Goal: Information Seeking & Learning: Learn about a topic

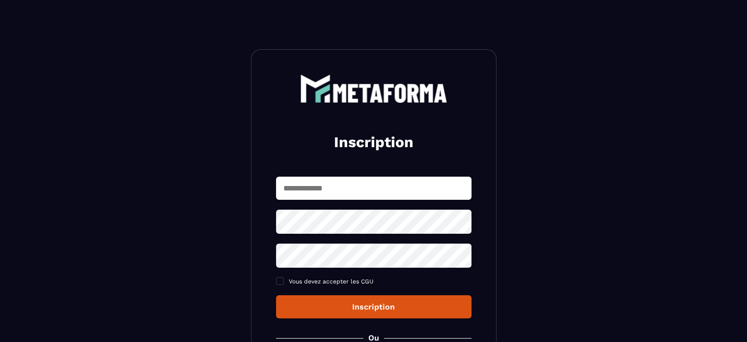
click at [360, 191] on input "text" at bounding box center [374, 187] width 196 height 23
type input "**********"
click at [456, 226] on icon at bounding box center [461, 221] width 12 height 12
click at [276, 295] on button "Inscription" at bounding box center [374, 306] width 196 height 23
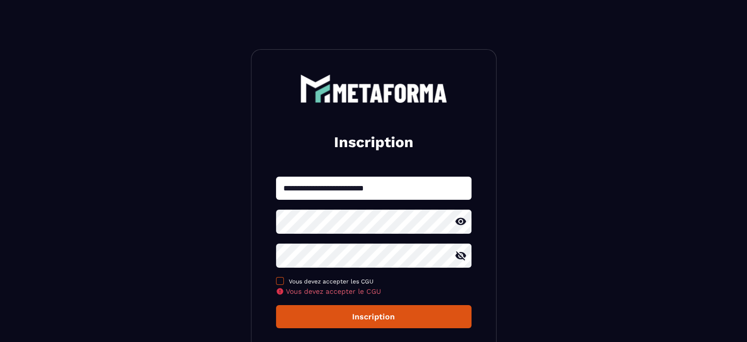
click at [314, 280] on span "Vous devez accepter les CGU" at bounding box center [331, 281] width 85 height 7
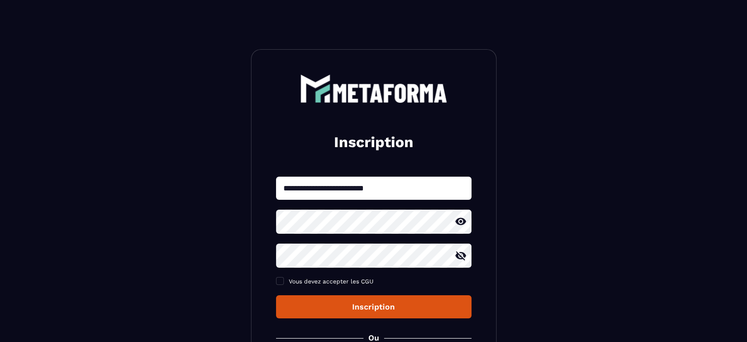
click at [368, 311] on div "Inscription" at bounding box center [374, 306] width 180 height 9
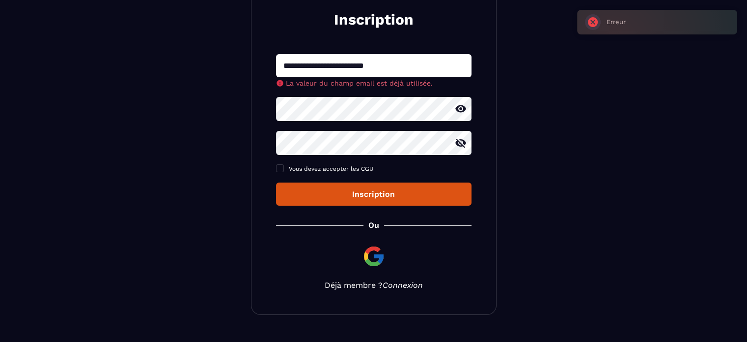
scroll to position [145, 0]
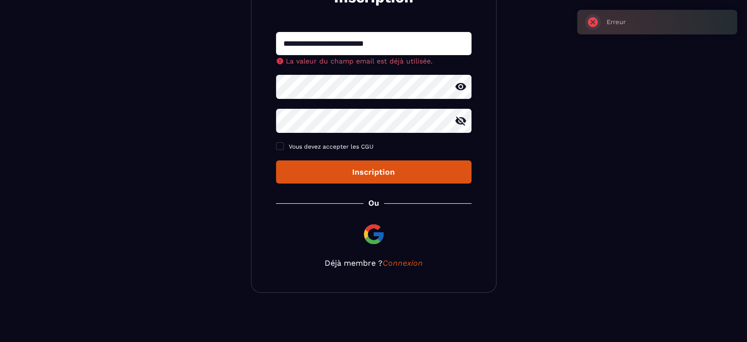
drag, startPoint x: 364, startPoint y: 263, endPoint x: 379, endPoint y: 263, distance: 15.7
click at [366, 263] on p "Déjà membre ? Connexion" at bounding box center [374, 262] width 196 height 9
click at [397, 264] on link "Connexion" at bounding box center [403, 262] width 40 height 9
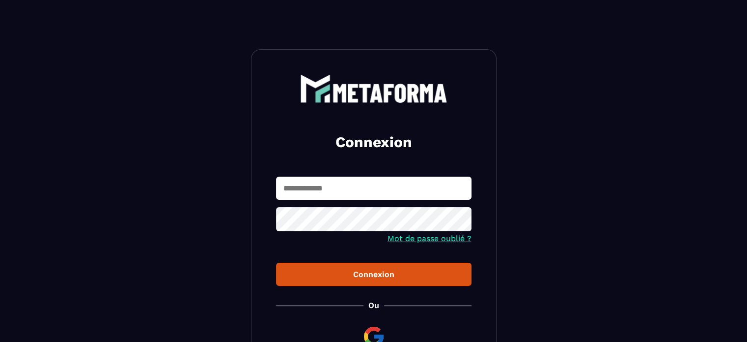
click at [328, 188] on input "text" at bounding box center [374, 187] width 196 height 23
type input "**********"
click at [457, 223] on icon at bounding box center [461, 220] width 11 height 9
click at [416, 267] on button "Connexion" at bounding box center [374, 273] width 196 height 23
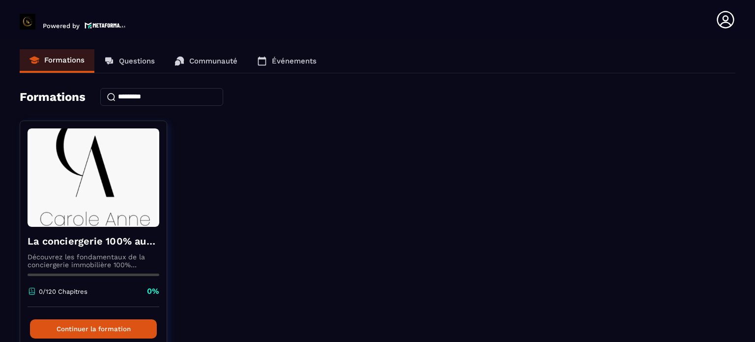
click at [124, 58] on p "Questions" at bounding box center [137, 61] width 36 height 9
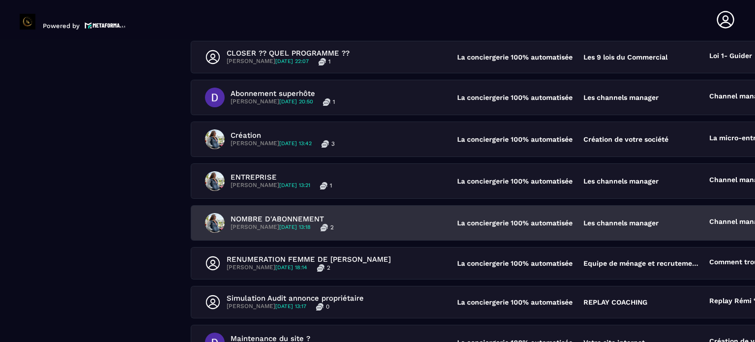
scroll to position [354, 0]
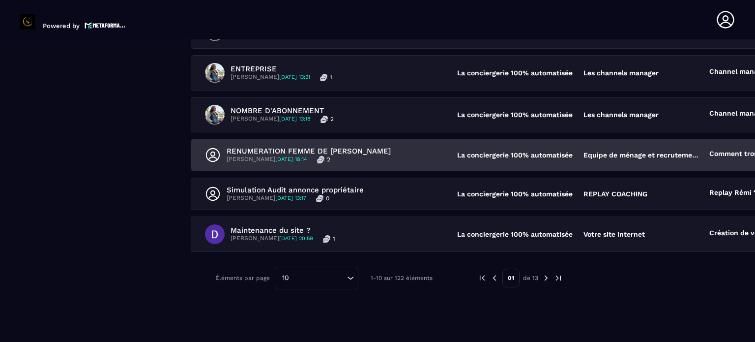
click at [330, 157] on p "2" at bounding box center [328, 159] width 3 height 8
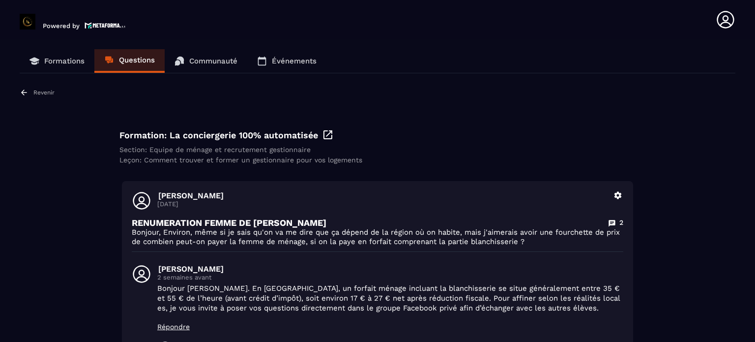
click at [212, 65] on p "Communauté" at bounding box center [213, 61] width 48 height 9
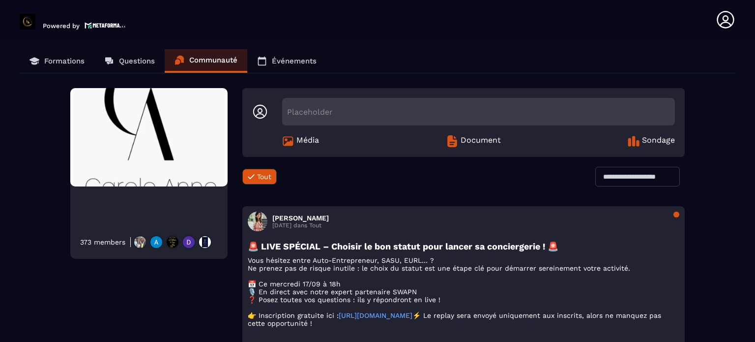
click at [295, 63] on p "Événements" at bounding box center [294, 61] width 45 height 9
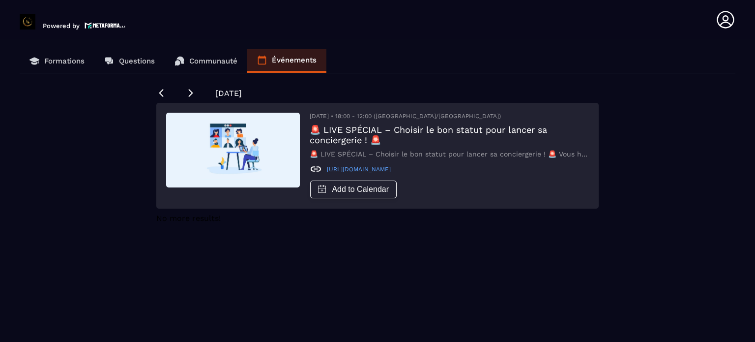
click at [82, 60] on p "Formations" at bounding box center [64, 61] width 40 height 9
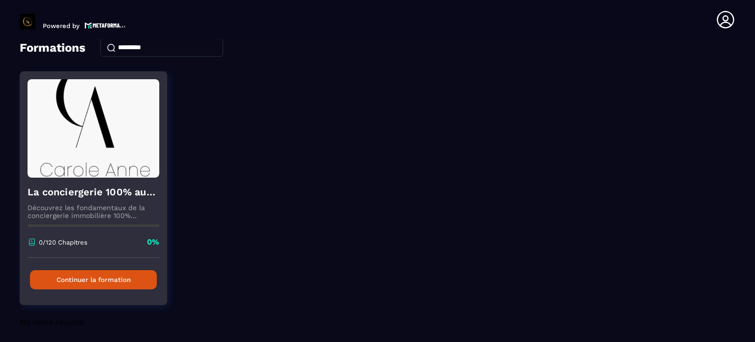
scroll to position [52, 0]
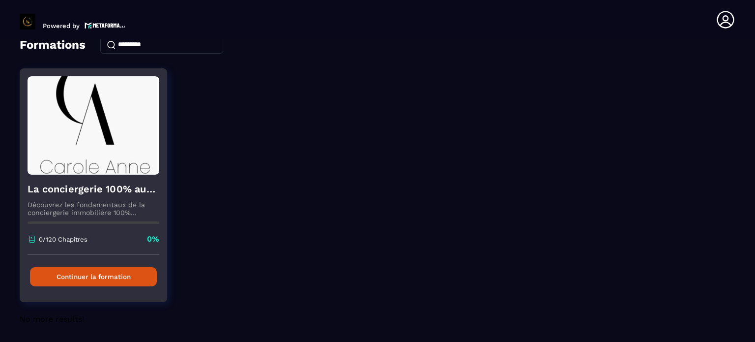
click at [90, 279] on button "Continuer la formation" at bounding box center [93, 276] width 127 height 19
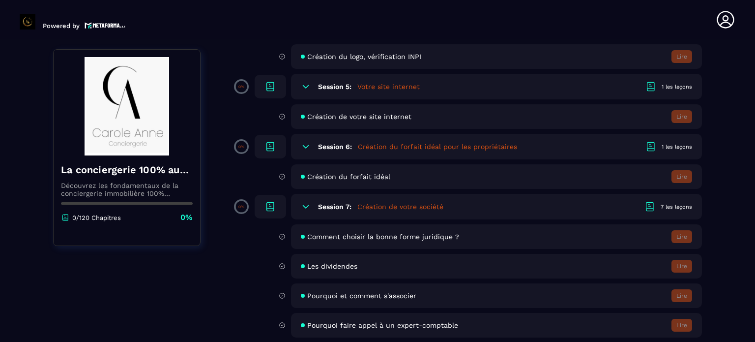
scroll to position [590, 0]
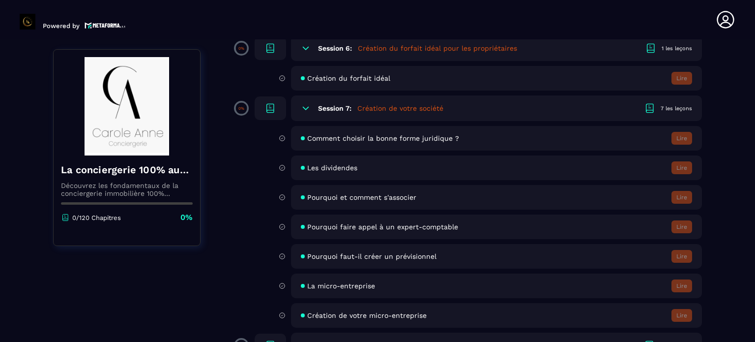
click at [322, 289] on span "La micro-entreprise" at bounding box center [341, 286] width 68 height 8
click at [661, 110] on div "7 les leçons" at bounding box center [675, 108] width 31 height 7
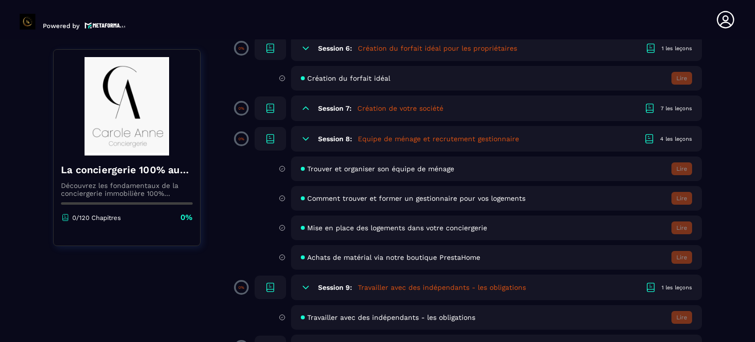
click at [661, 110] on div "7 les leçons" at bounding box center [675, 108] width 31 height 7
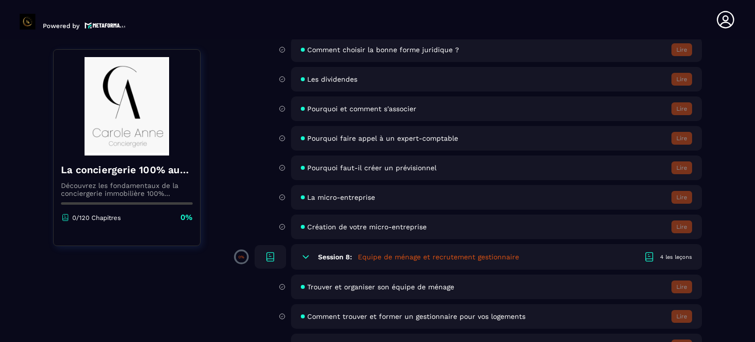
scroll to position [737, 0]
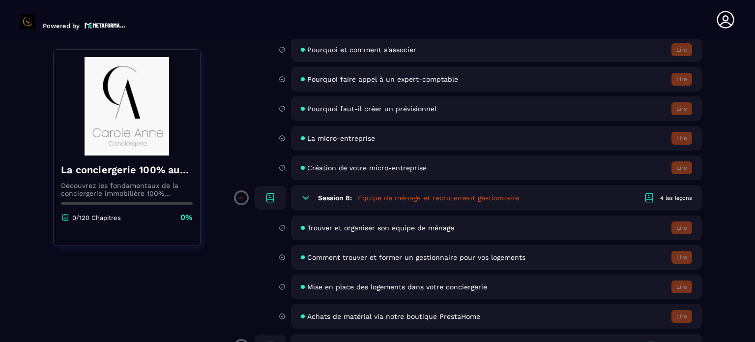
click at [673, 200] on div "4 les leçons" at bounding box center [676, 197] width 32 height 7
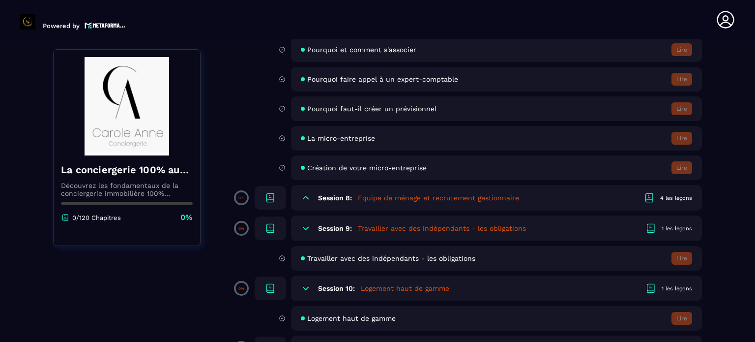
click at [673, 200] on div "4 les leçons" at bounding box center [676, 197] width 32 height 7
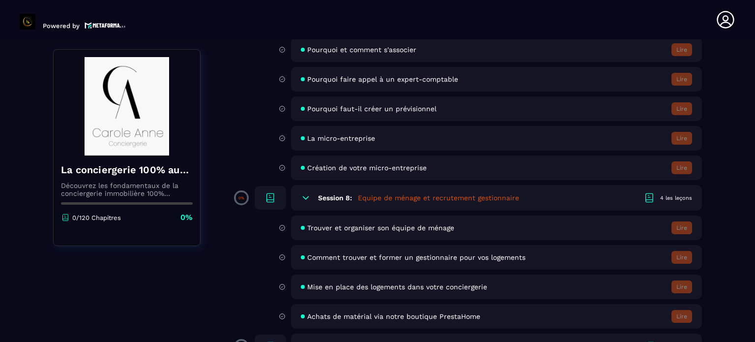
click at [673, 200] on div "4 les leçons" at bounding box center [676, 197] width 32 height 7
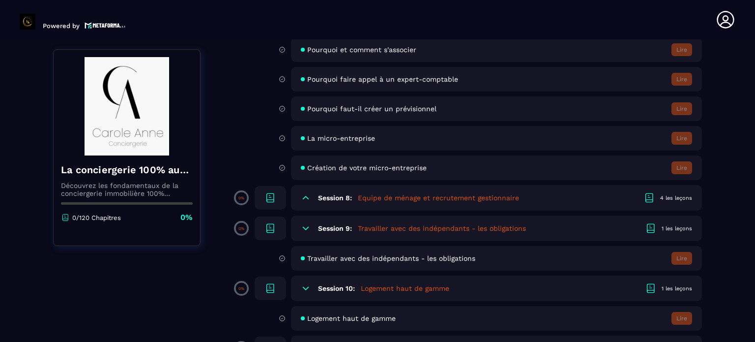
click at [673, 200] on div "4 les leçons" at bounding box center [676, 197] width 32 height 7
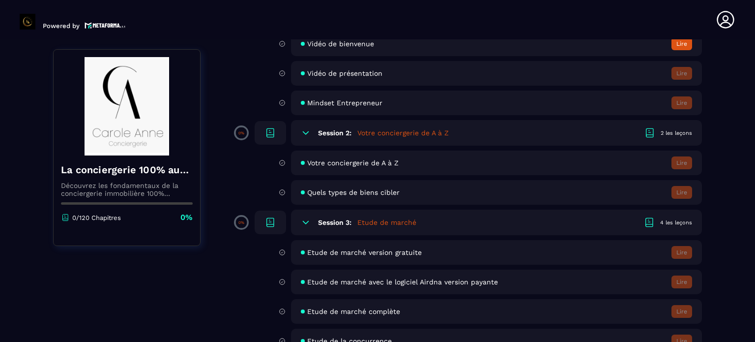
scroll to position [0, 0]
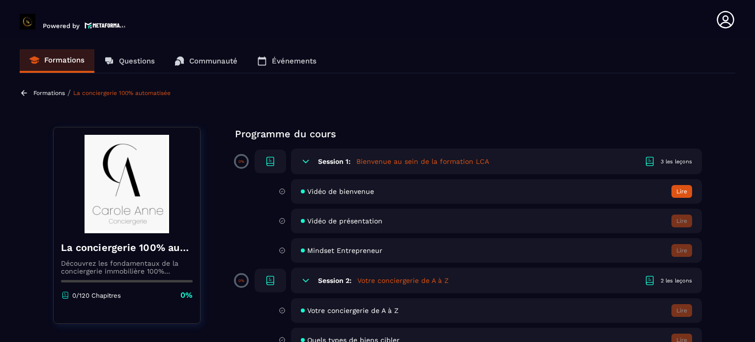
click at [243, 159] on p "0%" at bounding box center [241, 161] width 6 height 4
click at [677, 160] on div "3 les leçons" at bounding box center [675, 161] width 31 height 7
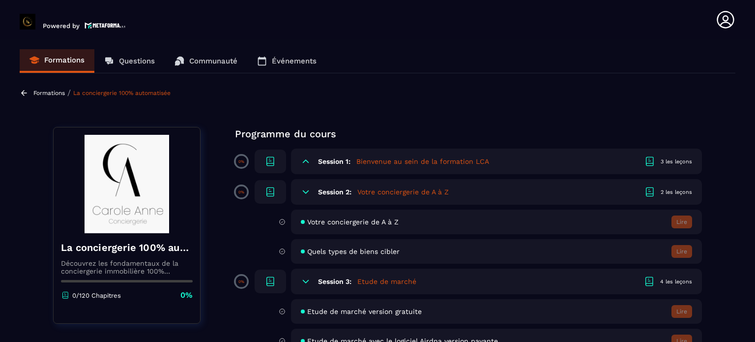
click at [677, 159] on div "3 les leçons" at bounding box center [675, 161] width 31 height 7
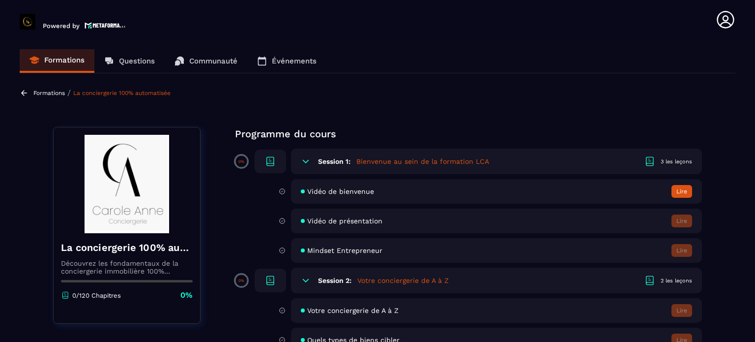
click at [684, 192] on button "Lire" at bounding box center [681, 191] width 21 height 13
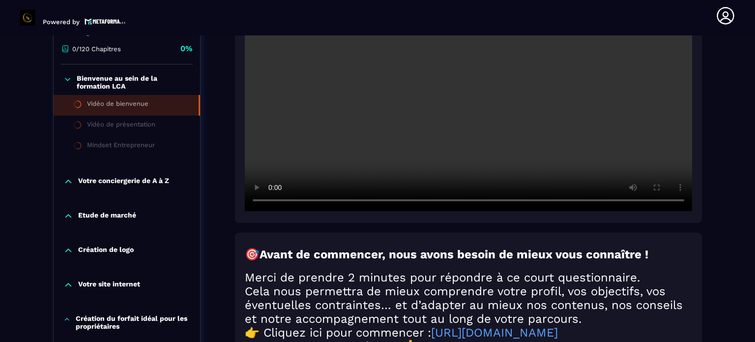
scroll to position [348, 0]
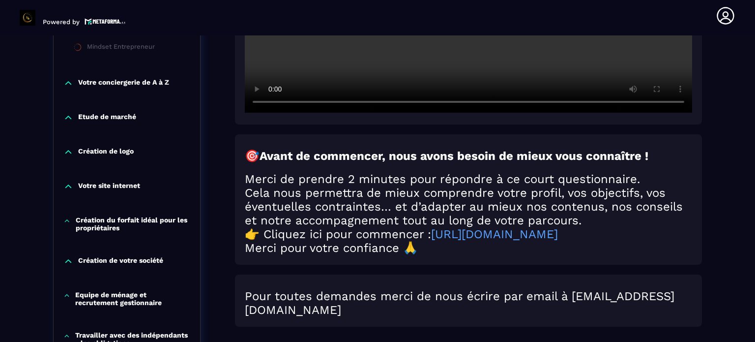
click at [131, 181] on p "Votre site internet" at bounding box center [109, 186] width 62 height 10
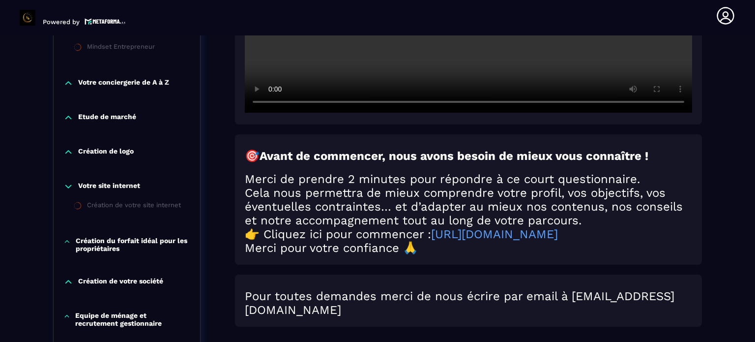
click at [134, 202] on div "Création de votre site internet" at bounding box center [134, 206] width 94 height 11
click at [134, 207] on div "Création de votre site internet" at bounding box center [134, 206] width 94 height 11
click at [112, 191] on div "Votre site internet Création de votre site internet" at bounding box center [127, 198] width 146 height 55
click at [96, 155] on p "Création de logo" at bounding box center [106, 152] width 56 height 10
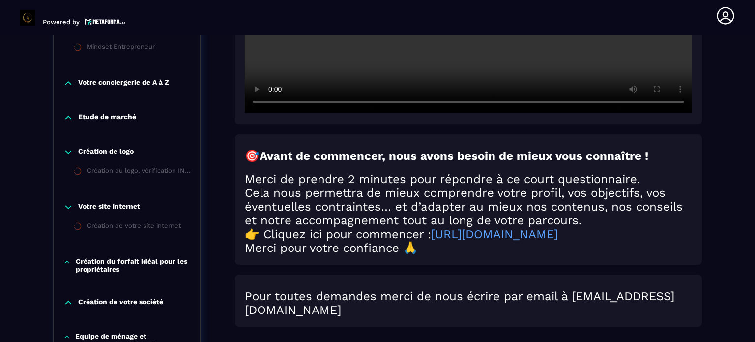
click at [102, 170] on div "Création du logo, vérification INPI" at bounding box center [138, 172] width 103 height 11
click at [78, 171] on icon at bounding box center [77, 171] width 9 height 9
click at [105, 170] on div "Création du logo, vérification INPI" at bounding box center [138, 172] width 103 height 11
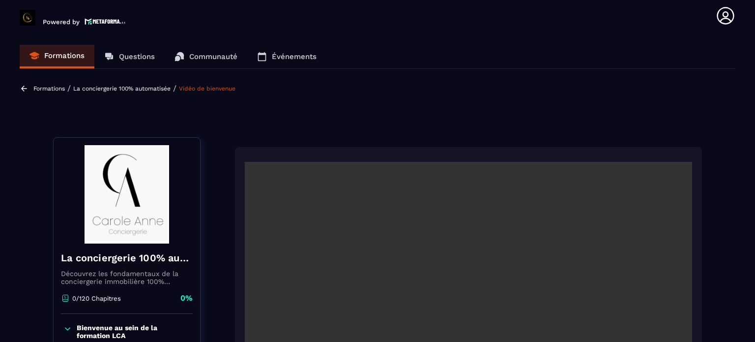
scroll to position [0, 0]
click at [141, 90] on p "La conciergerie 100% automatisée" at bounding box center [121, 89] width 97 height 7
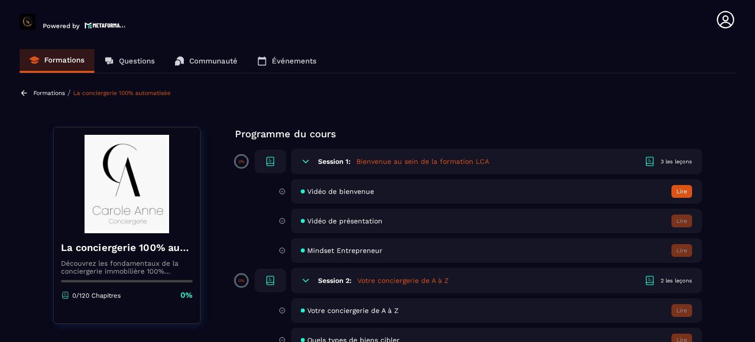
click at [280, 190] on icon at bounding box center [282, 191] width 7 height 9
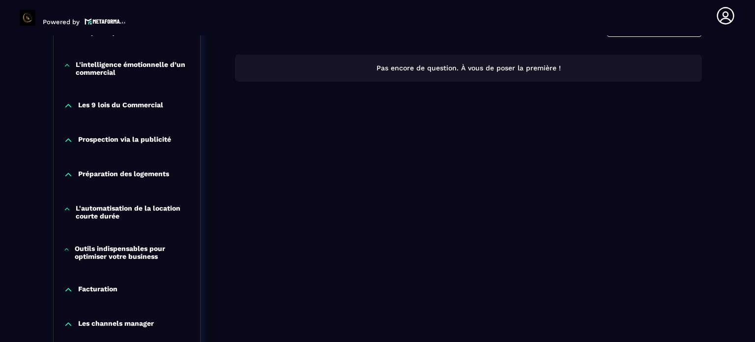
scroll to position [643, 0]
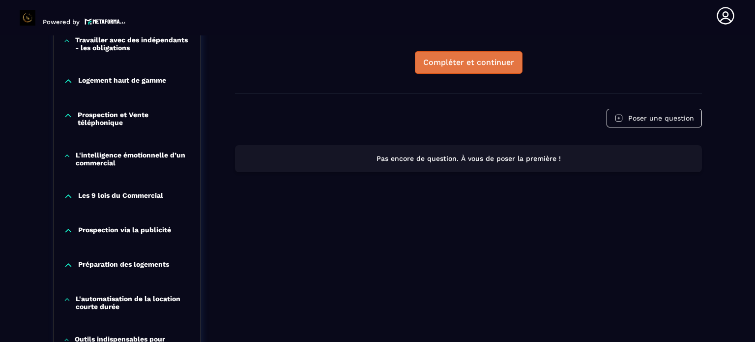
click at [439, 74] on button "Compléter et continuer" at bounding box center [469, 62] width 108 height 23
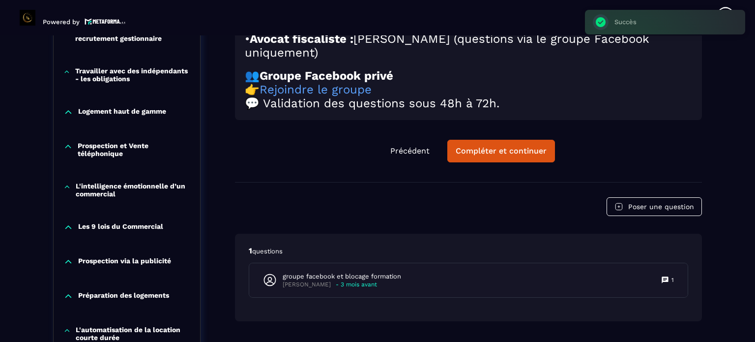
scroll to position [692, 0]
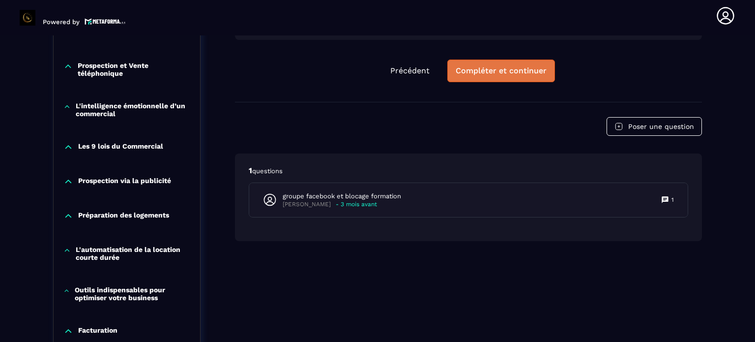
click at [476, 76] on div "Compléter et continuer" at bounding box center [501, 71] width 91 height 10
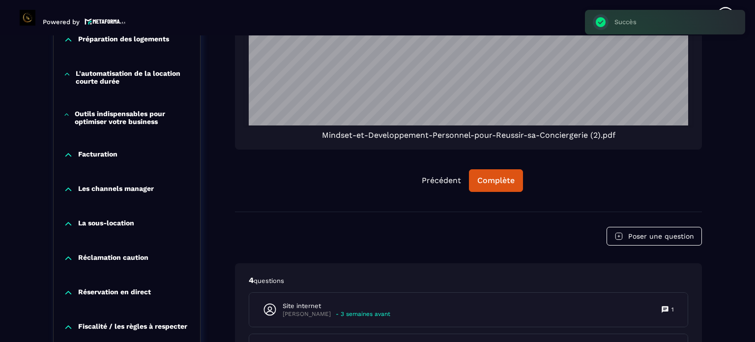
scroll to position [869, 0]
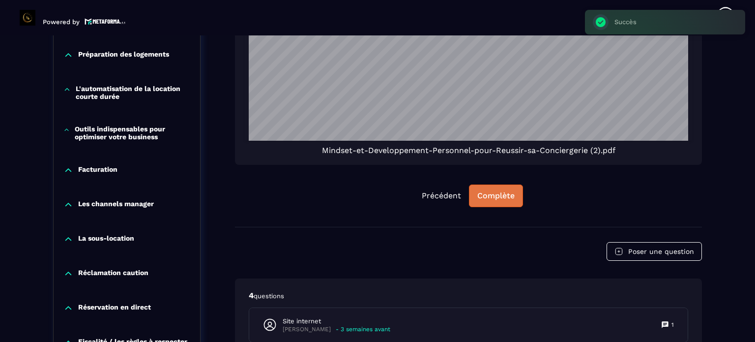
click at [510, 197] on div "Complète" at bounding box center [495, 196] width 37 height 10
click at [510, 197] on div "Continuer" at bounding box center [496, 196] width 38 height 10
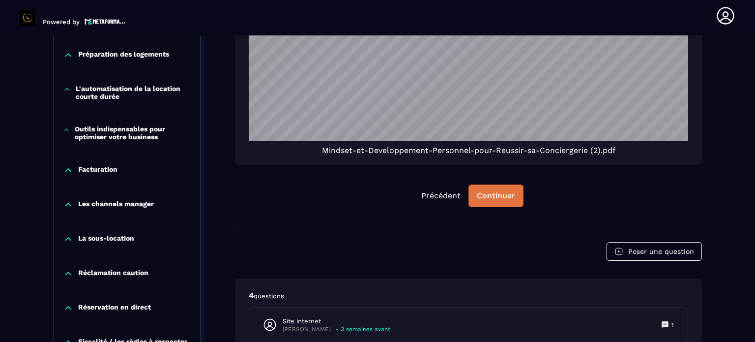
click at [501, 196] on div "Continuer" at bounding box center [496, 196] width 38 height 10
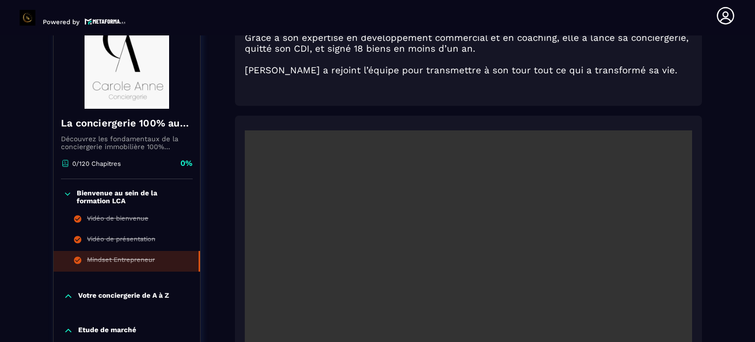
scroll to position [132, 0]
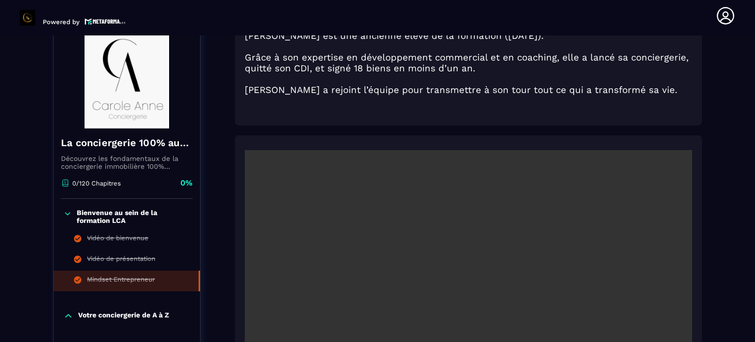
click at [153, 313] on p "Votre conciergerie de A à Z" at bounding box center [123, 316] width 91 height 10
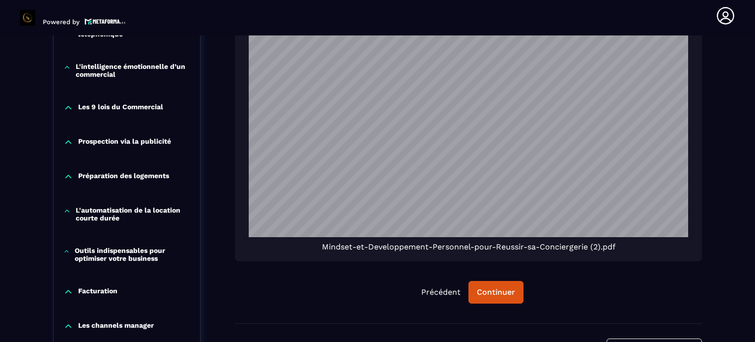
scroll to position [820, 0]
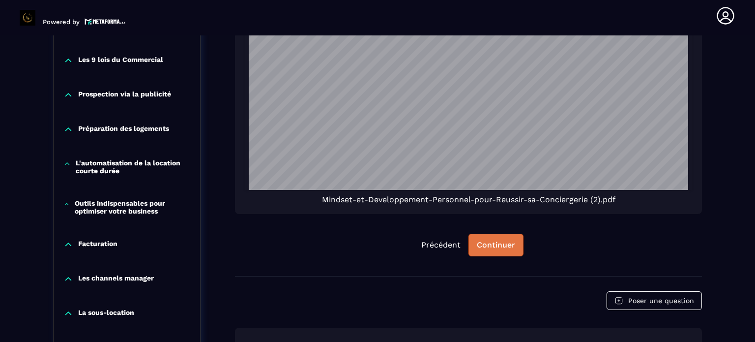
click at [501, 246] on div "Continuer" at bounding box center [496, 245] width 38 height 10
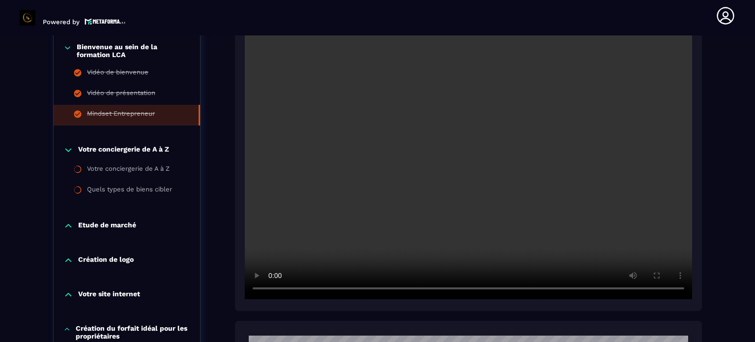
scroll to position [279, 0]
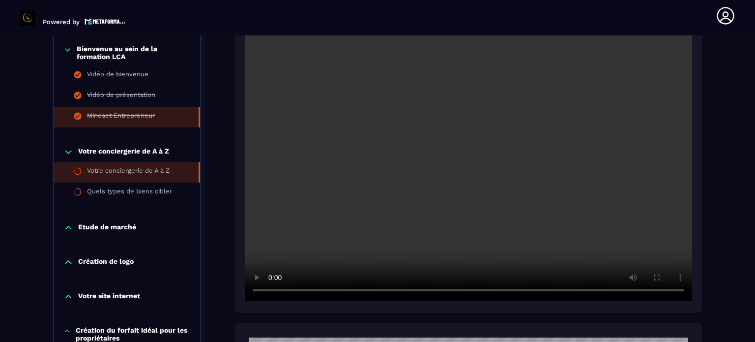
click at [91, 167] on div "Votre conciergerie de A à Z" at bounding box center [128, 172] width 83 height 11
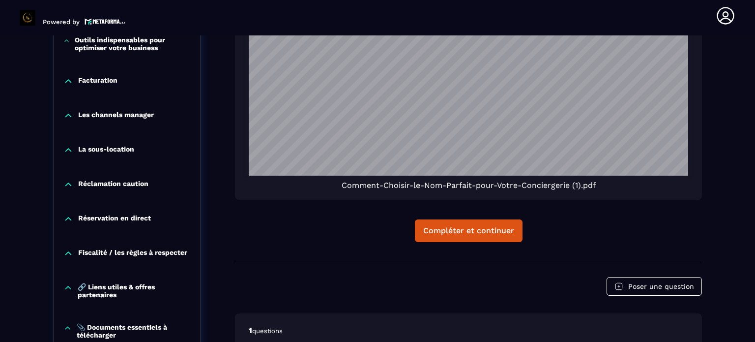
scroll to position [1533, 0]
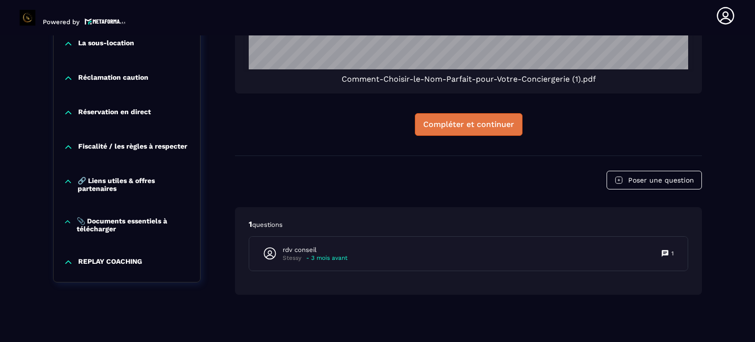
click at [466, 130] on button "Compléter et continuer" at bounding box center [469, 124] width 108 height 23
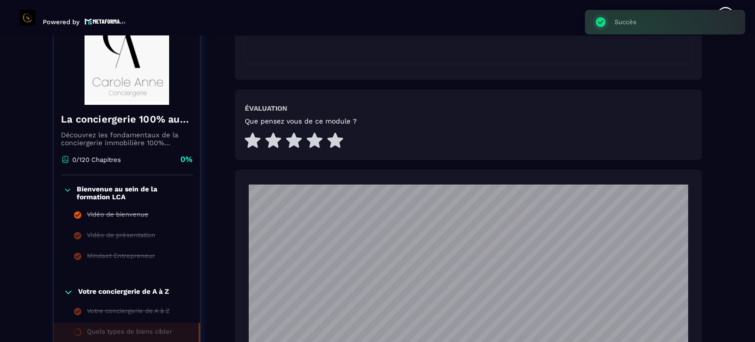
scroll to position [446, 0]
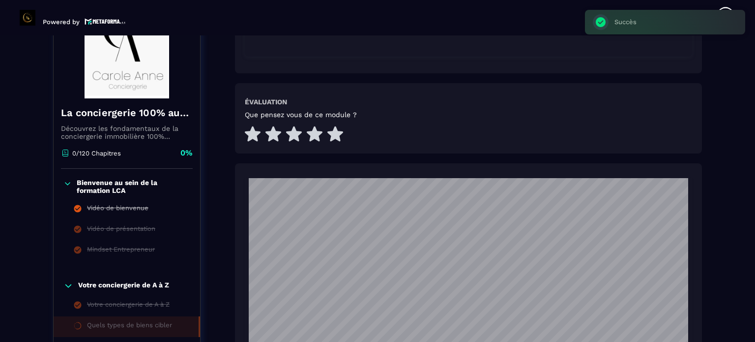
click at [67, 182] on icon at bounding box center [67, 183] width 5 height 2
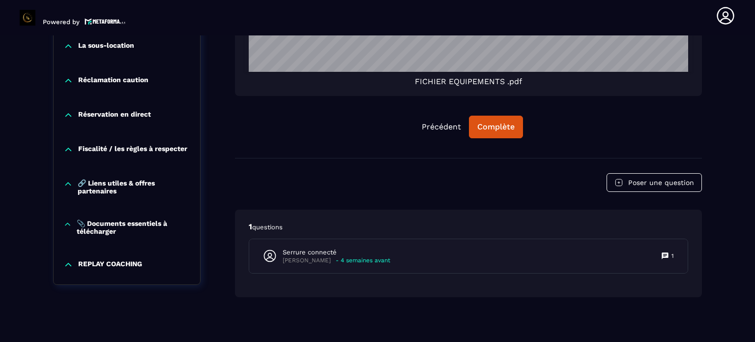
scroll to position [0, 0]
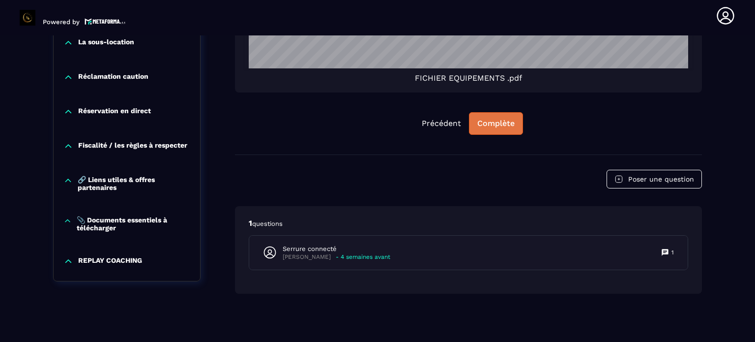
click at [495, 124] on div "Complète" at bounding box center [495, 123] width 37 height 10
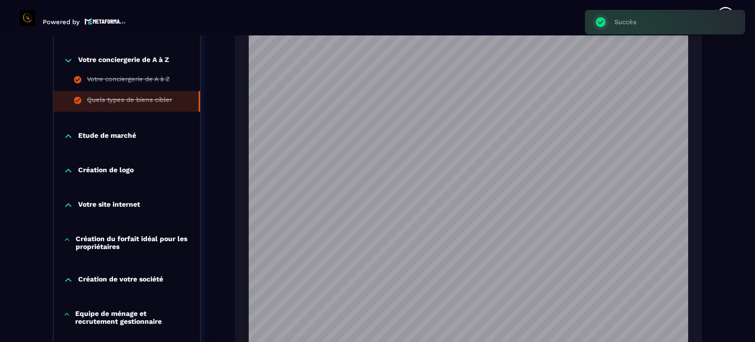
scroll to position [654, 0]
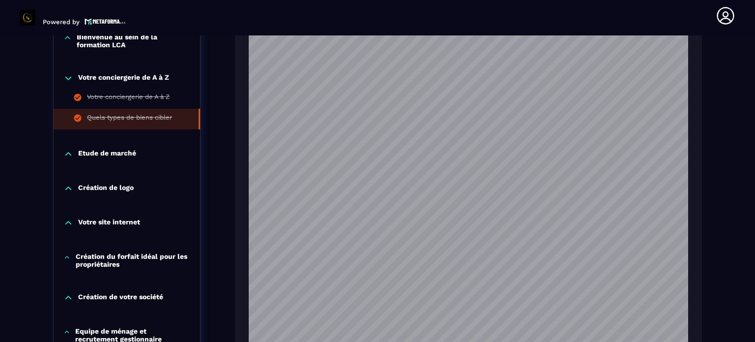
click at [114, 149] on p "Etude de marché" at bounding box center [107, 154] width 58 height 10
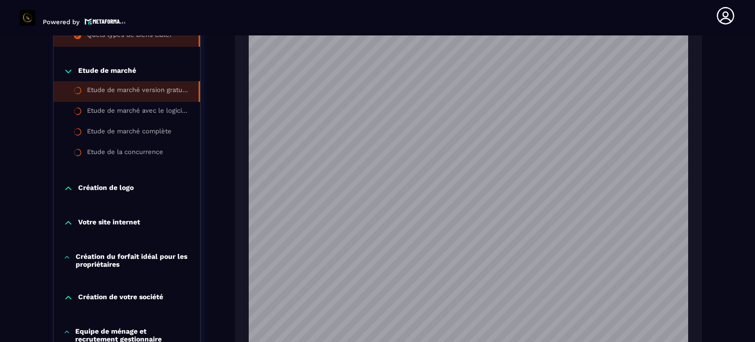
click at [110, 92] on div "Etude de marché version gratuite" at bounding box center [138, 91] width 102 height 11
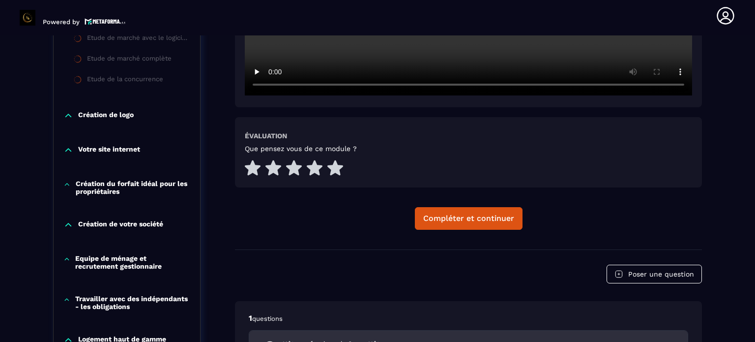
scroll to position [594, 0]
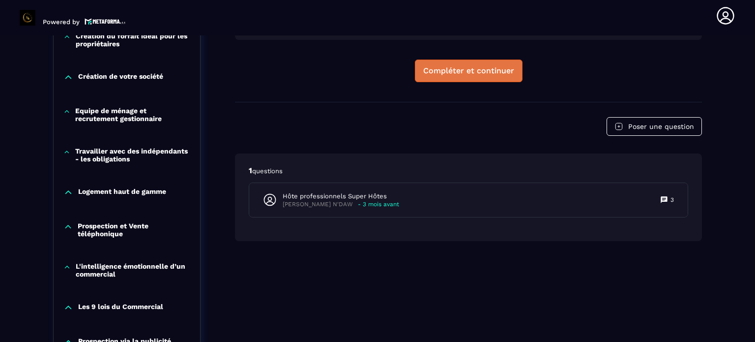
click at [475, 76] on button "Compléter et continuer" at bounding box center [469, 70] width 108 height 23
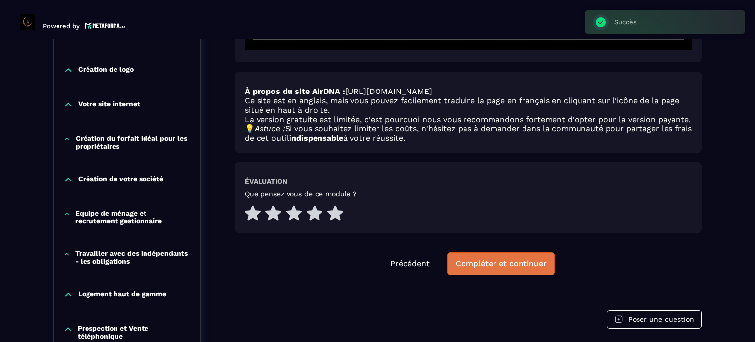
scroll to position [4, 0]
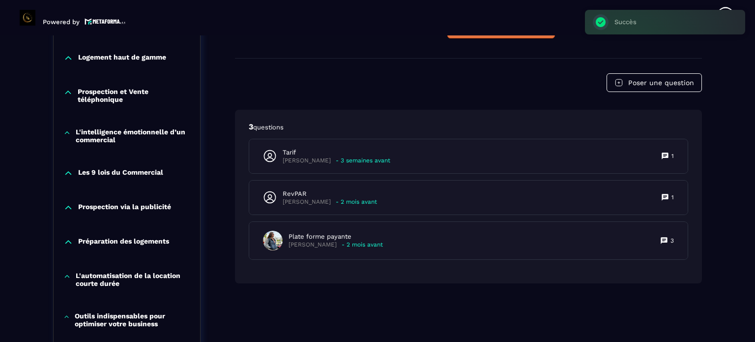
scroll to position [594, 0]
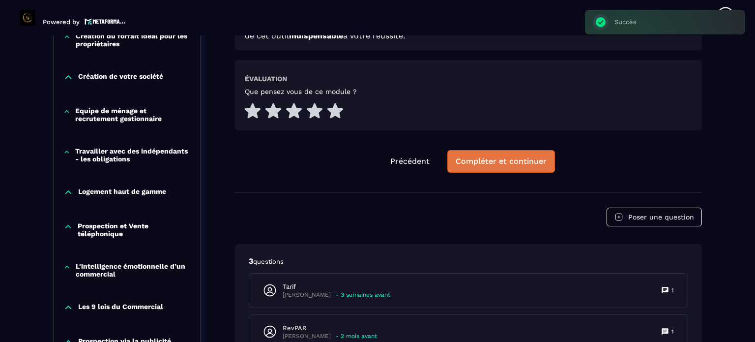
click at [501, 166] on div "Compléter et continuer" at bounding box center [501, 161] width 91 height 10
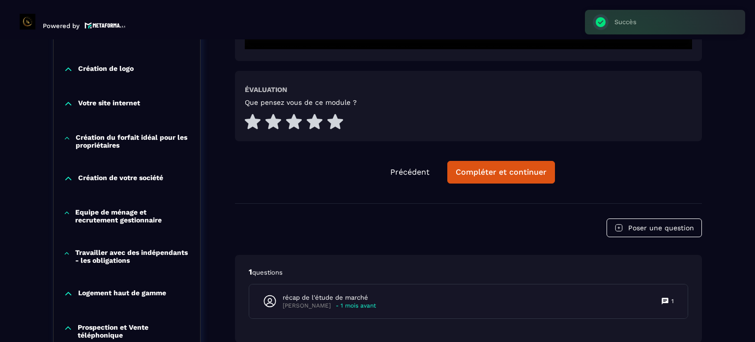
scroll to position [4, 0]
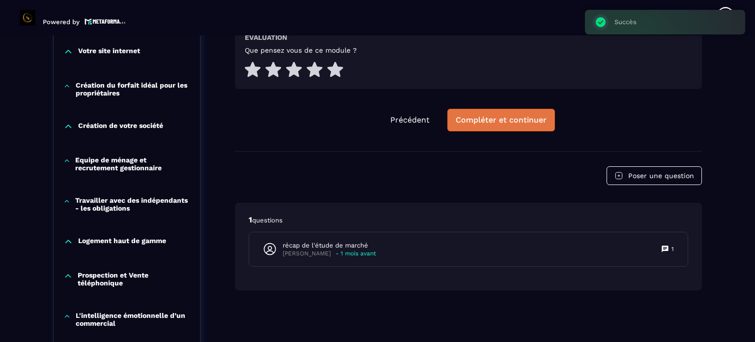
click at [489, 120] on div "Compléter et continuer" at bounding box center [501, 120] width 91 height 10
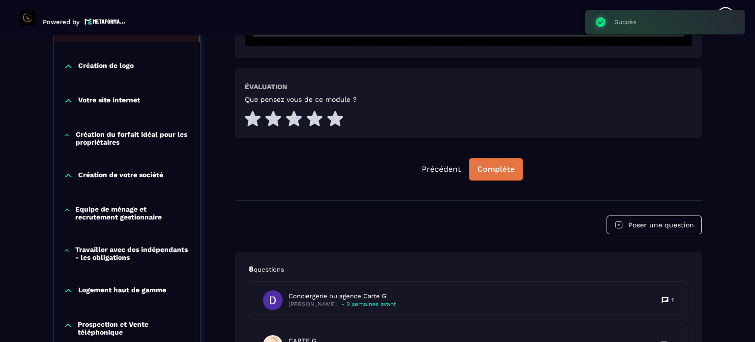
click at [511, 177] on button "Complète" at bounding box center [496, 169] width 54 height 23
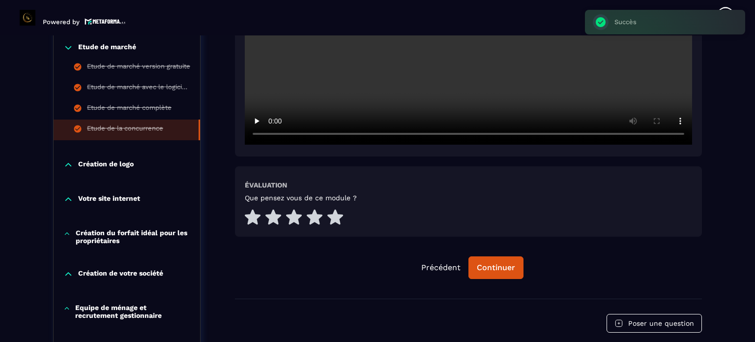
click at [97, 160] on p "Création de logo" at bounding box center [106, 165] width 56 height 10
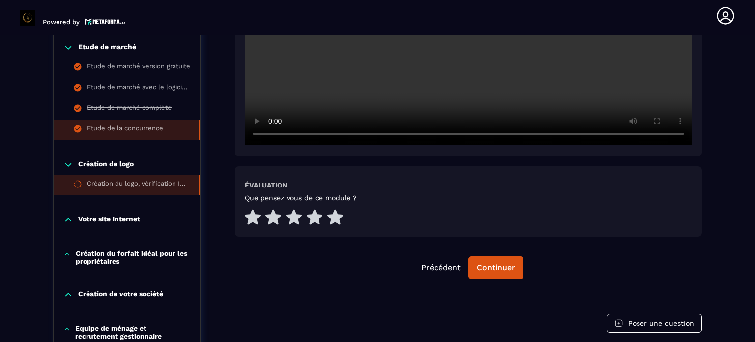
click at [114, 180] on div "Création du logo, vérification INPI" at bounding box center [138, 184] width 102 height 11
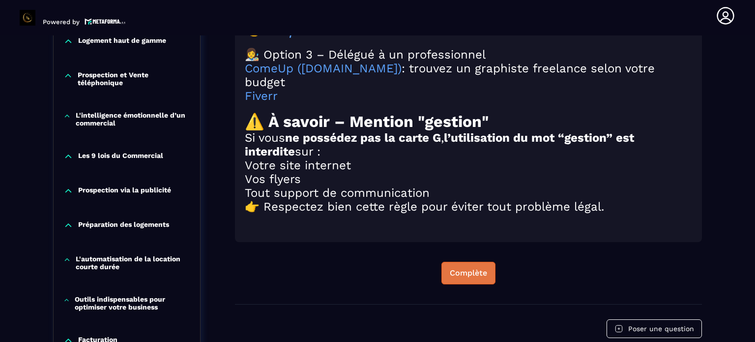
click at [466, 268] on button "Complète" at bounding box center [468, 272] width 54 height 23
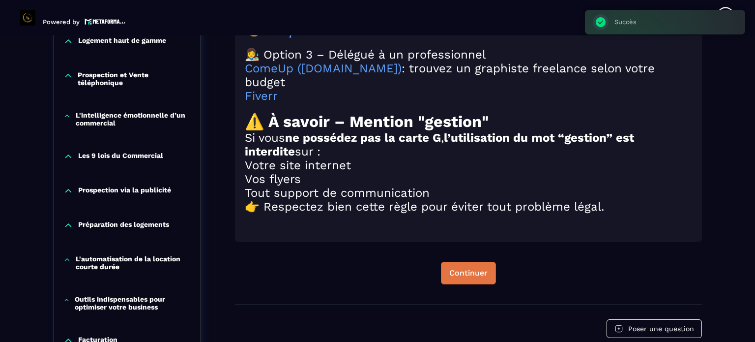
click at [468, 273] on div "Continuer" at bounding box center [468, 273] width 38 height 10
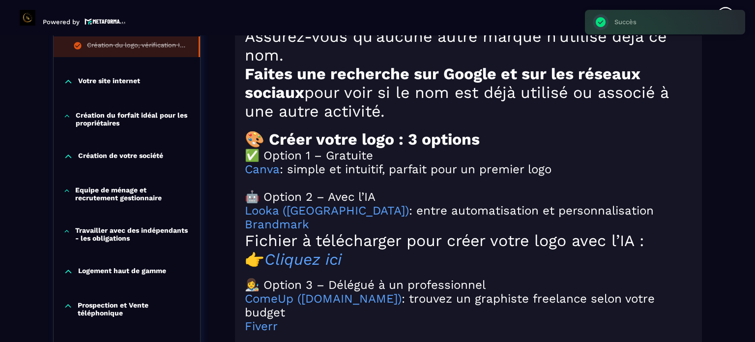
scroll to position [790, 0]
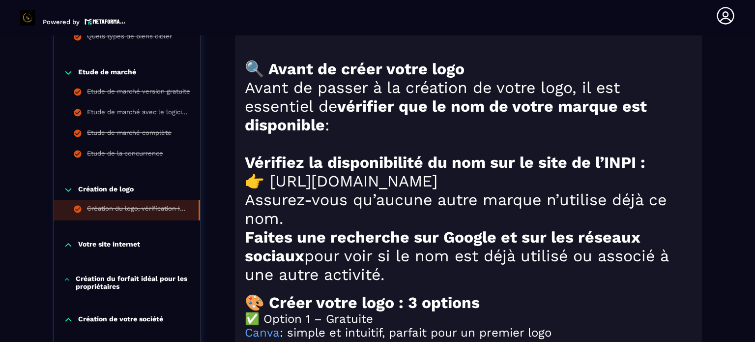
click at [118, 246] on p "Votre site internet" at bounding box center [109, 245] width 62 height 10
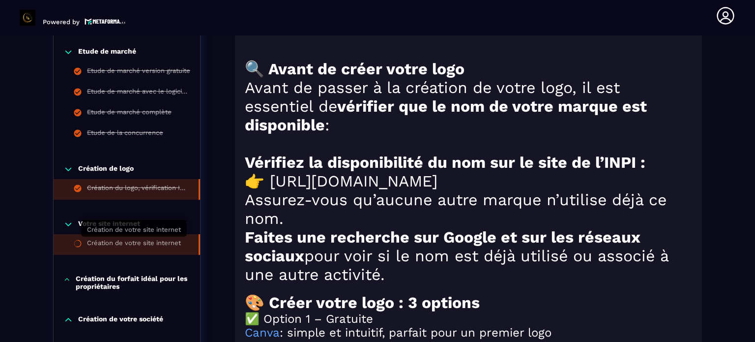
click at [118, 243] on div "Création de votre site internet" at bounding box center [134, 244] width 94 height 11
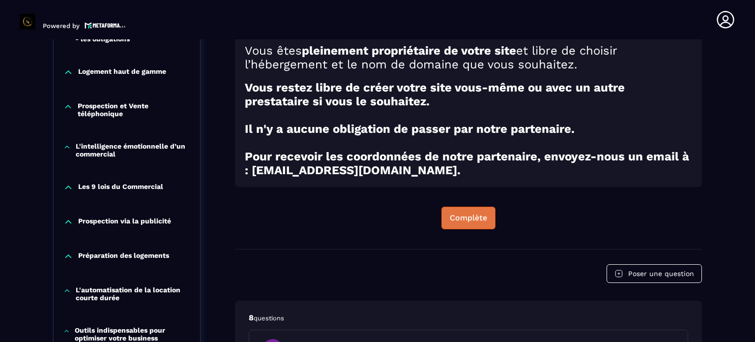
click at [465, 229] on button "Complète" at bounding box center [468, 217] width 54 height 23
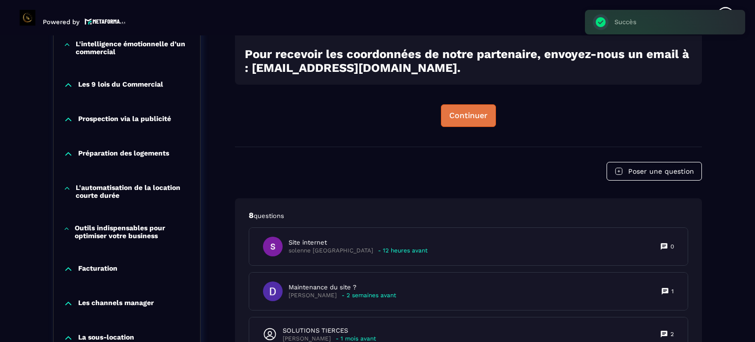
click at [472, 127] on button "Continuer" at bounding box center [468, 115] width 55 height 23
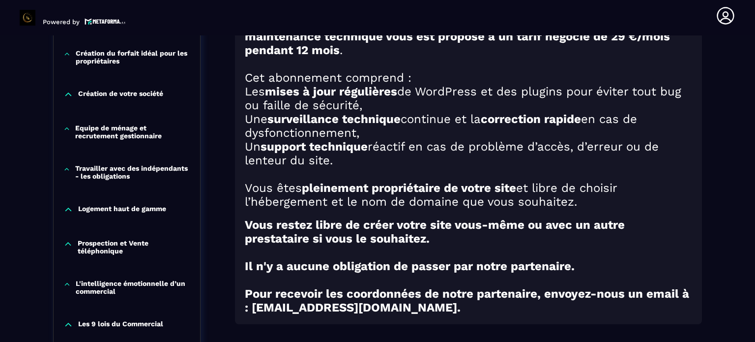
scroll to position [495, 0]
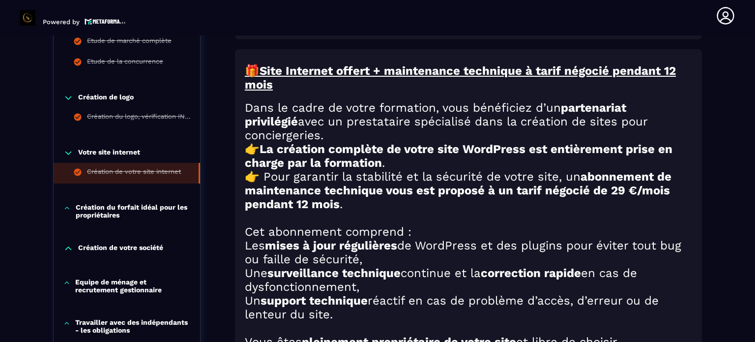
click at [121, 212] on p "Création du forfait idéal pour les propriétaires" at bounding box center [133, 211] width 114 height 16
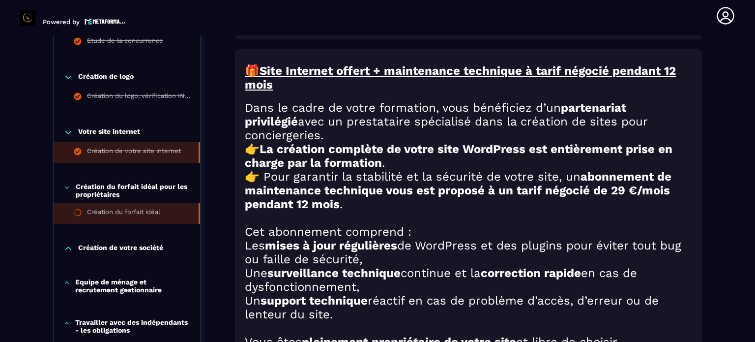
click at [127, 217] on div "Création du forfait idéal" at bounding box center [123, 213] width 73 height 11
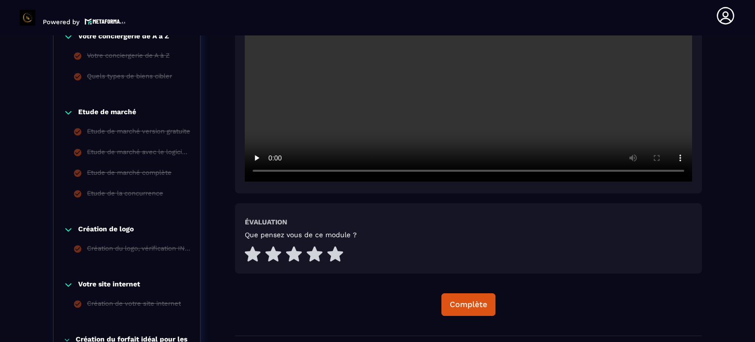
scroll to position [348, 0]
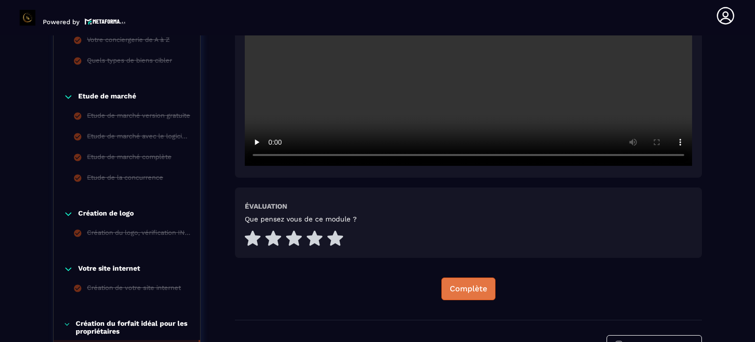
click at [474, 284] on div "Complète" at bounding box center [468, 289] width 37 height 10
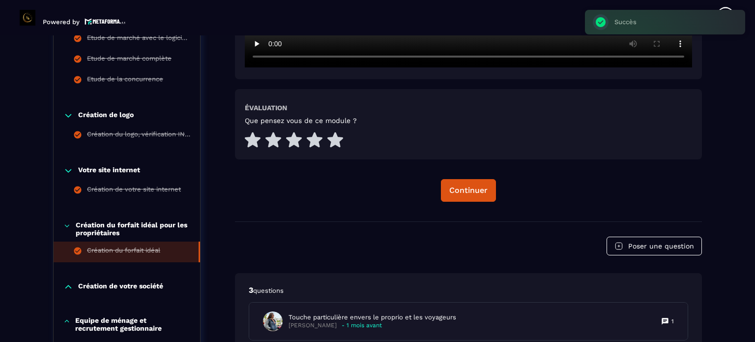
scroll to position [495, 0]
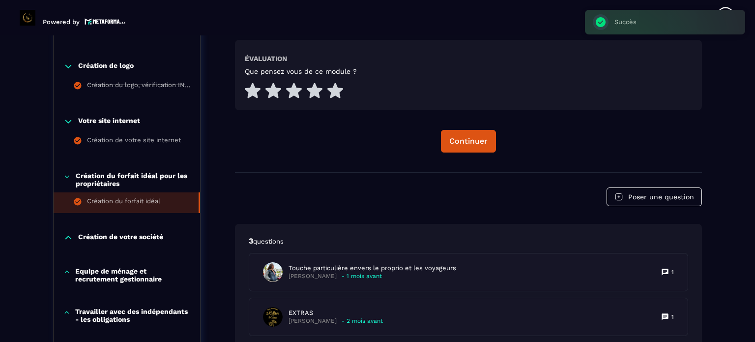
click at [126, 239] on p "Création de votre société" at bounding box center [120, 237] width 85 height 10
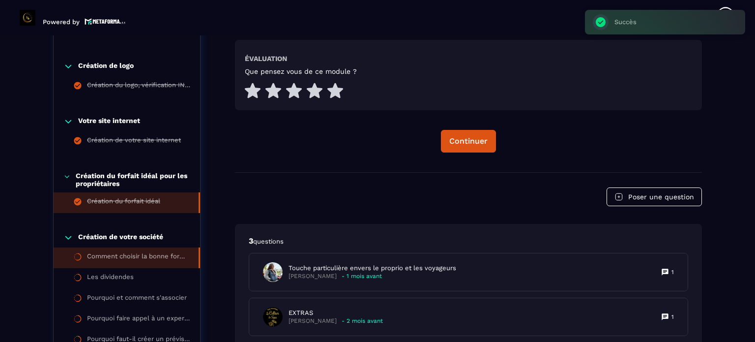
click at [128, 258] on div "Comment choisir la bonne forme juridique ?" at bounding box center [138, 257] width 102 height 11
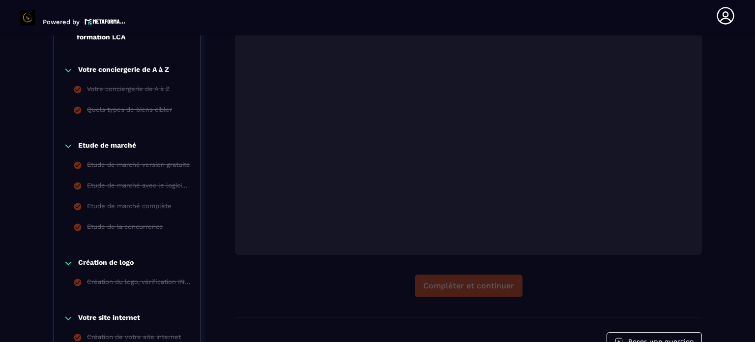
click at [466, 290] on div "Compléter et continuer" at bounding box center [468, 285] width 467 height 23
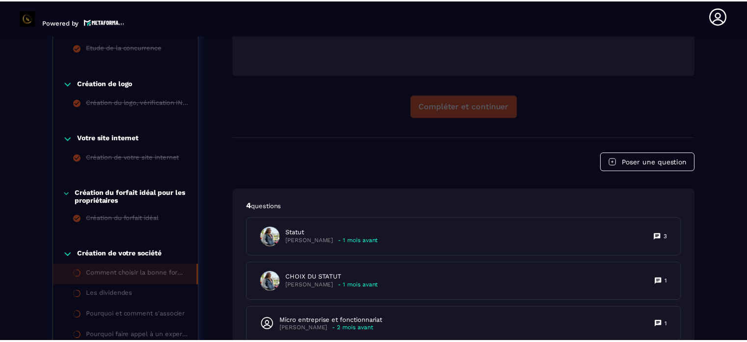
scroll to position [495, 0]
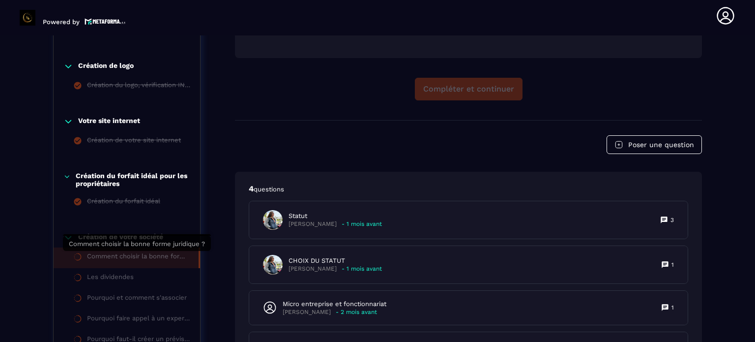
click at [118, 255] on div "Comment choisir la bonne forme juridique ?" at bounding box center [138, 257] width 102 height 11
click at [115, 205] on div "Création du forfait idéal" at bounding box center [123, 202] width 73 height 11
click at [116, 178] on p "Création du forfait idéal pour les propriétaires" at bounding box center [133, 179] width 114 height 16
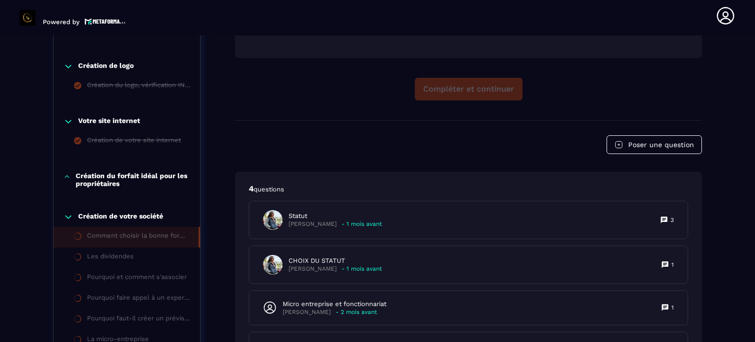
click at [115, 216] on p "Création de votre société" at bounding box center [120, 217] width 85 height 10
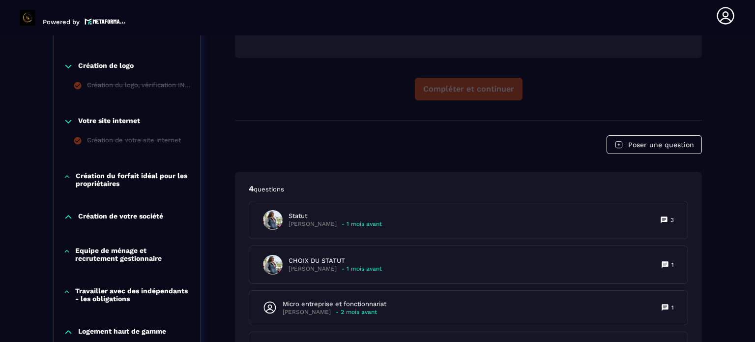
click at [94, 217] on p "Création de votre société" at bounding box center [120, 217] width 85 height 10
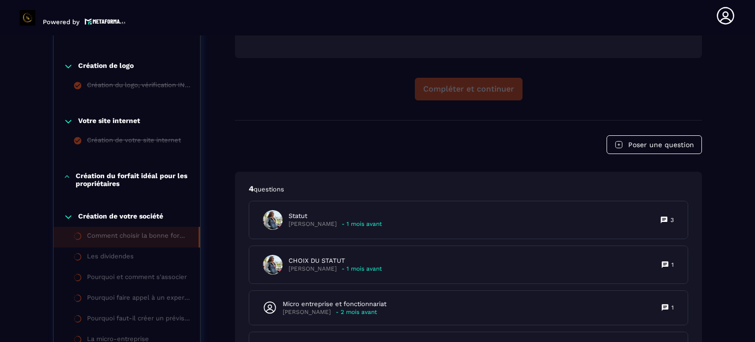
click at [101, 233] on div "Comment choisir la bonne forme juridique ?" at bounding box center [138, 236] width 102 height 11
click at [105, 257] on div "Les dividendes" at bounding box center [110, 257] width 47 height 11
click at [116, 182] on p "Création du forfait idéal pour les propriétaires" at bounding box center [133, 179] width 114 height 16
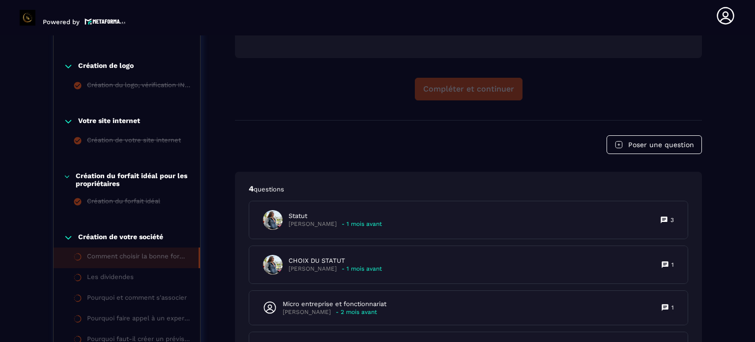
click at [118, 206] on div "Création du forfait idéal" at bounding box center [123, 202] width 73 height 11
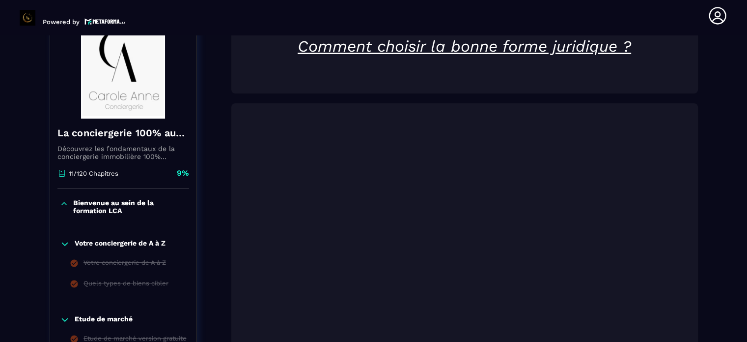
scroll to position [0, 0]
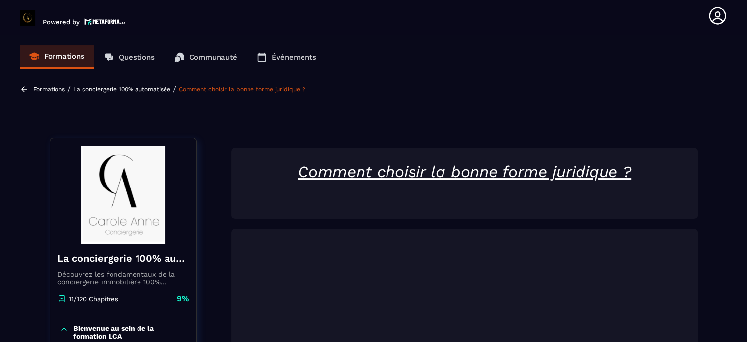
click at [380, 167] on u "Comment choisir la bonne forme juridique ?" at bounding box center [465, 171] width 334 height 19
click at [383, 170] on u "Comment choisir la bonne forme juridique ?" at bounding box center [465, 171] width 334 height 19
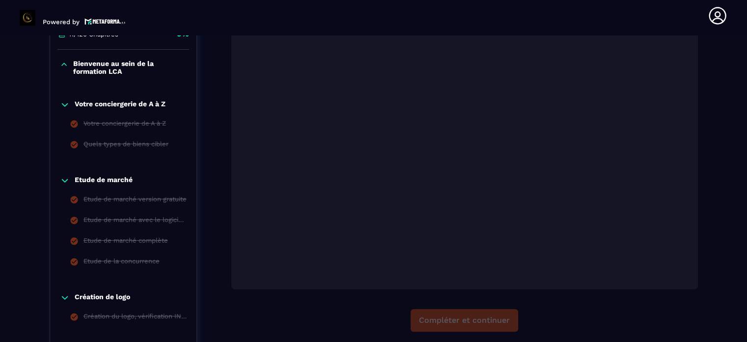
scroll to position [393, 0]
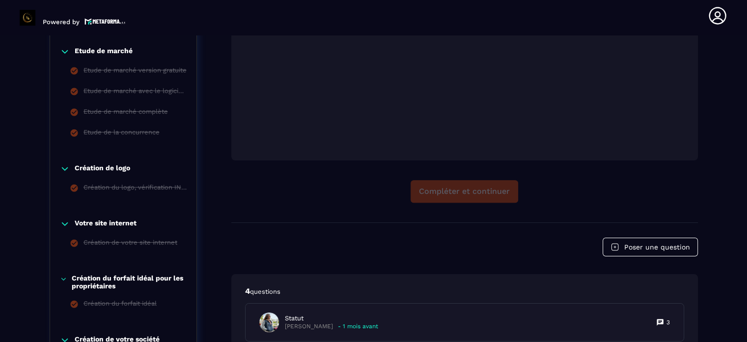
click at [444, 183] on div "Compléter et continuer" at bounding box center [464, 191] width 467 height 23
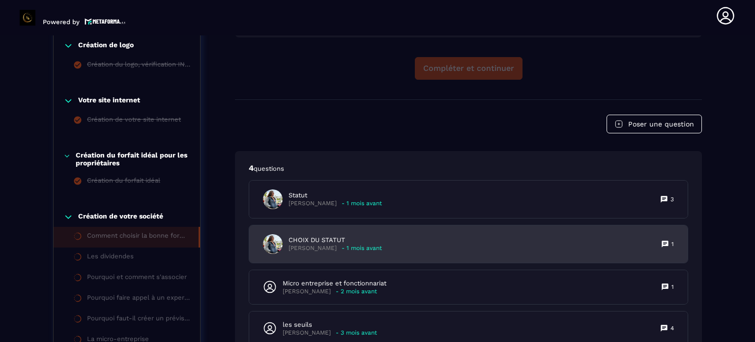
scroll to position [541, 0]
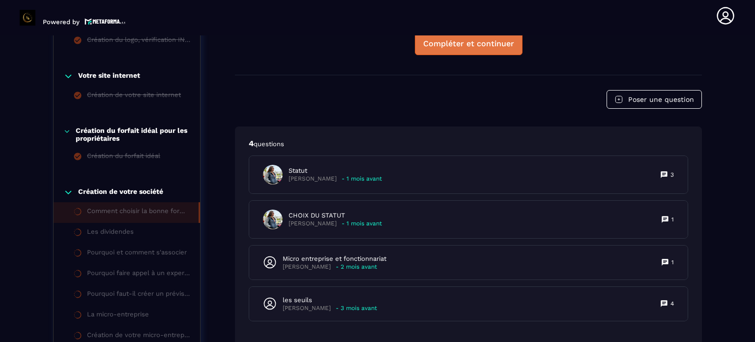
click at [437, 49] on button "Compléter et continuer" at bounding box center [469, 43] width 108 height 23
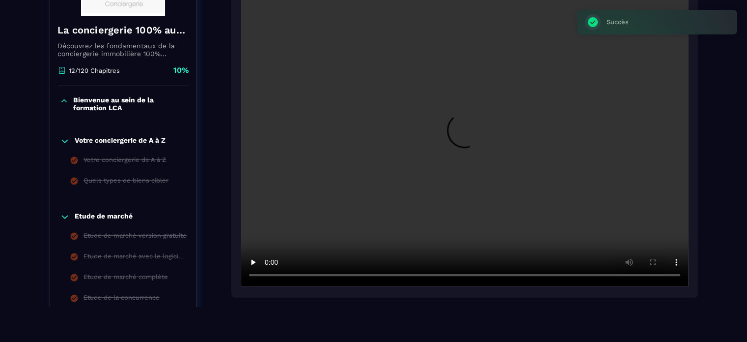
scroll to position [299, 0]
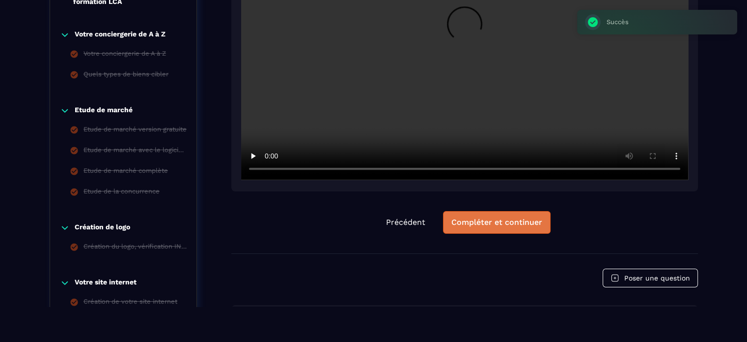
click at [484, 224] on div "Compléter et continuer" at bounding box center [497, 222] width 91 height 10
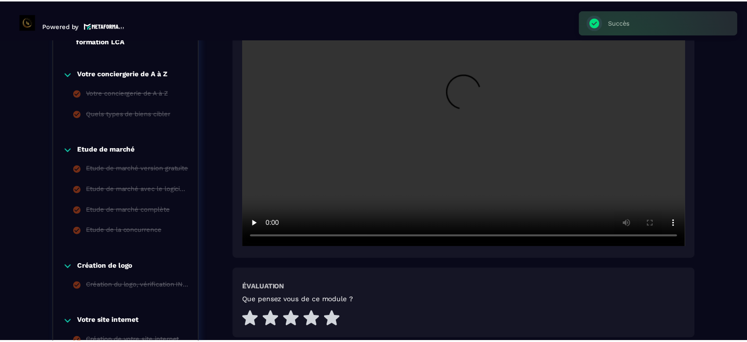
scroll to position [4, 0]
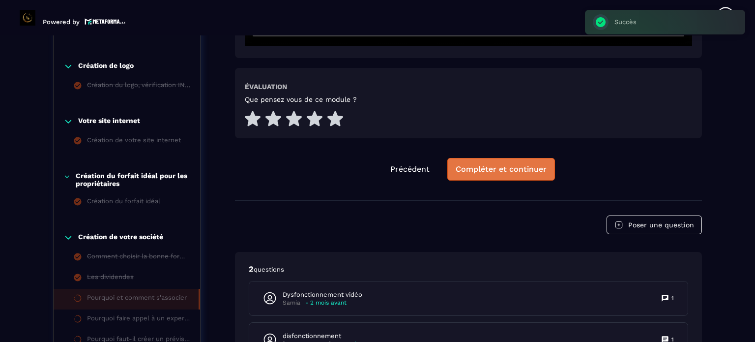
click at [474, 160] on button "Compléter et continuer" at bounding box center [501, 169] width 108 height 23
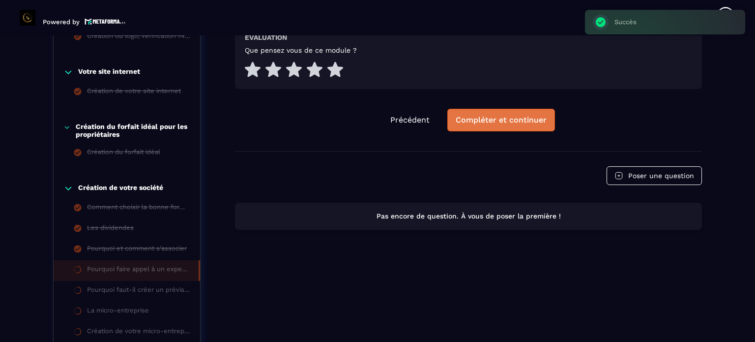
click at [467, 124] on button "Compléter et continuer" at bounding box center [501, 120] width 108 height 23
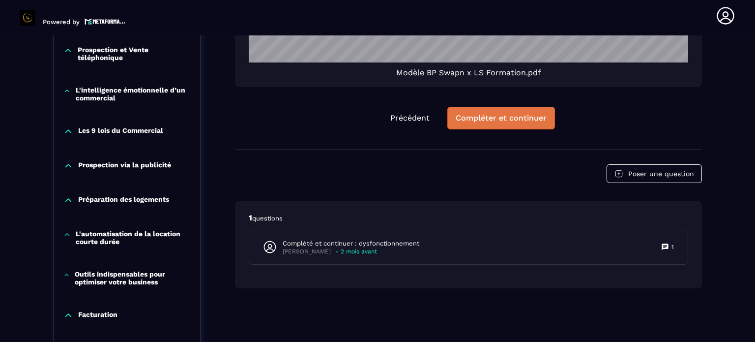
click at [470, 114] on div "Compléter et continuer" at bounding box center [501, 118] width 91 height 10
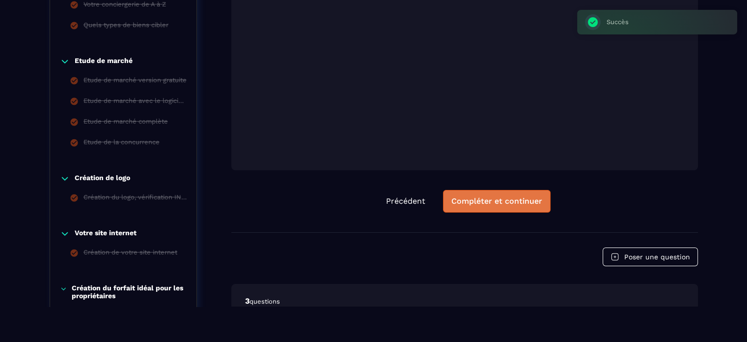
click at [472, 196] on div "Compléter et continuer" at bounding box center [497, 201] width 91 height 10
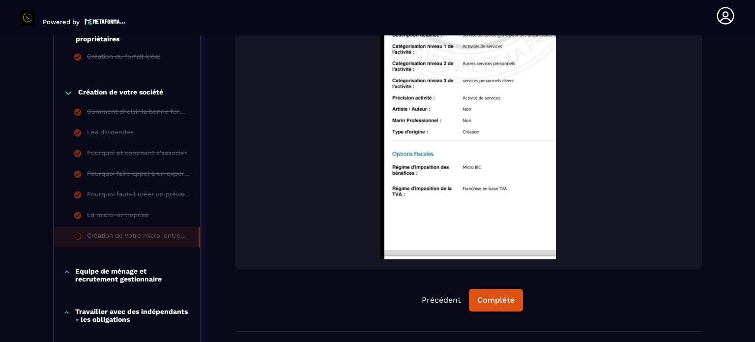
scroll to position [692, 0]
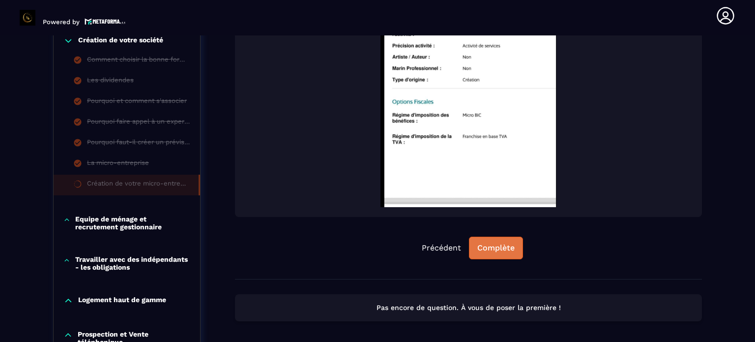
click at [474, 253] on button "Complète" at bounding box center [496, 247] width 54 height 23
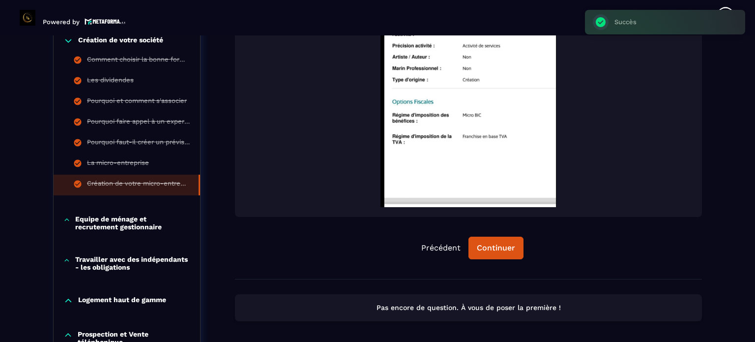
click at [116, 215] on p "Equipe de ménage et recrutement gestionnaire" at bounding box center [132, 223] width 115 height 16
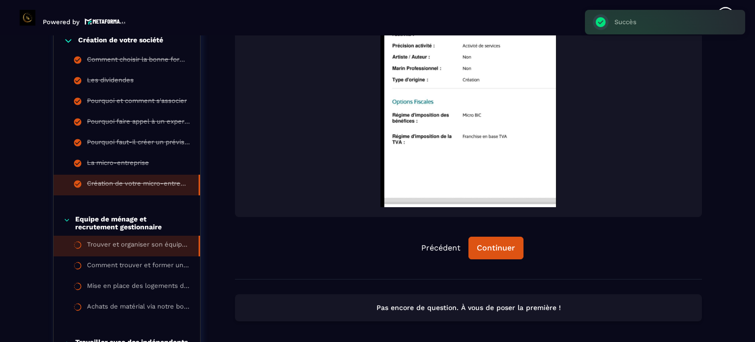
click at [125, 239] on li "Trouver et organiser son équipe de ménage" at bounding box center [127, 245] width 146 height 21
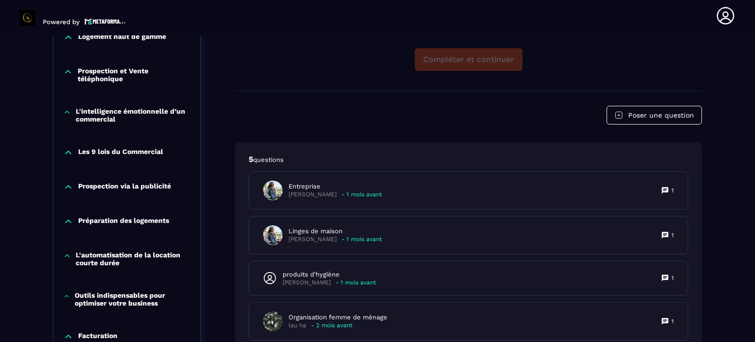
scroll to position [1085, 0]
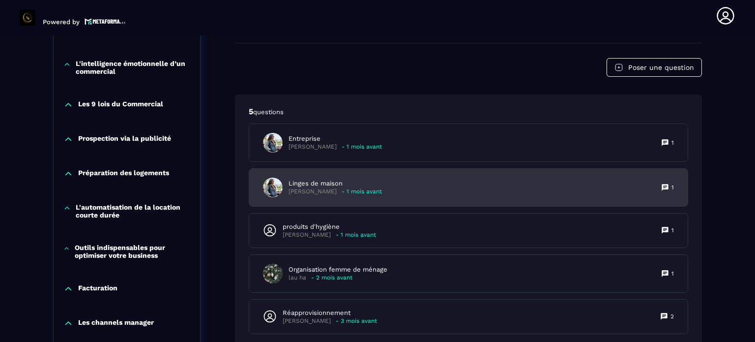
click at [348, 186] on p "Linges de maison" at bounding box center [334, 183] width 93 height 9
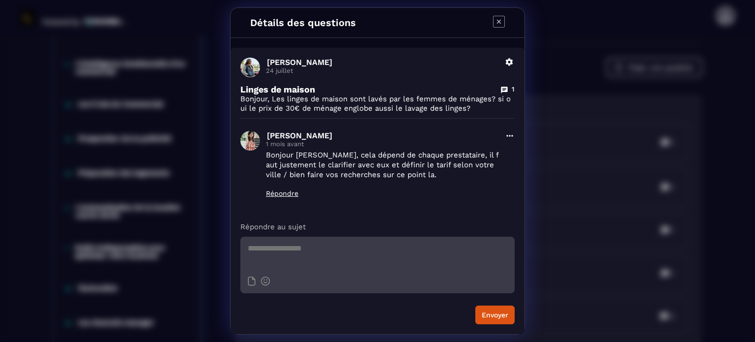
click at [368, 255] on textarea "Modal window" at bounding box center [377, 253] width 274 height 34
click at [495, 20] on icon "Modal window" at bounding box center [499, 22] width 12 height 12
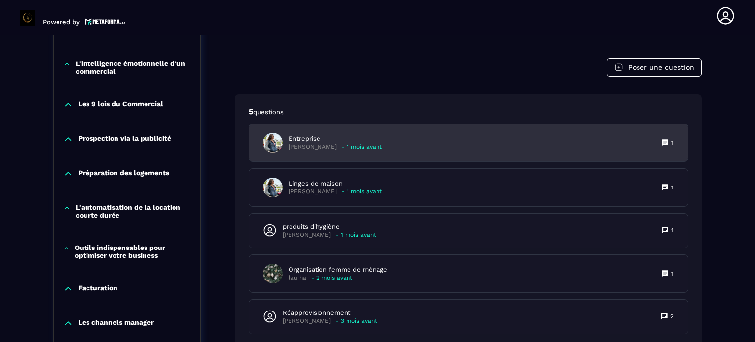
click at [311, 155] on div "Entreprise [PERSON_NAME] - 1 mois avant 1" at bounding box center [468, 142] width 438 height 37
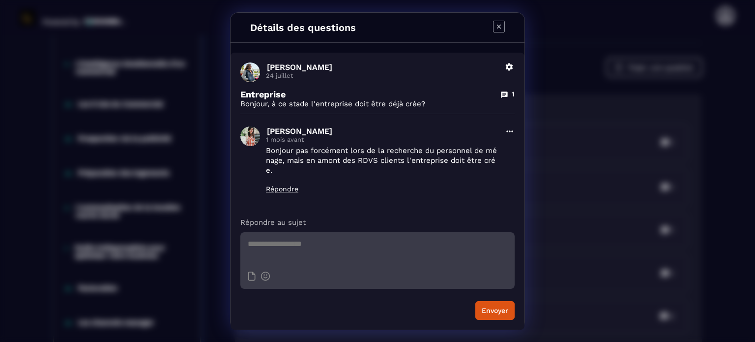
click at [498, 21] on icon "Modal window" at bounding box center [499, 27] width 12 height 12
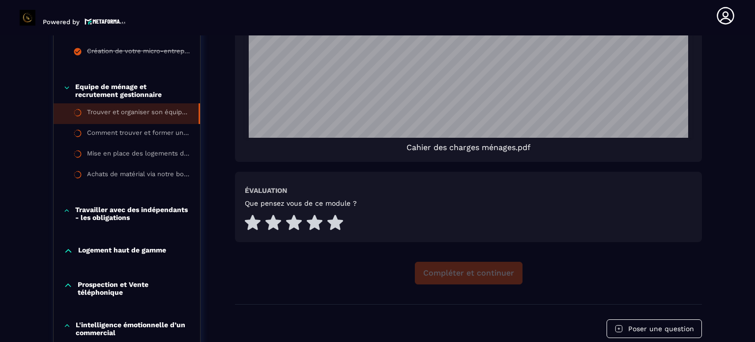
scroll to position [888, 0]
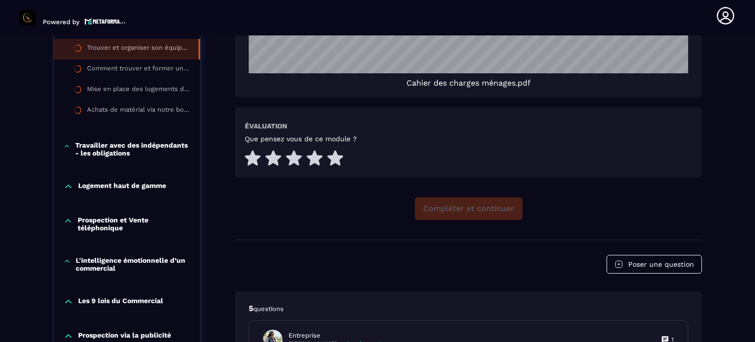
click at [464, 216] on div "Compléter et continuer" at bounding box center [468, 208] width 467 height 23
click at [106, 45] on div "Trouver et organiser son équipe de ménage" at bounding box center [138, 49] width 102 height 11
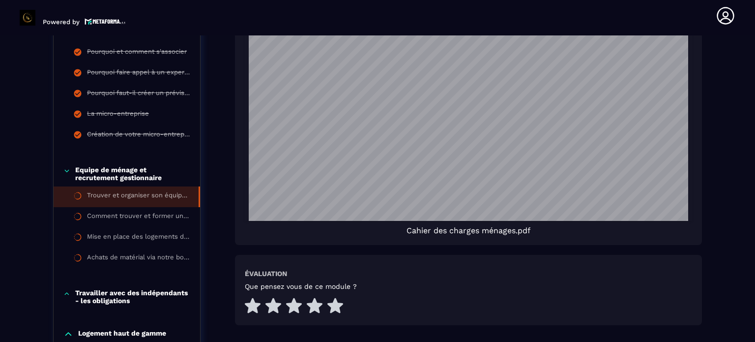
scroll to position [0, 0]
click at [710, 277] on div "Formations / La conciergerie 100% automatisée / Trouver et organiser son équipe…" at bounding box center [377, 147] width 715 height 1609
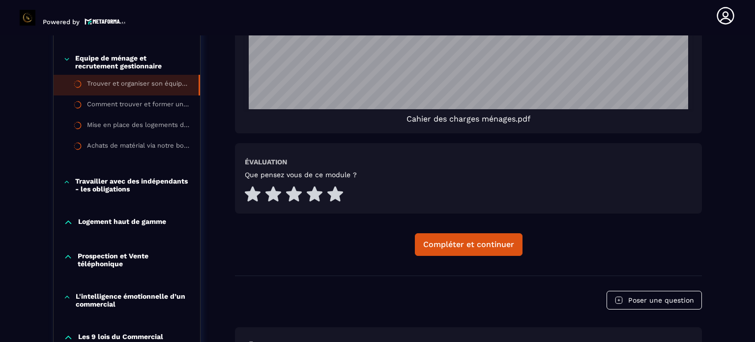
scroll to position [835, 0]
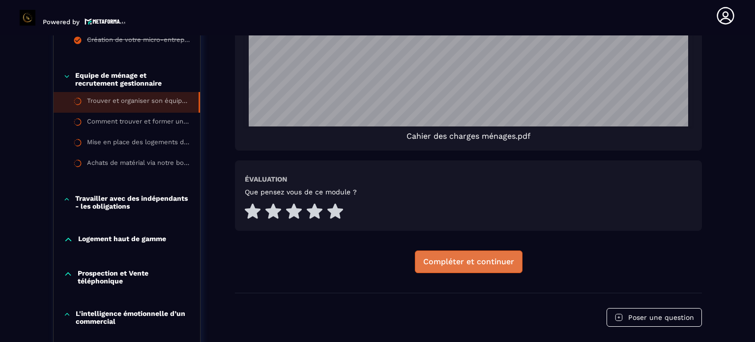
click at [452, 264] on div "Compléter et continuer" at bounding box center [468, 262] width 91 height 10
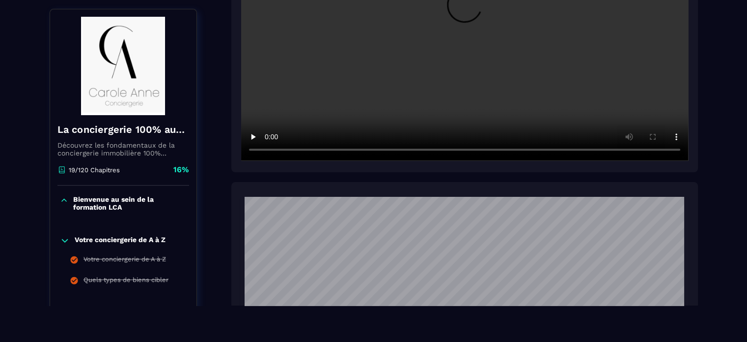
scroll to position [495, 0]
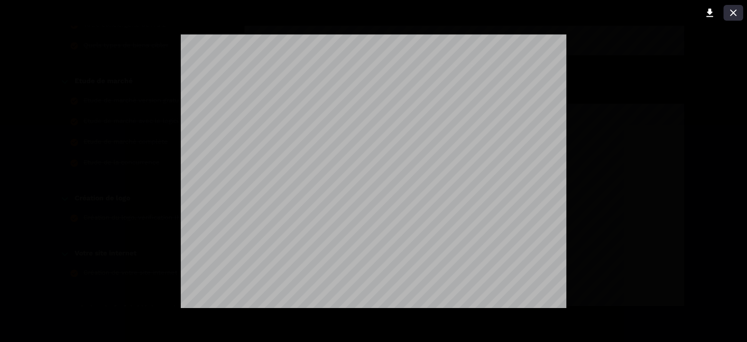
click at [734, 11] on icon at bounding box center [734, 13] width 12 height 12
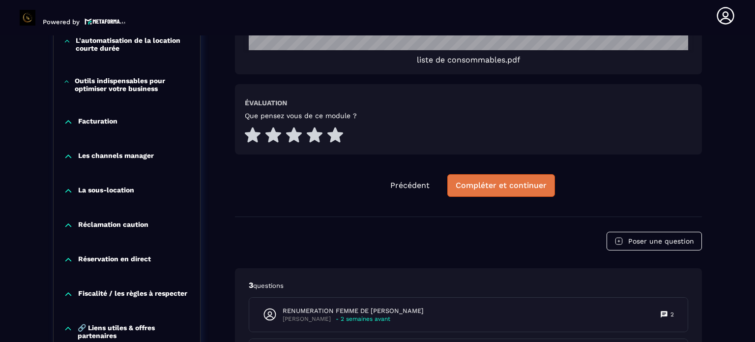
click at [468, 178] on button "Compléter et continuer" at bounding box center [501, 185] width 108 height 23
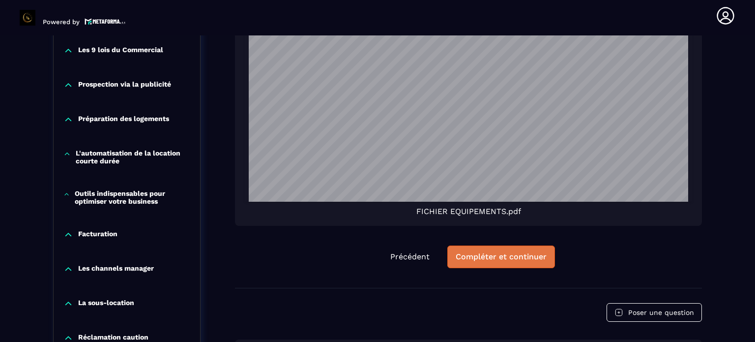
click at [470, 253] on div "Compléter et continuer" at bounding box center [501, 257] width 91 height 10
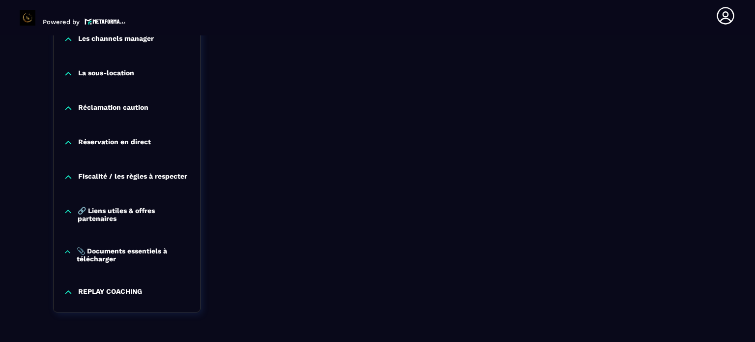
drag, startPoint x: 674, startPoint y: 218, endPoint x: 413, endPoint y: 167, distance: 265.9
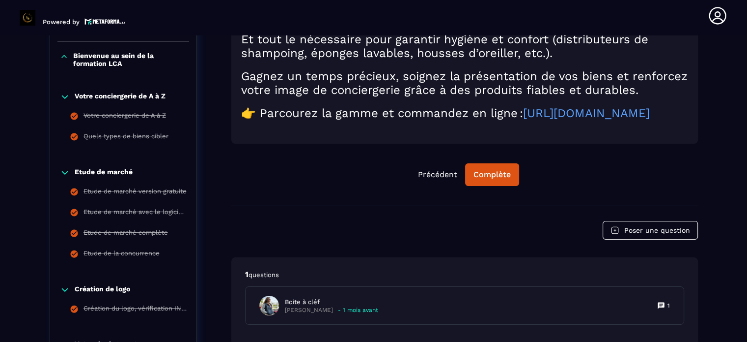
click at [499, 202] on div "Pour équiper efficacement vos logements et offrir à vos clients une expérience …" at bounding box center [464, 40] width 467 height 330
click at [489, 179] on div "Complète" at bounding box center [492, 175] width 37 height 10
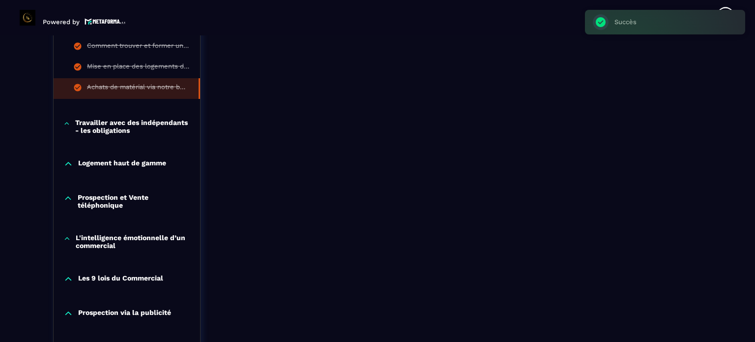
click at [111, 133] on p "Travailler avec des indépendants - les obligations" at bounding box center [132, 126] width 115 height 16
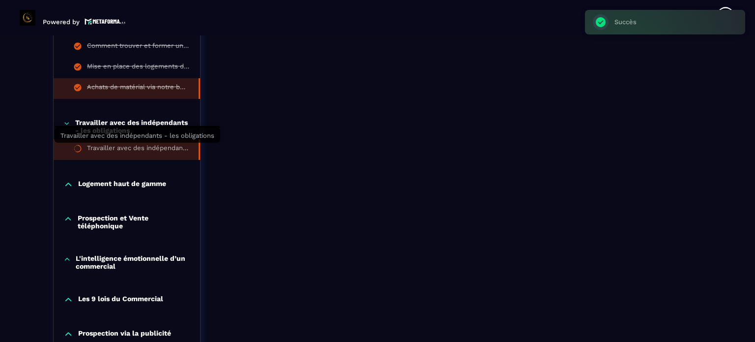
click at [112, 150] on div "Travailler avec des indépendants - les obligations" at bounding box center [138, 149] width 102 height 11
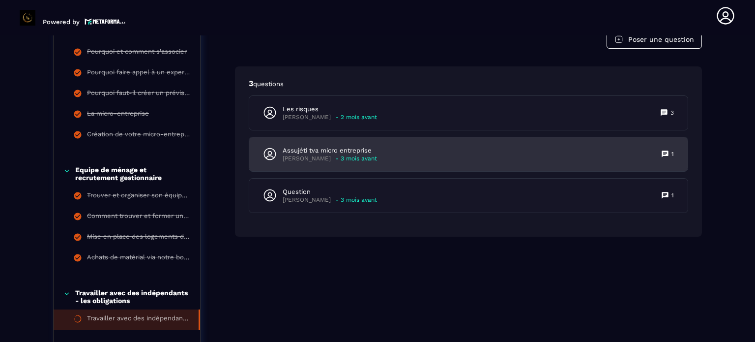
click at [393, 155] on div "Assujéti tva micro entreprise [PERSON_NAME] - 3 mois avant 1" at bounding box center [468, 154] width 438 height 34
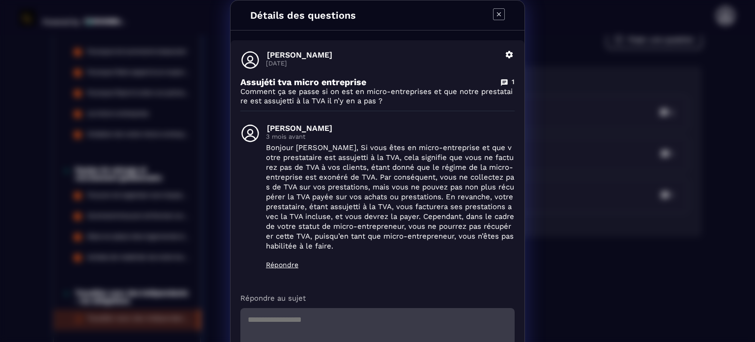
drag, startPoint x: 497, startPoint y: 13, endPoint x: 501, endPoint y: 27, distance: 14.3
click at [499, 14] on icon "Modal window" at bounding box center [499, 14] width 12 height 12
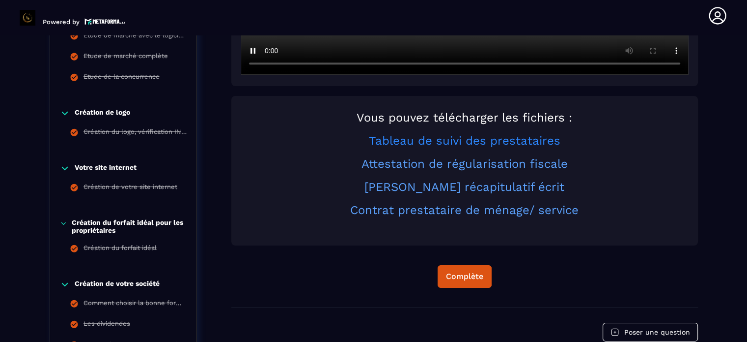
scroll to position [495, 0]
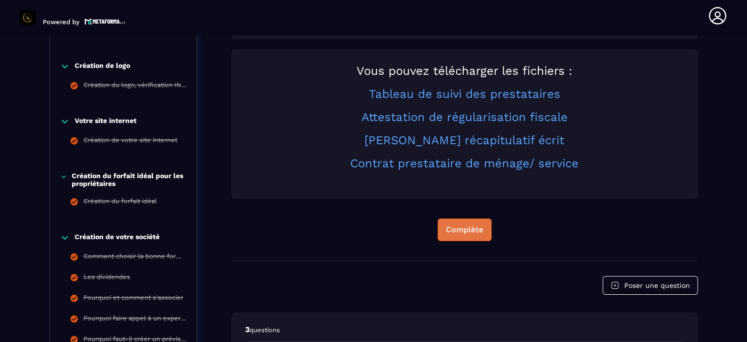
drag, startPoint x: 448, startPoint y: 218, endPoint x: 457, endPoint y: 227, distance: 12.9
click at [458, 227] on div "Complète" at bounding box center [464, 230] width 37 height 10
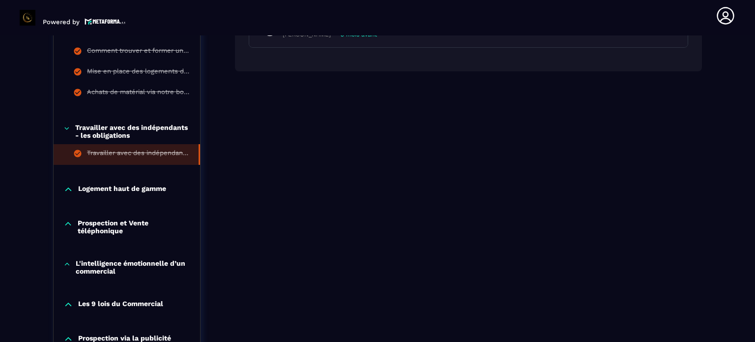
scroll to position [938, 0]
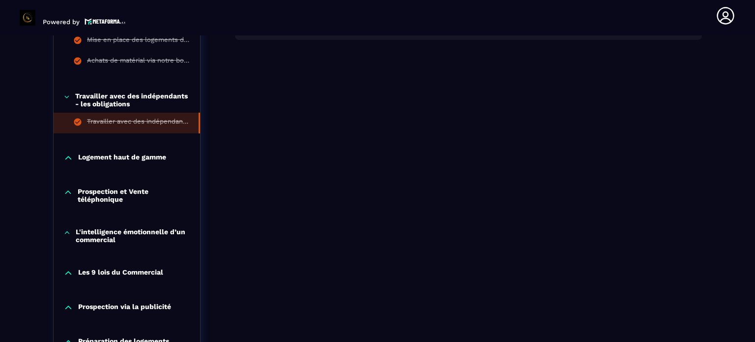
click at [99, 154] on p "Logement haut de gamme" at bounding box center [122, 158] width 88 height 10
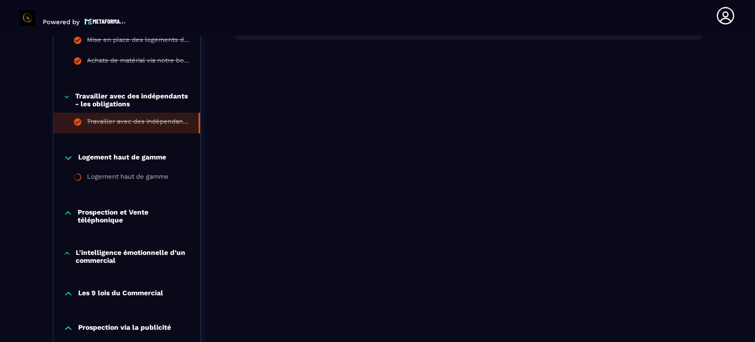
click at [104, 167] on div "Logement haut de gamme Logement haut de gamme" at bounding box center [127, 170] width 146 height 55
click at [106, 173] on div "Logement haut de gamme" at bounding box center [128, 177] width 82 height 11
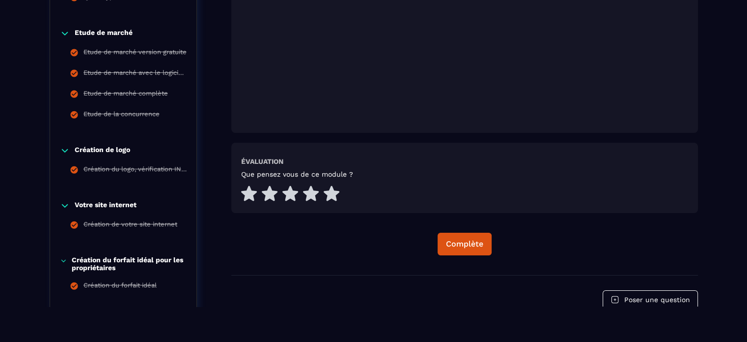
scroll to position [446, 0]
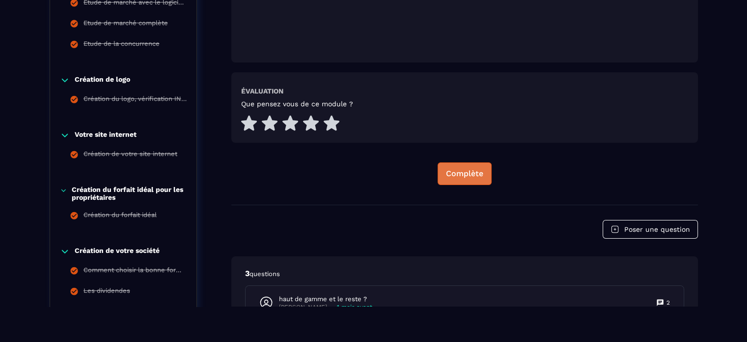
click at [446, 176] on div "Complète" at bounding box center [464, 174] width 37 height 10
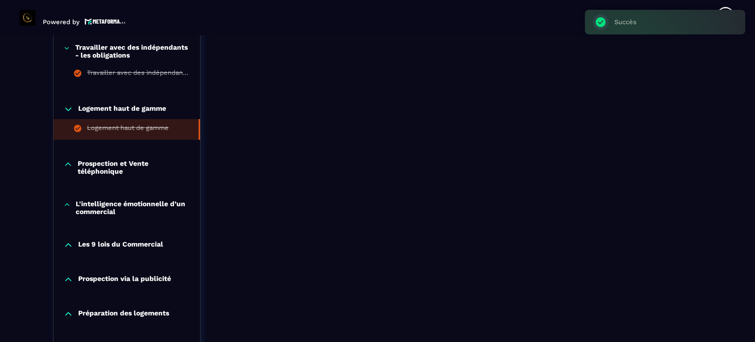
scroll to position [987, 0]
click at [110, 165] on p "Prospection et Vente téléphonique" at bounding box center [134, 167] width 113 height 16
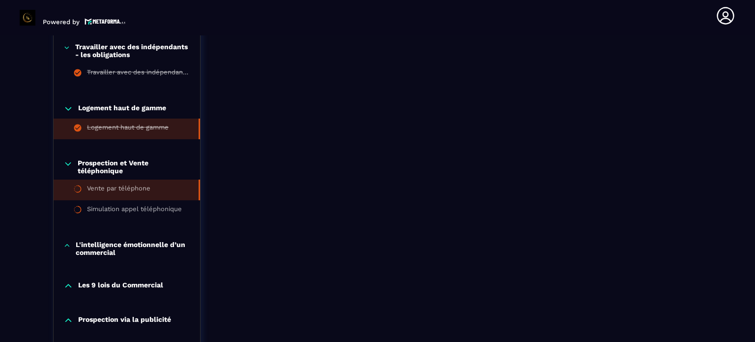
click at [113, 188] on div "Vente par téléphone" at bounding box center [118, 189] width 63 height 11
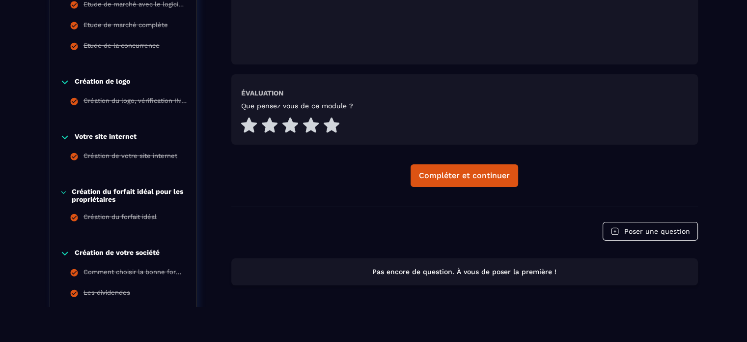
scroll to position [446, 0]
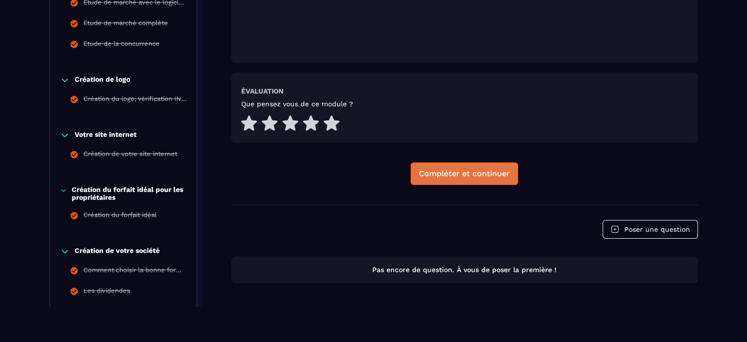
click at [447, 176] on button "Compléter et continuer" at bounding box center [465, 173] width 108 height 23
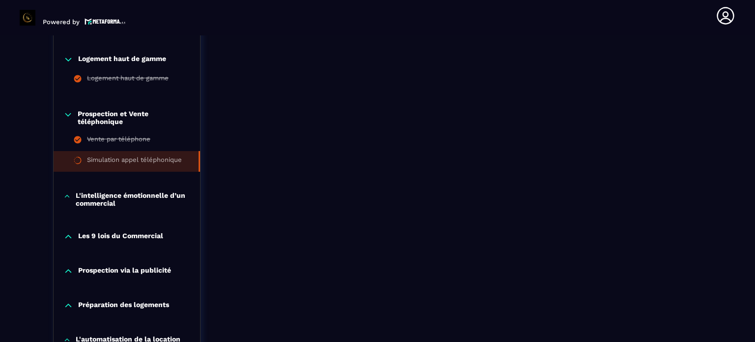
click at [114, 157] on div "Simulation appel téléphonique" at bounding box center [134, 161] width 95 height 11
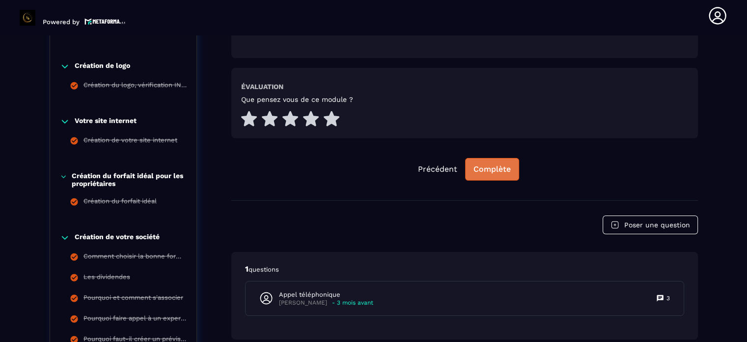
click at [482, 175] on button "Complète" at bounding box center [492, 169] width 54 height 23
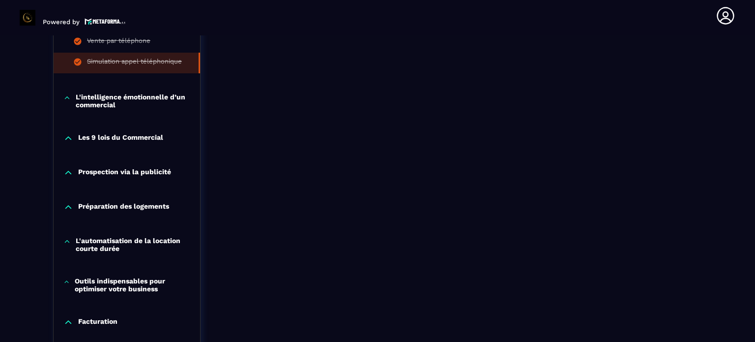
click at [111, 106] on p "L'intelligence émotionnelle d’un commercial" at bounding box center [133, 101] width 114 height 16
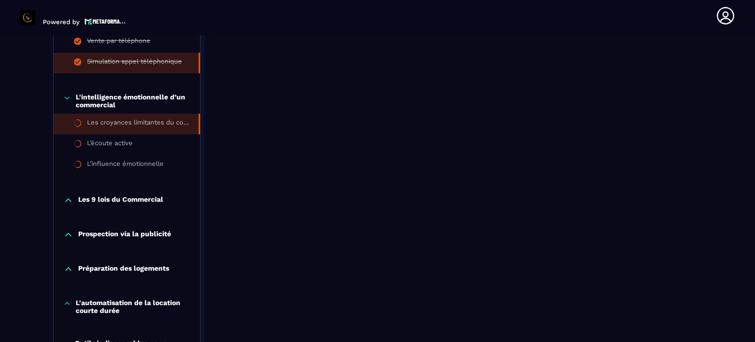
click at [112, 121] on div "Les croyances limitantes du commercial" at bounding box center [138, 123] width 102 height 11
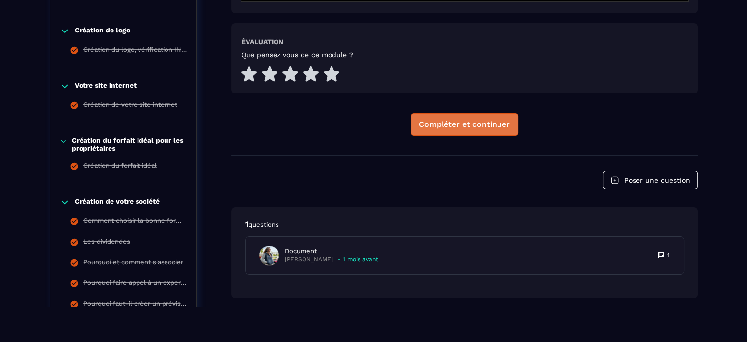
click at [441, 125] on div "Compléter et continuer" at bounding box center [464, 124] width 91 height 10
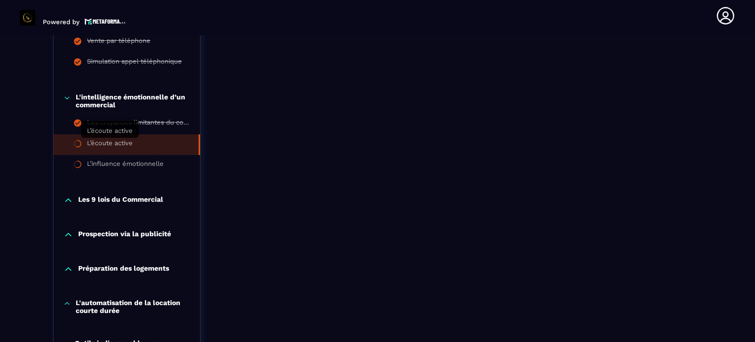
click at [125, 141] on div "L’écoute active" at bounding box center [110, 144] width 46 height 11
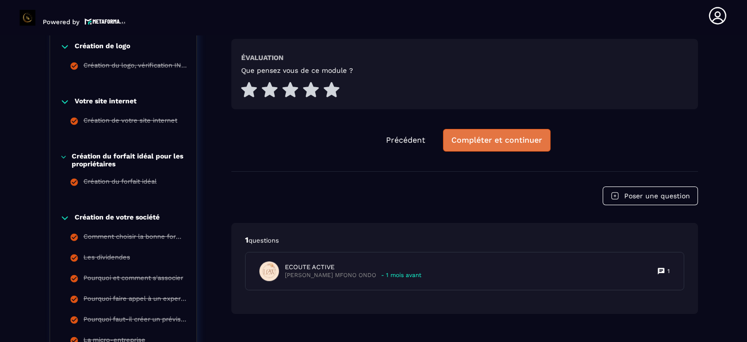
click at [482, 134] on button "Compléter et continuer" at bounding box center [497, 140] width 108 height 23
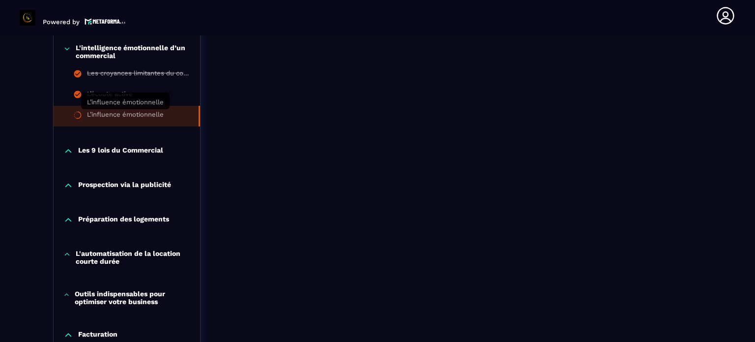
click at [104, 113] on div "L’influence émotionnelle" at bounding box center [125, 116] width 77 height 11
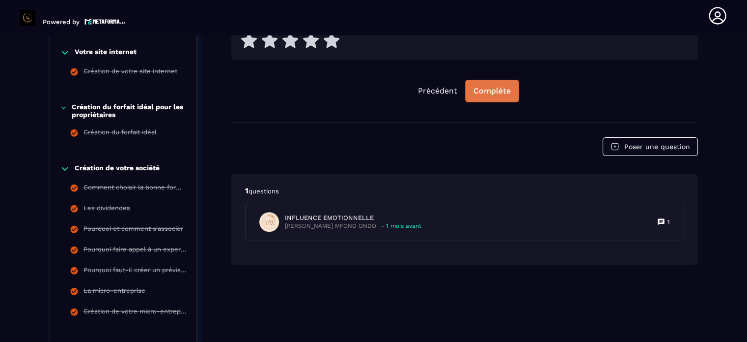
click at [481, 98] on button "Complète" at bounding box center [492, 91] width 54 height 23
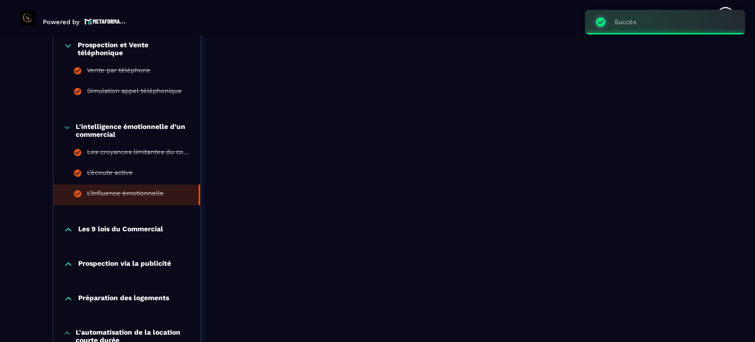
click at [123, 229] on p "Les 9 lois du Commercial" at bounding box center [120, 230] width 85 height 10
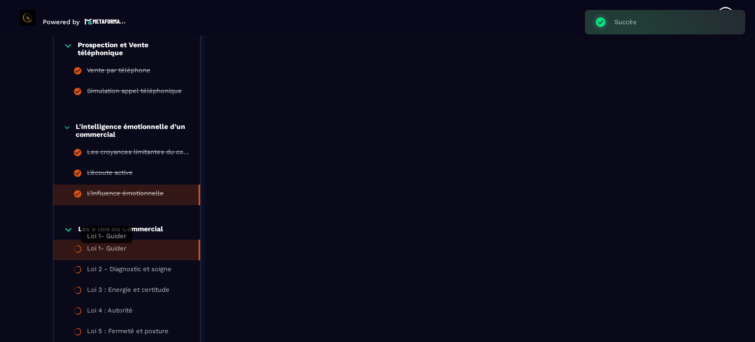
click at [117, 246] on div "Loi 1- Guider" at bounding box center [106, 249] width 39 height 11
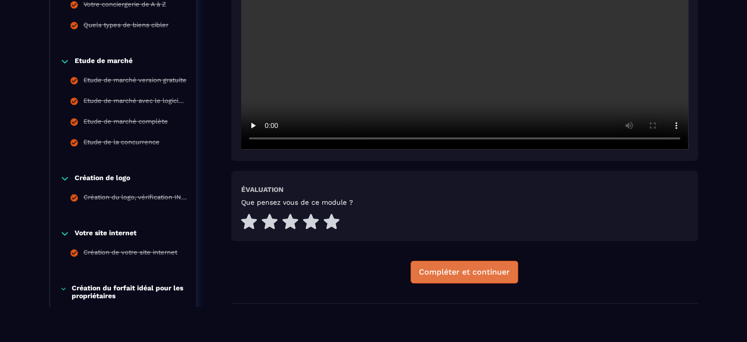
click at [459, 270] on div "Compléter et continuer" at bounding box center [464, 272] width 91 height 10
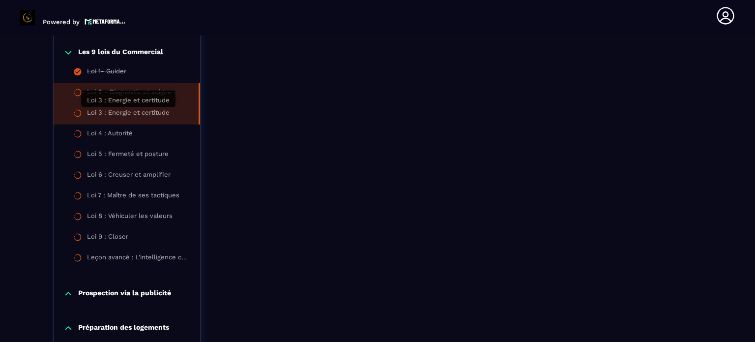
click at [126, 110] on div "Loi 3 : Energie et certitude" at bounding box center [128, 114] width 83 height 11
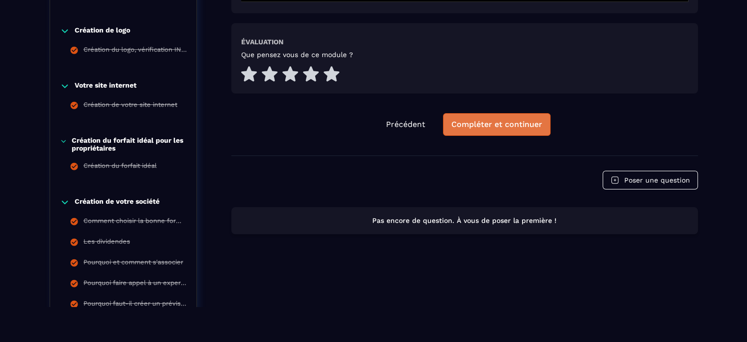
click at [474, 120] on div "Compléter et continuer" at bounding box center [497, 124] width 91 height 10
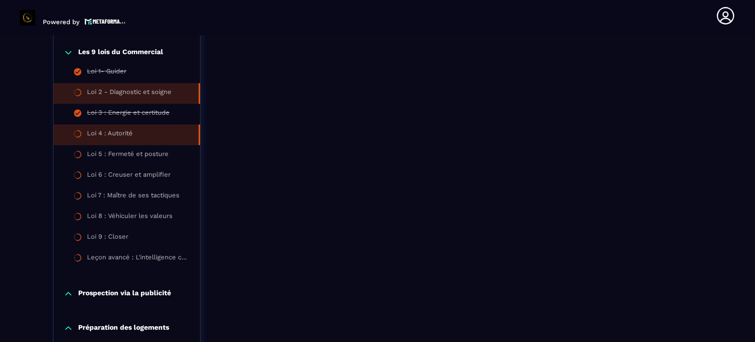
click at [114, 91] on div "Loi 2 - Diagnostic et soigne" at bounding box center [129, 93] width 85 height 11
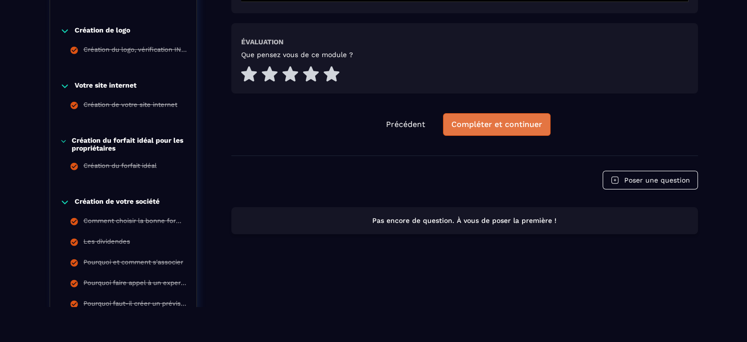
click at [472, 130] on button "Compléter et continuer" at bounding box center [497, 124] width 108 height 23
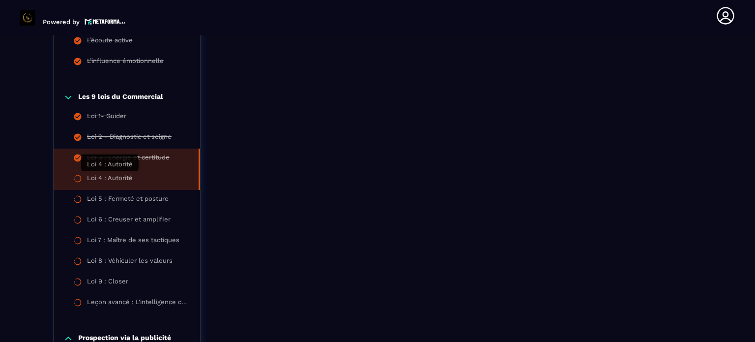
click at [113, 177] on div "Loi 4 : Autorité" at bounding box center [110, 179] width 46 height 11
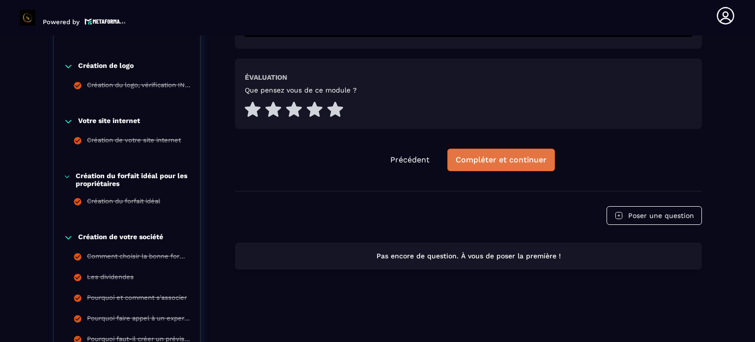
click at [499, 159] on div "Compléter et continuer" at bounding box center [501, 160] width 91 height 10
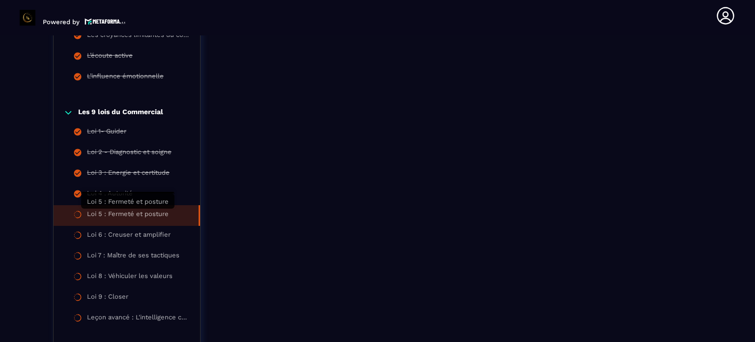
click at [119, 212] on div "Loi 5 : Fermeté et posture" at bounding box center [128, 215] width 82 height 11
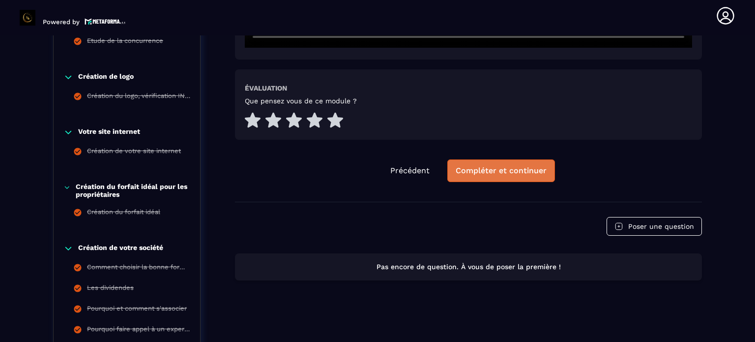
click at [471, 171] on div "Compléter et continuer" at bounding box center [501, 171] width 91 height 10
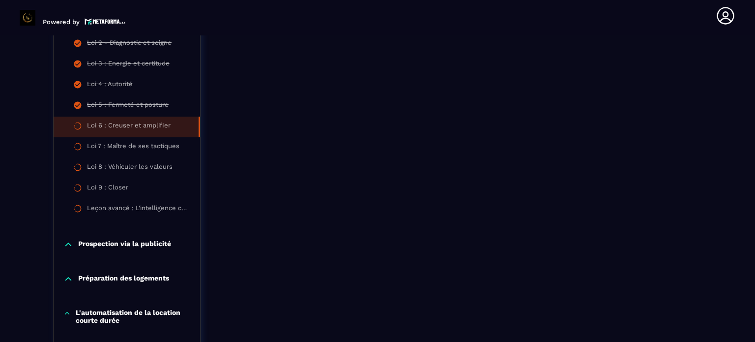
click at [124, 128] on div "Loi 6 : Creuser et amplifier" at bounding box center [129, 126] width 84 height 11
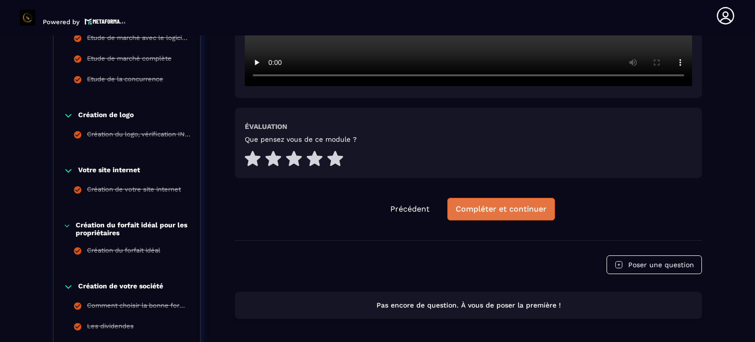
click at [478, 218] on button "Compléter et continuer" at bounding box center [501, 209] width 108 height 23
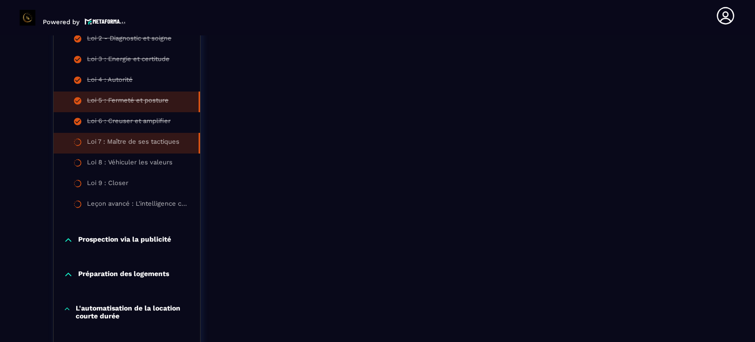
scroll to position [1331, 0]
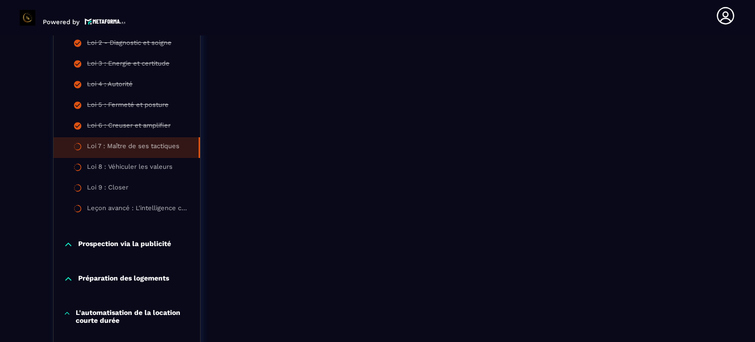
click at [142, 145] on div "Loi 7 : Maître de ses tactiques" at bounding box center [133, 147] width 92 height 11
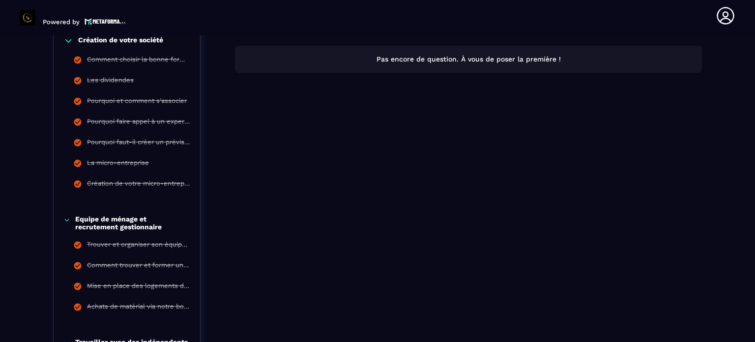
scroll to position [495, 0]
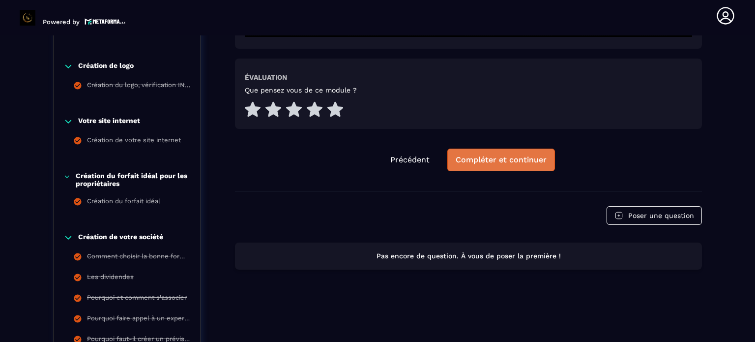
click at [456, 164] on button "Compléter et continuer" at bounding box center [501, 159] width 108 height 23
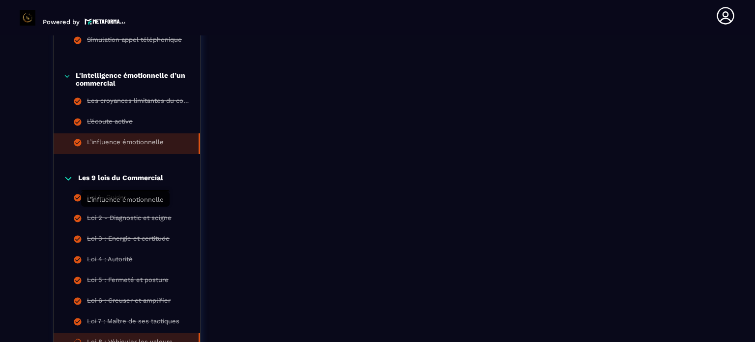
scroll to position [1282, 0]
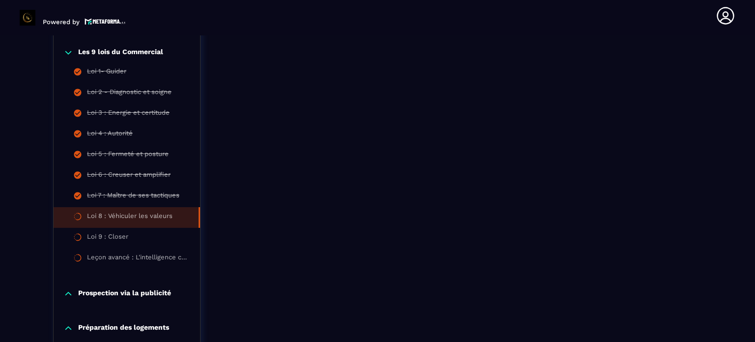
click at [124, 210] on li "Loi 8 : Véhiculer les valeurs" at bounding box center [127, 217] width 146 height 21
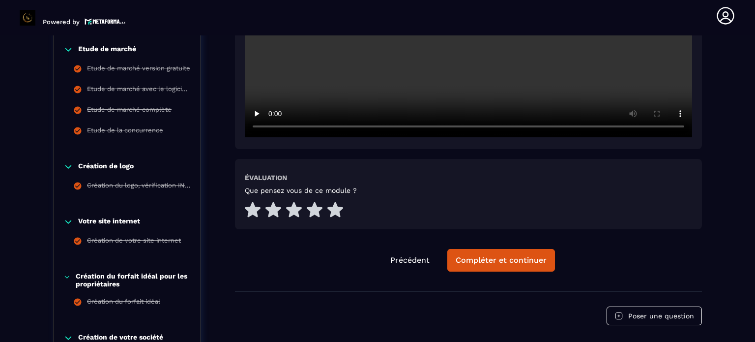
scroll to position [397, 0]
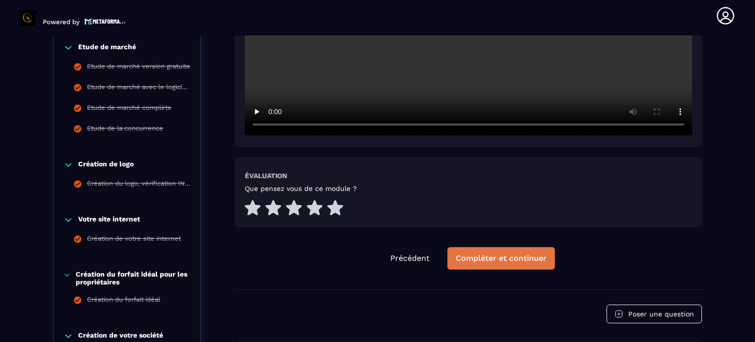
click at [483, 257] on div "Compléter et continuer" at bounding box center [501, 258] width 91 height 10
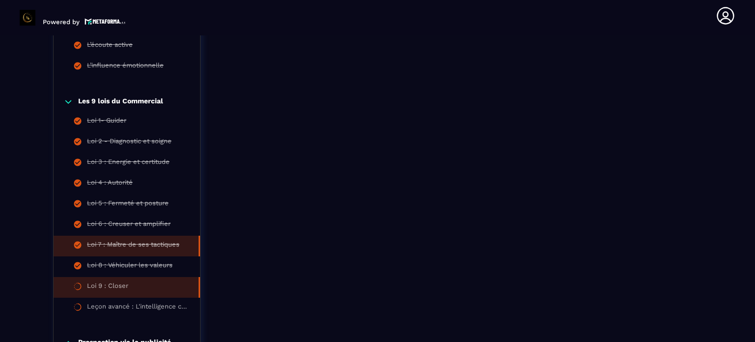
scroll to position [1429, 0]
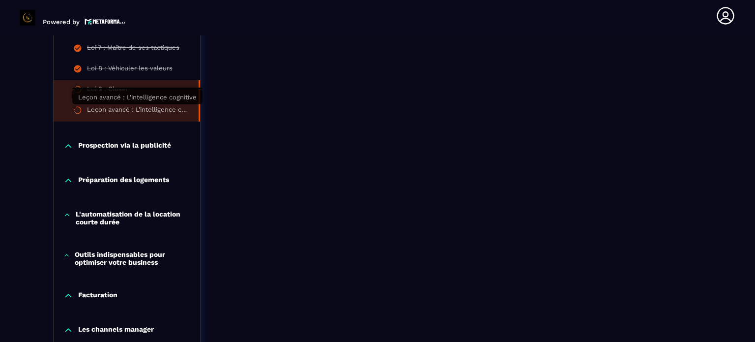
click at [115, 111] on div "Leçon avancé : L'intelligence cognitive" at bounding box center [138, 111] width 102 height 11
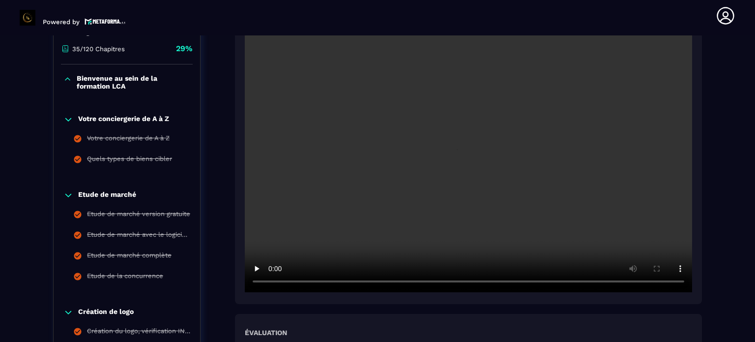
scroll to position [397, 0]
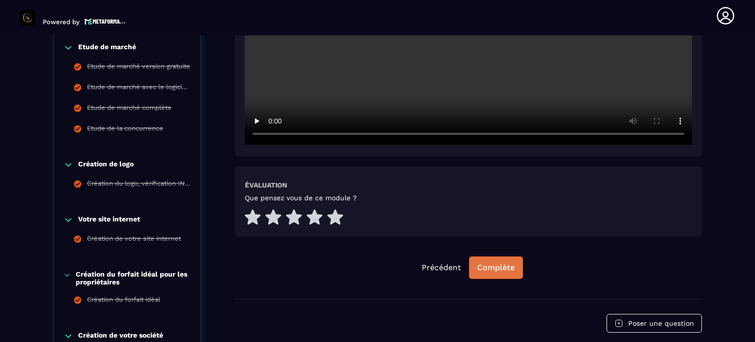
click at [484, 267] on div "Complète" at bounding box center [495, 267] width 37 height 10
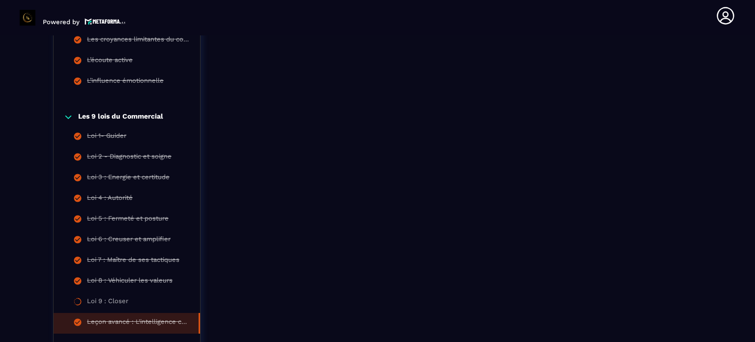
scroll to position [1331, 0]
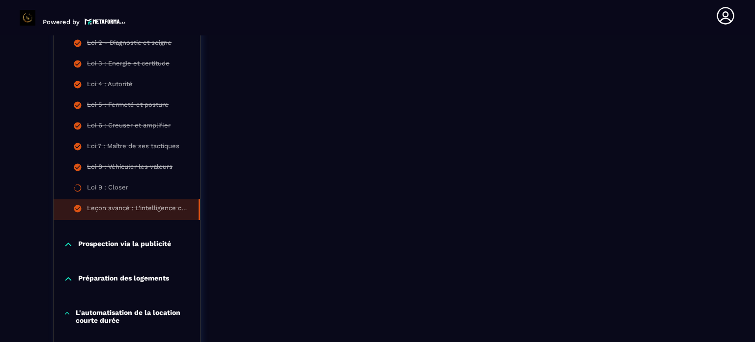
click at [106, 239] on p "Prospection via la publicité" at bounding box center [124, 244] width 93 height 10
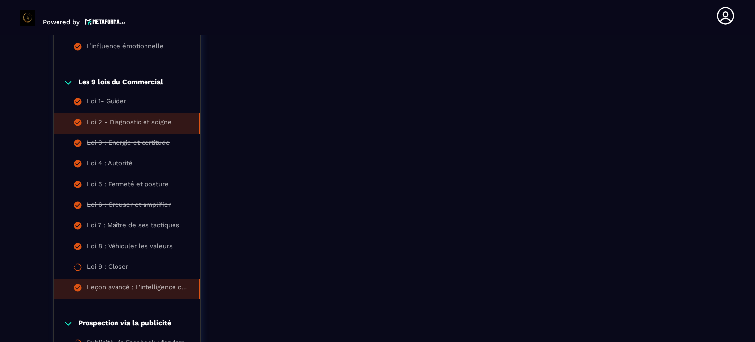
scroll to position [1134, 0]
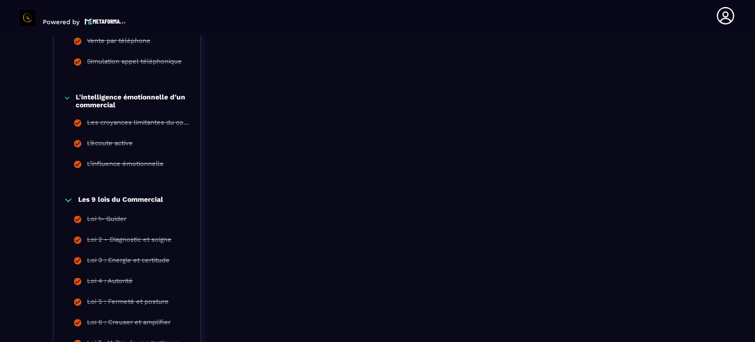
click at [70, 196] on icon at bounding box center [68, 200] width 10 height 10
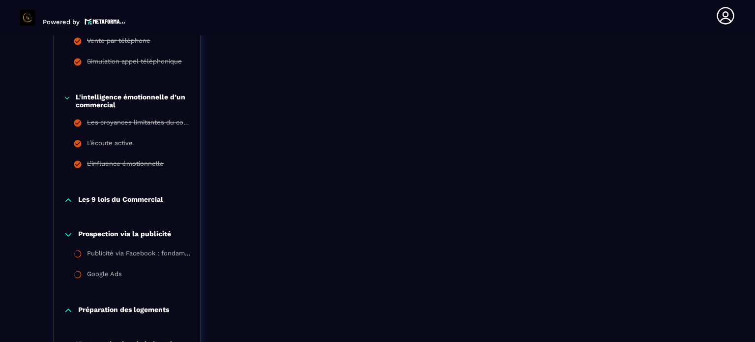
click at [71, 96] on icon at bounding box center [66, 98] width 7 height 10
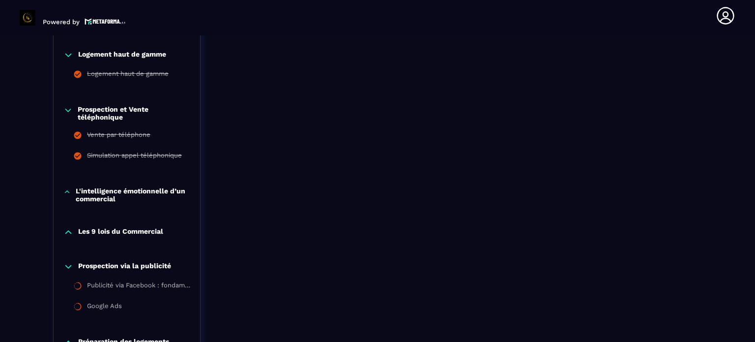
scroll to position [1036, 0]
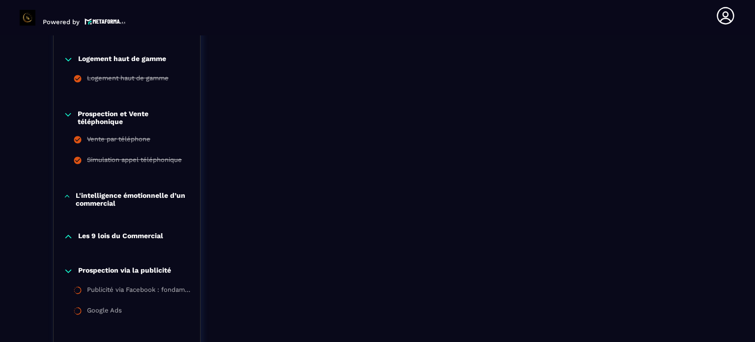
click at [70, 114] on icon at bounding box center [67, 115] width 9 height 10
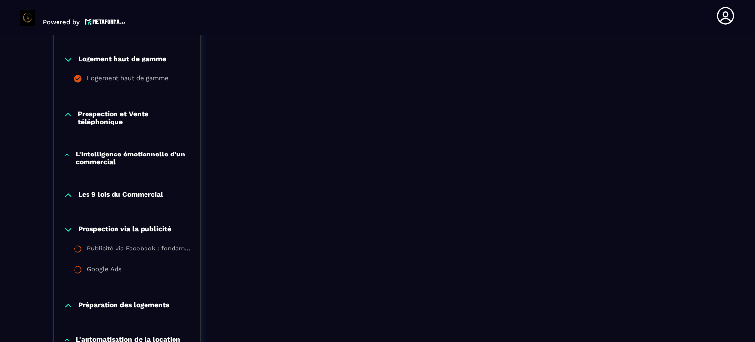
click at [69, 58] on icon at bounding box center [68, 60] width 10 height 10
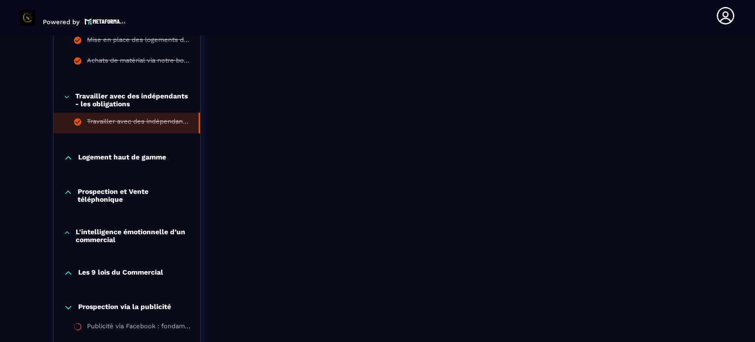
scroll to position [938, 0]
click at [67, 97] on icon at bounding box center [67, 97] width 4 height 2
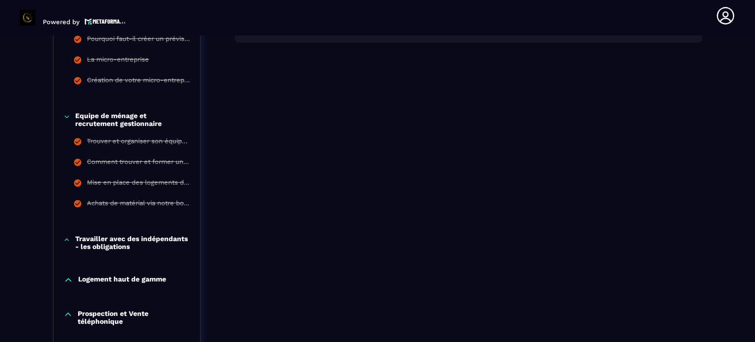
scroll to position [790, 0]
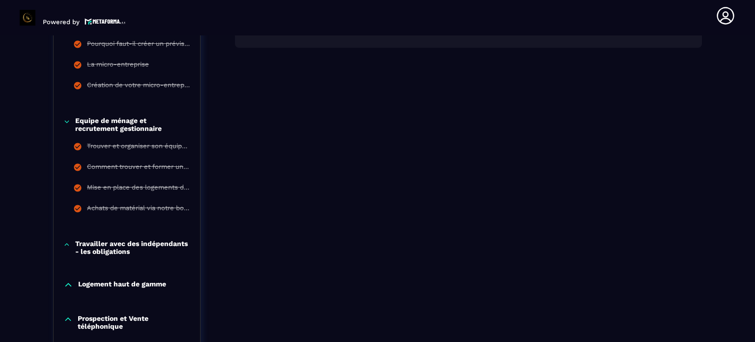
click at [65, 119] on icon at bounding box center [66, 121] width 7 height 10
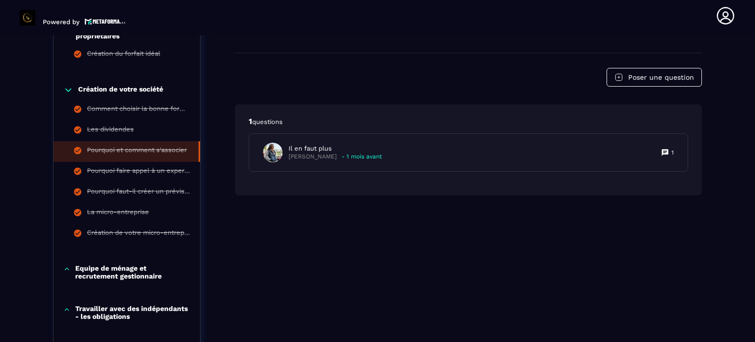
scroll to position [643, 0]
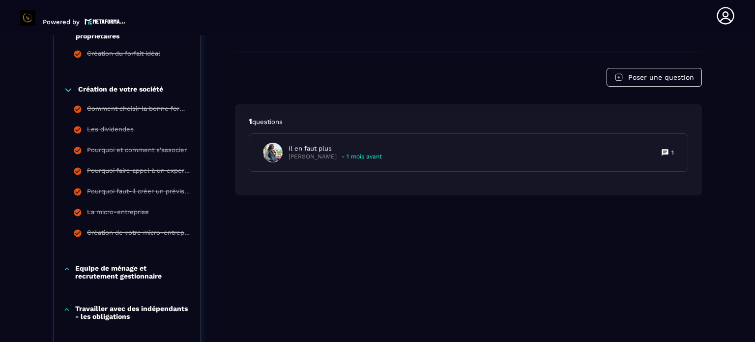
drag, startPoint x: 64, startPoint y: 89, endPoint x: 66, endPoint y: 81, distance: 8.7
click at [65, 87] on icon at bounding box center [68, 90] width 10 height 10
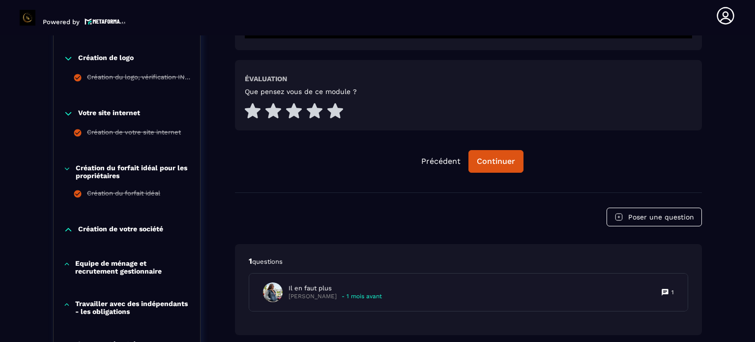
scroll to position [495, 0]
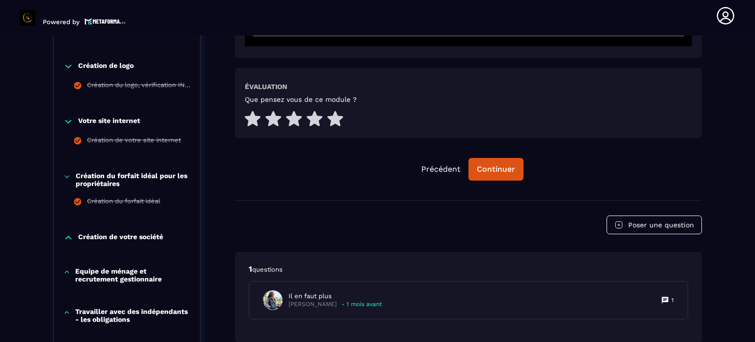
drag, startPoint x: 64, startPoint y: 174, endPoint x: 63, endPoint y: 141, distance: 33.4
click at [64, 173] on icon at bounding box center [66, 176] width 7 height 10
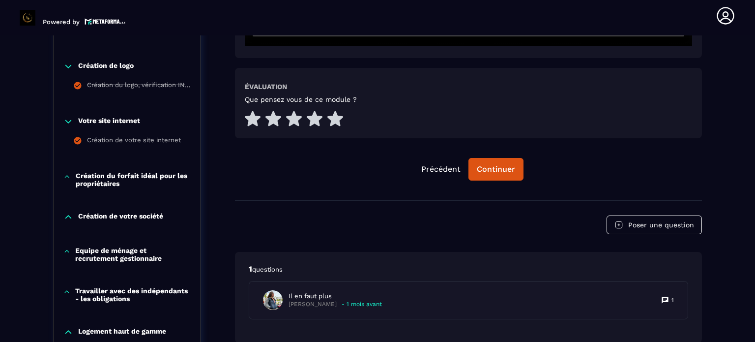
click at [63, 121] on icon at bounding box center [68, 121] width 10 height 10
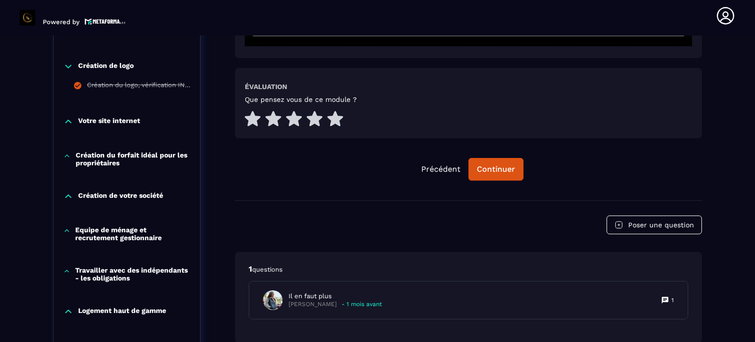
click at [68, 66] on icon at bounding box center [68, 66] width 10 height 10
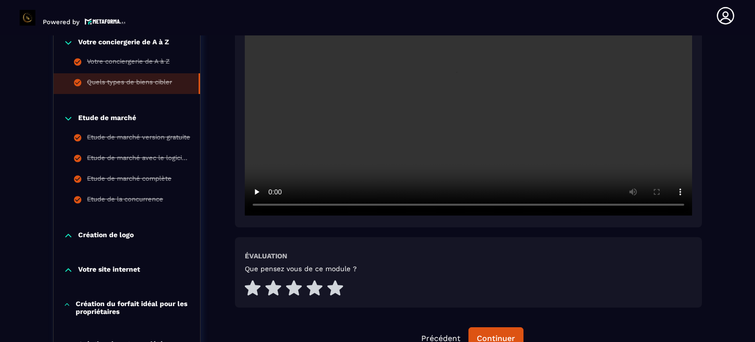
scroll to position [299, 0]
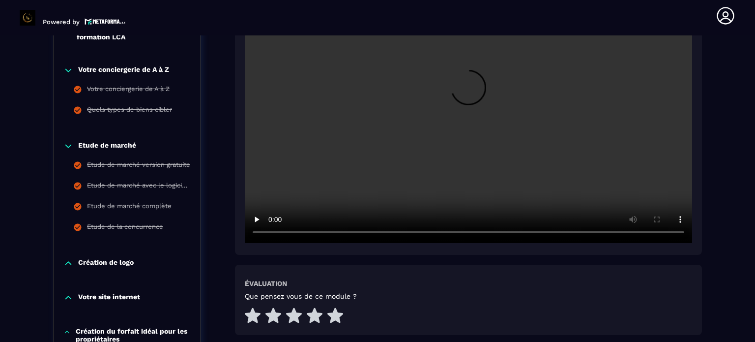
drag, startPoint x: 66, startPoint y: 142, endPoint x: 58, endPoint y: 131, distance: 13.1
click at [64, 141] on icon at bounding box center [68, 146] width 10 height 10
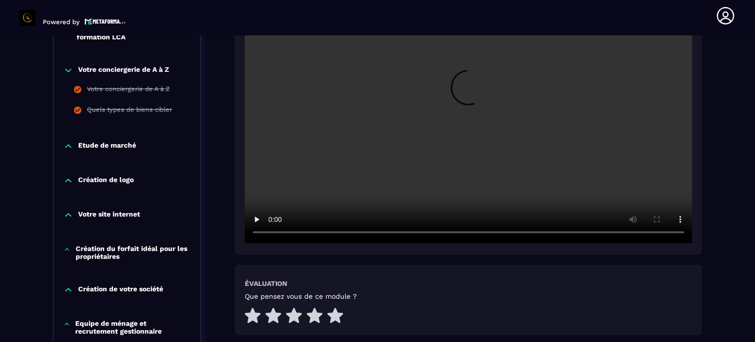
click at [67, 67] on icon at bounding box center [68, 70] width 10 height 10
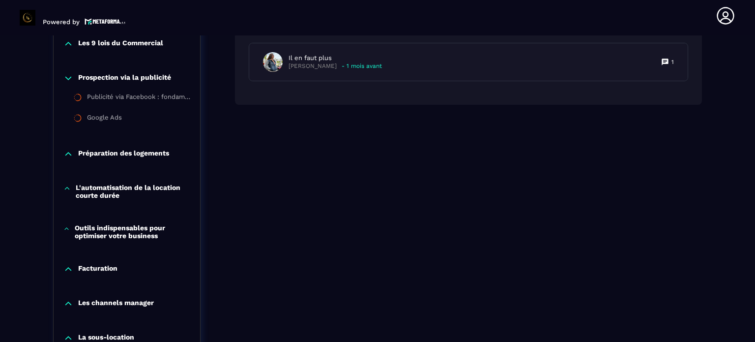
scroll to position [692, 0]
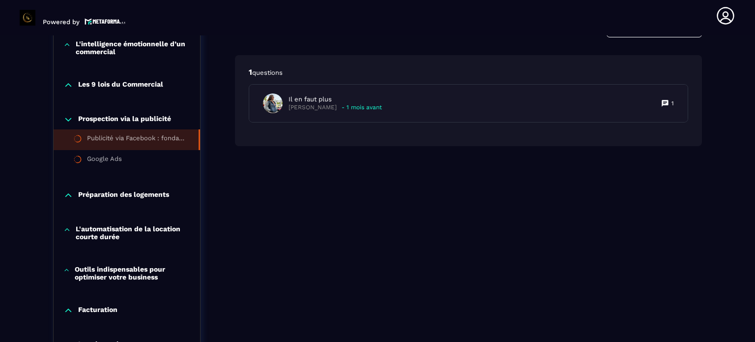
click at [93, 138] on div "Publicité via Facebook : fondamentaux" at bounding box center [138, 139] width 102 height 11
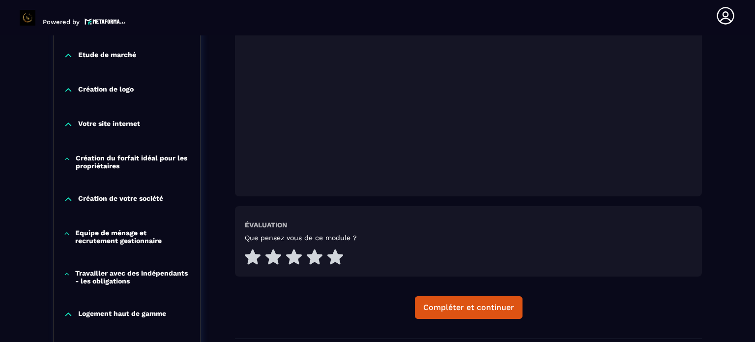
scroll to position [397, 0]
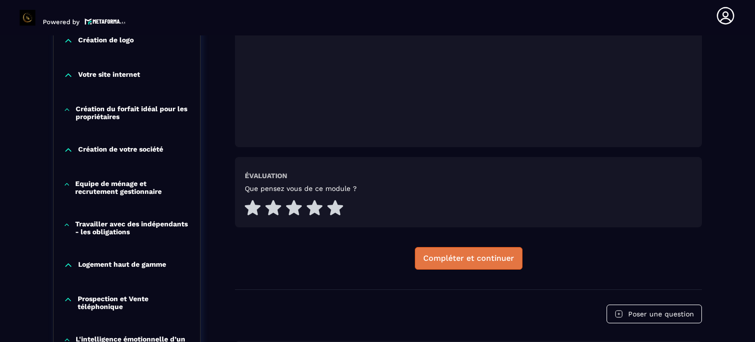
click at [458, 256] on div "Compléter et continuer" at bounding box center [468, 258] width 91 height 10
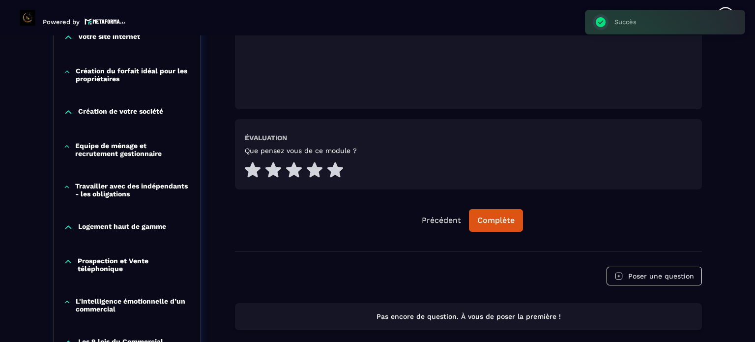
scroll to position [643, 0]
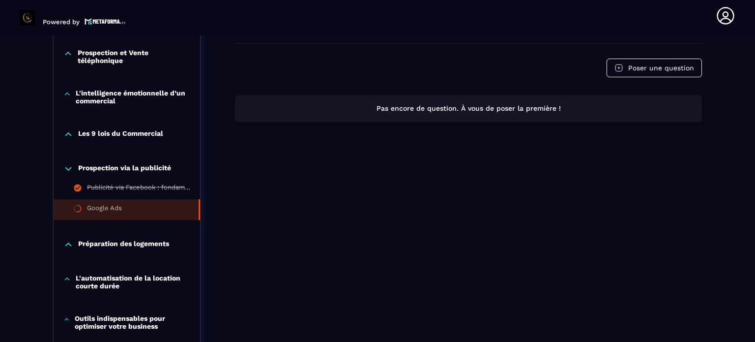
click at [100, 204] on div "Google Ads" at bounding box center [104, 209] width 35 height 11
click at [102, 204] on div "Google Ads" at bounding box center [104, 209] width 35 height 11
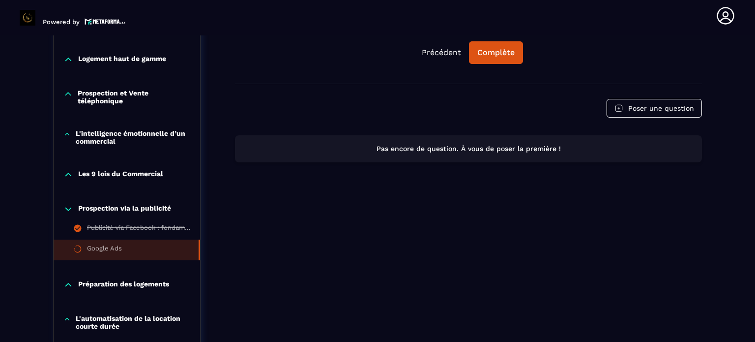
scroll to position [544, 0]
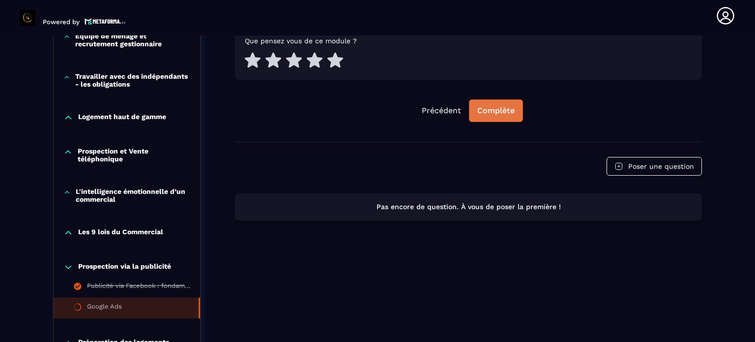
click at [488, 109] on div "Complète" at bounding box center [495, 111] width 37 height 10
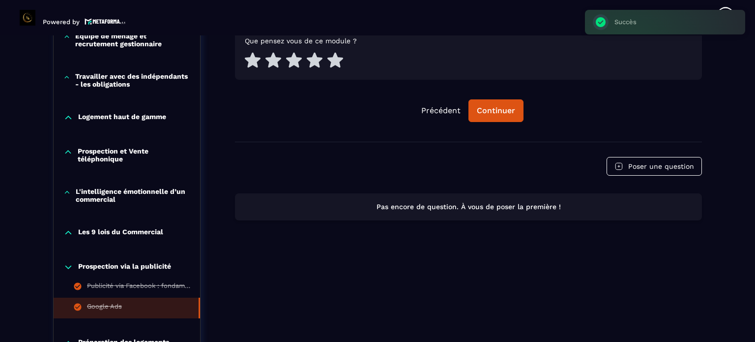
click at [67, 265] on icon at bounding box center [68, 267] width 10 height 10
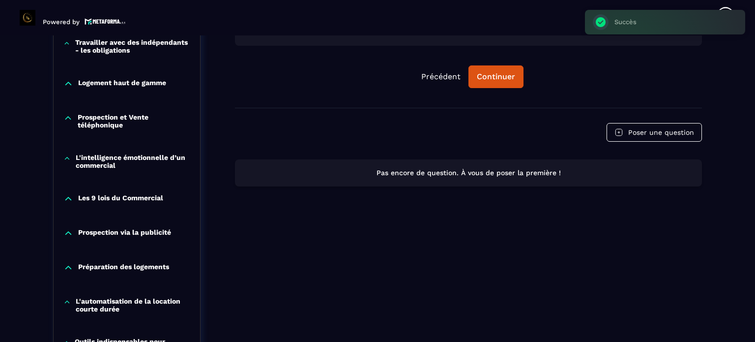
scroll to position [594, 0]
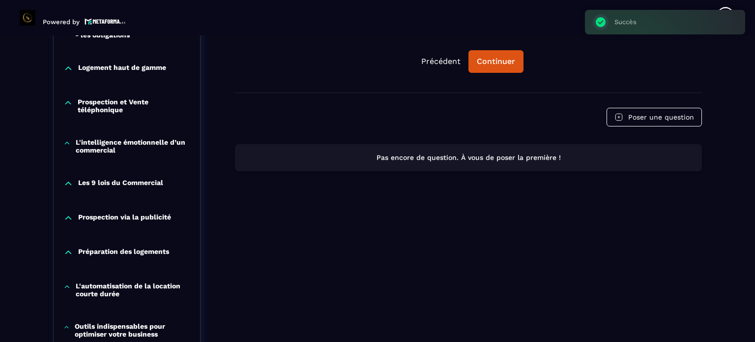
click at [96, 249] on p "Préparation des logements" at bounding box center [123, 252] width 91 height 10
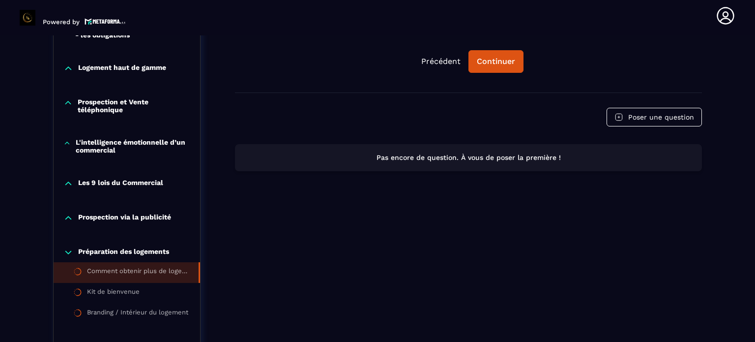
click at [112, 265] on li "Comment obtenir plus de logements en gestion ou en sous-location ?" at bounding box center [127, 272] width 146 height 21
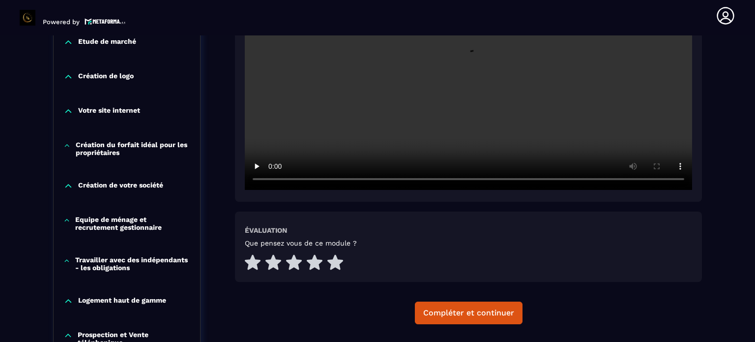
scroll to position [446, 0]
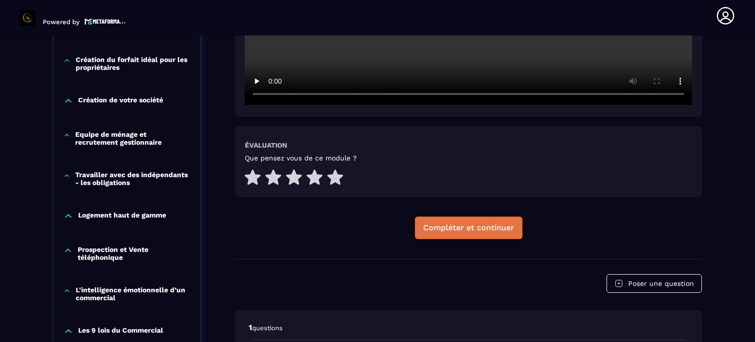
click at [421, 225] on button "Compléter et continuer" at bounding box center [469, 227] width 108 height 23
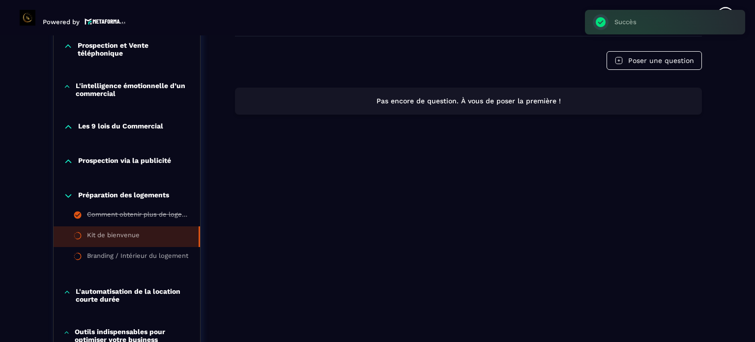
scroll to position [692, 0]
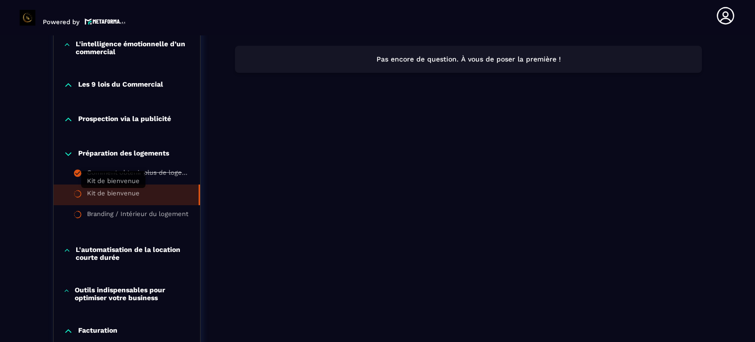
click at [92, 195] on div "Kit de bienvenue" at bounding box center [113, 194] width 53 height 11
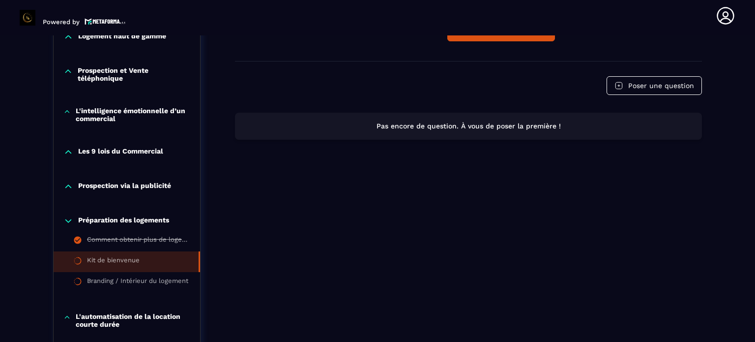
scroll to position [544, 0]
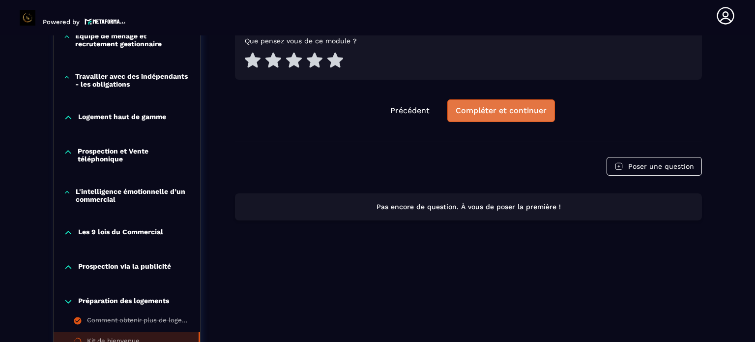
click at [467, 115] on button "Compléter et continuer" at bounding box center [501, 110] width 108 height 23
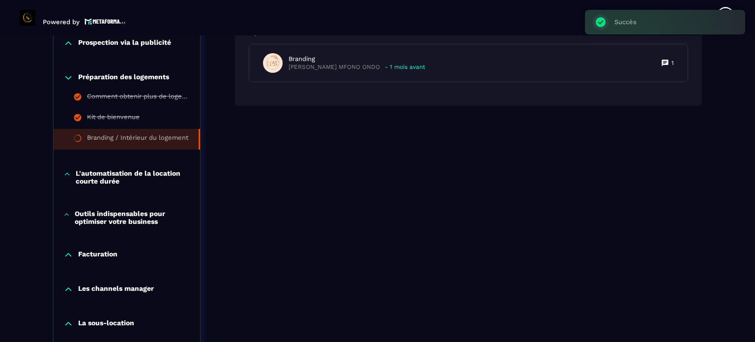
scroll to position [790, 0]
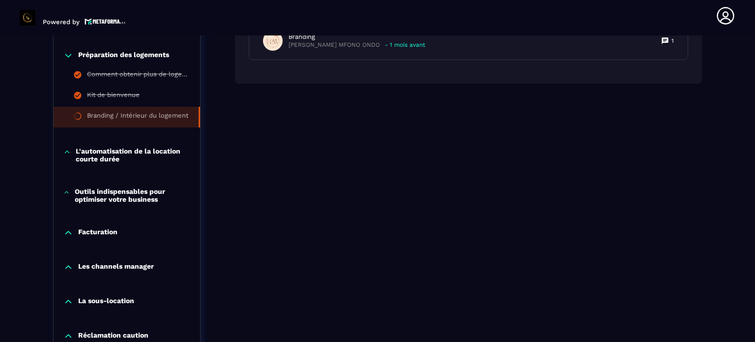
click at [111, 112] on div "Branding / Intérieur du logement" at bounding box center [137, 117] width 101 height 11
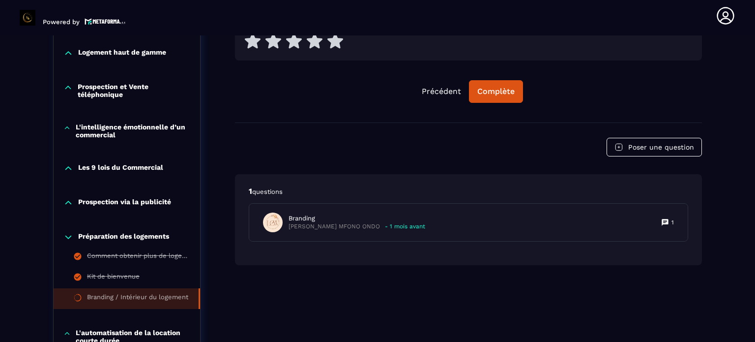
scroll to position [594, 0]
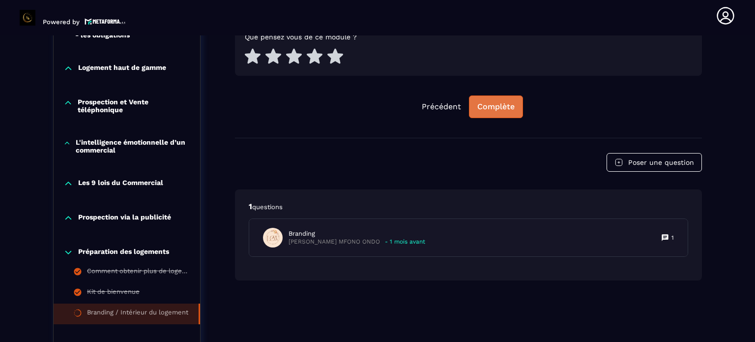
click at [482, 112] on div "Complète" at bounding box center [495, 107] width 37 height 10
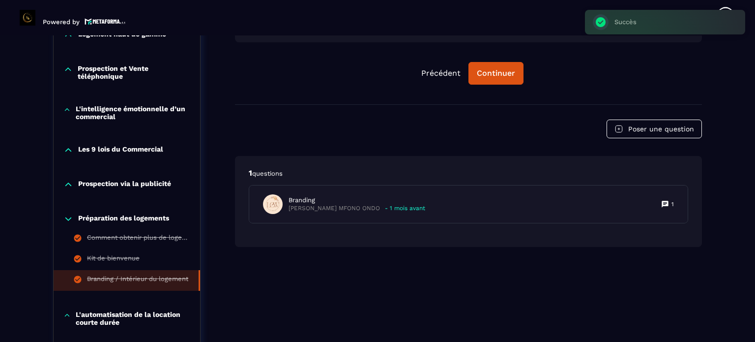
scroll to position [643, 0]
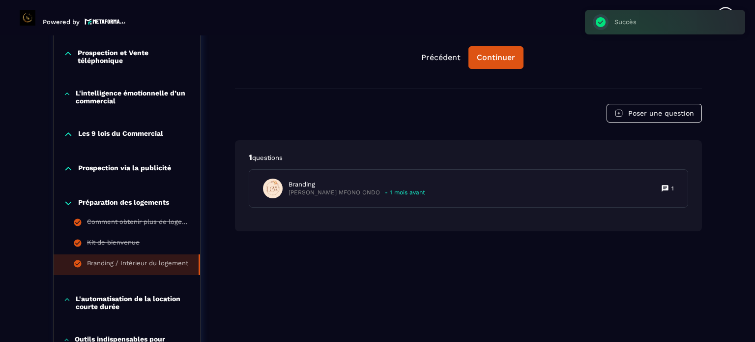
click at [71, 198] on icon at bounding box center [68, 203] width 10 height 10
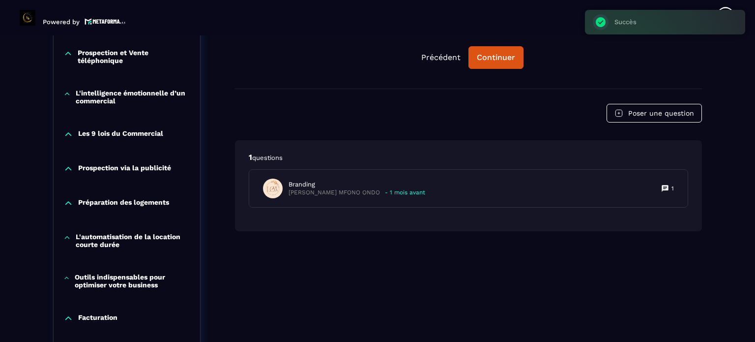
click at [83, 243] on p "L'automatisation de la location courte durée" at bounding box center [133, 240] width 114 height 16
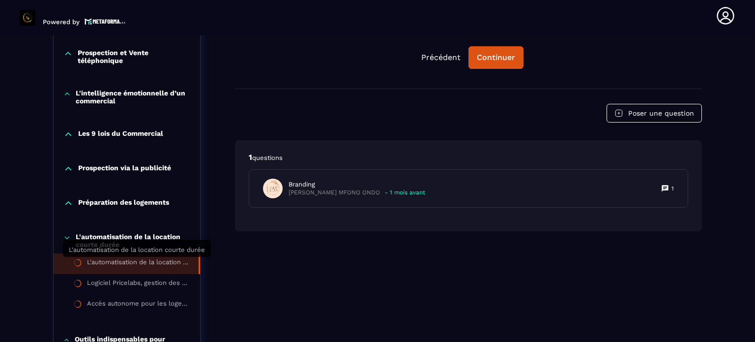
click at [141, 262] on div "L'automatisation de la location courte durée" at bounding box center [138, 263] width 102 height 11
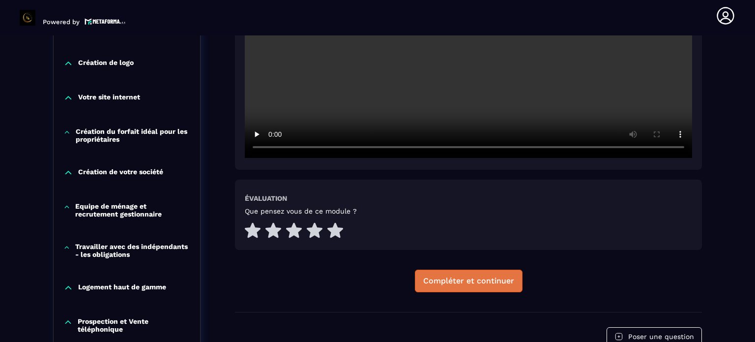
scroll to position [446, 0]
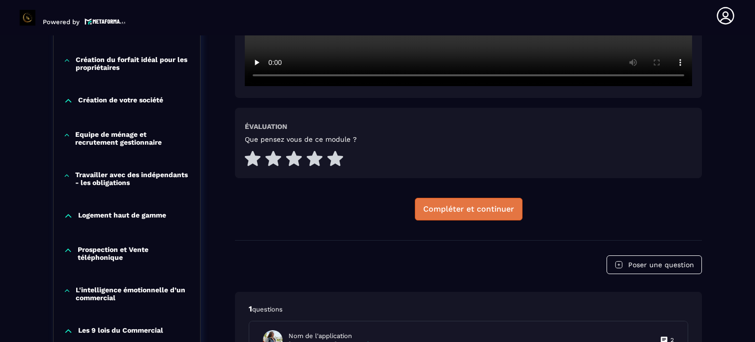
click at [460, 217] on button "Compléter et continuer" at bounding box center [469, 209] width 108 height 23
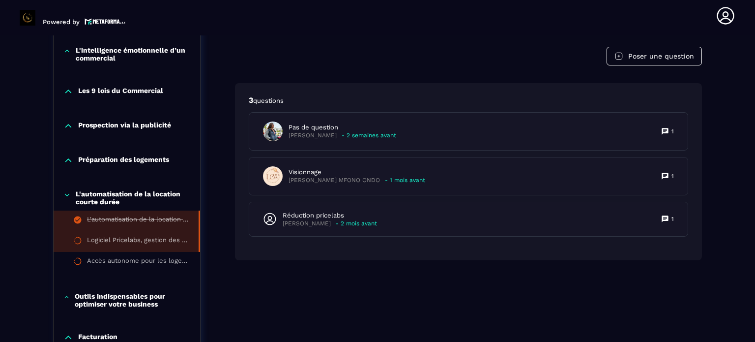
scroll to position [688, 0]
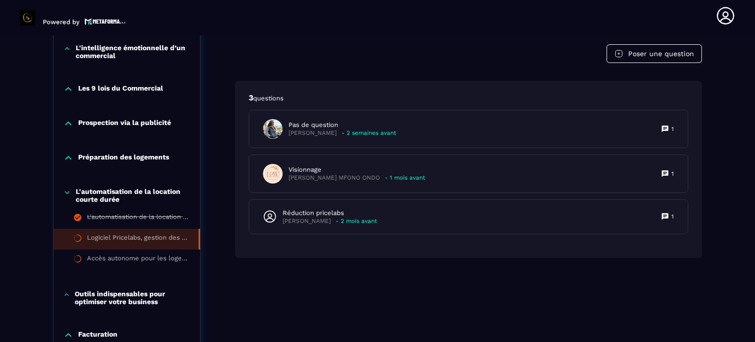
click at [112, 230] on li "Logiciel Pricelabs, gestion des prix" at bounding box center [127, 238] width 146 height 21
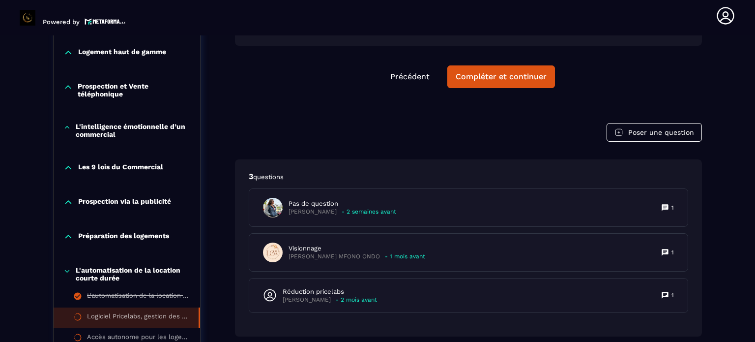
scroll to position [491, 0]
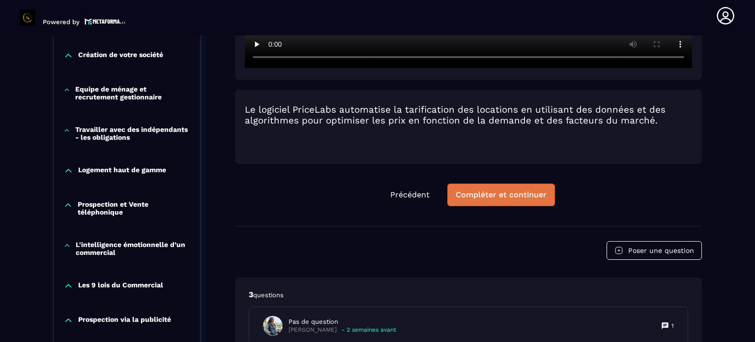
click at [495, 187] on button "Compléter et continuer" at bounding box center [501, 194] width 108 height 23
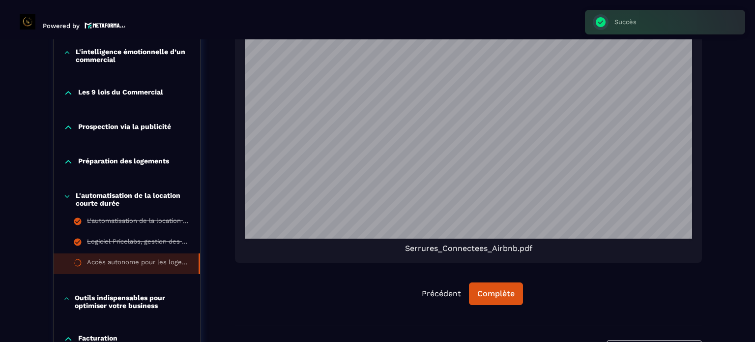
scroll to position [251, 0]
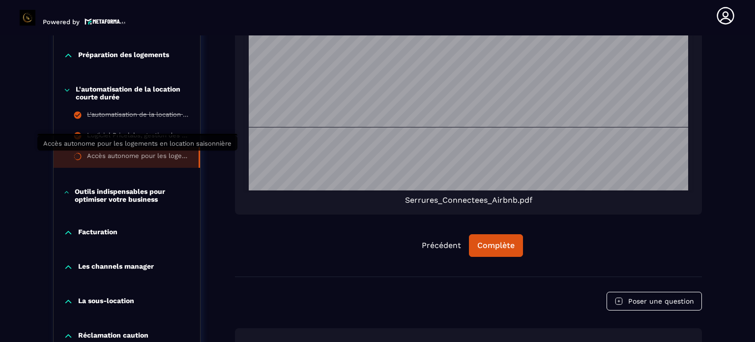
click at [114, 155] on div "Accès autonome pour les logements en location saisonnière" at bounding box center [138, 157] width 102 height 11
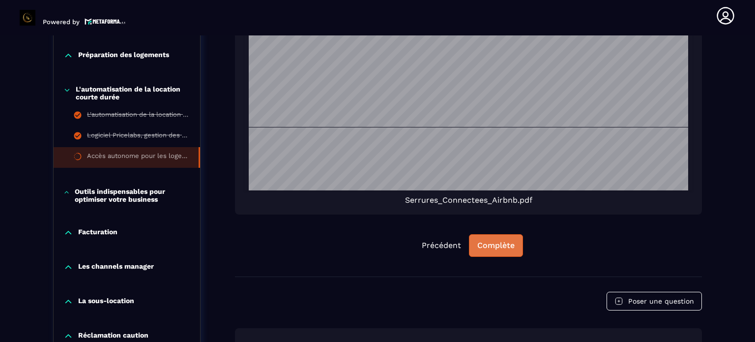
click at [480, 241] on div "Complète" at bounding box center [495, 245] width 37 height 10
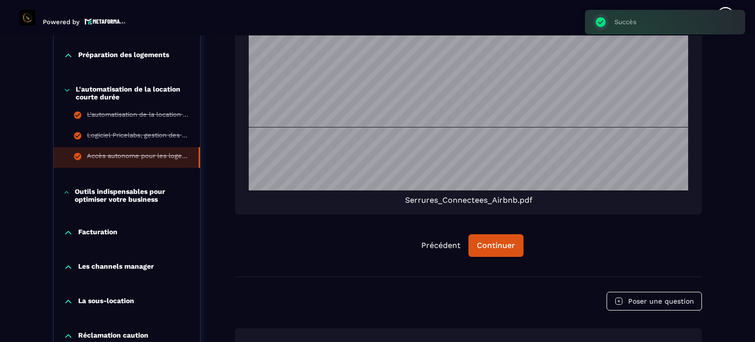
click at [67, 90] on icon at bounding box center [67, 90] width 4 height 2
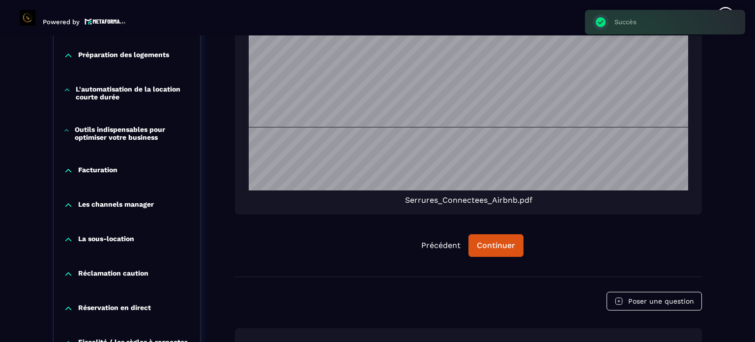
click at [77, 135] on p "Outils indispensables pour optimiser votre business" at bounding box center [132, 133] width 115 height 16
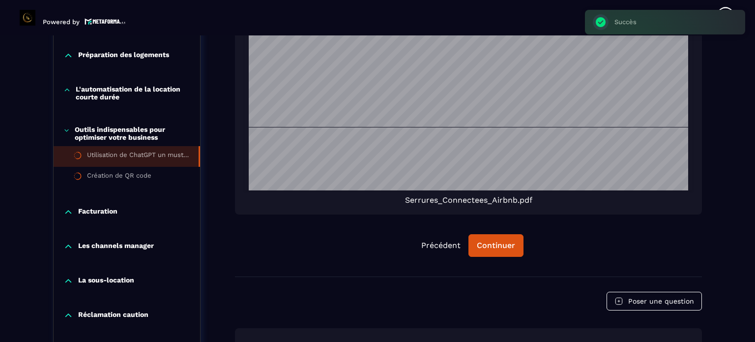
click at [89, 157] on div "Utilisation de ChatGPT un must-have" at bounding box center [138, 156] width 102 height 11
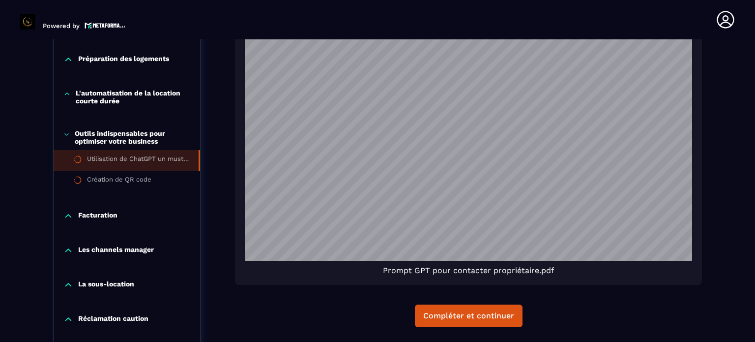
scroll to position [4, 0]
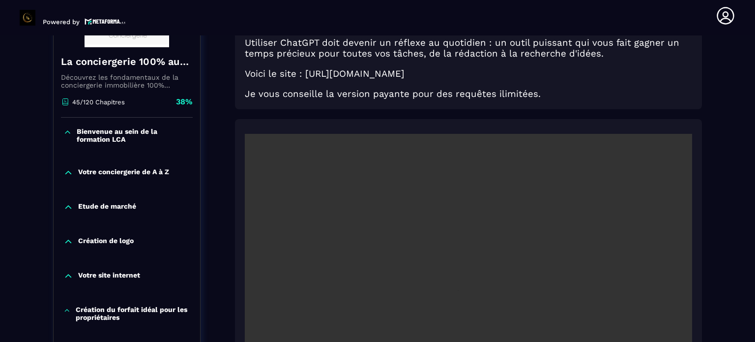
click at [447, 317] on video at bounding box center [468, 283] width 447 height 298
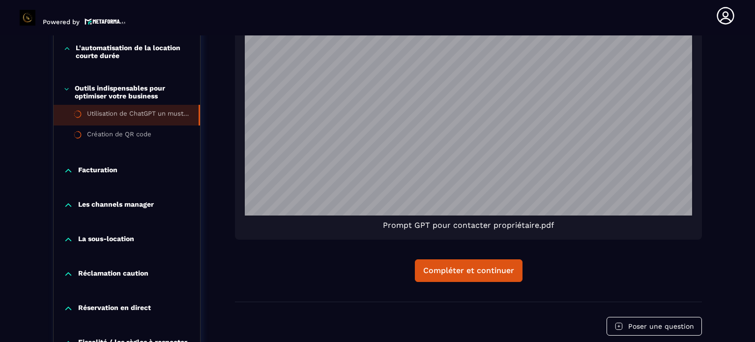
scroll to position [839, 0]
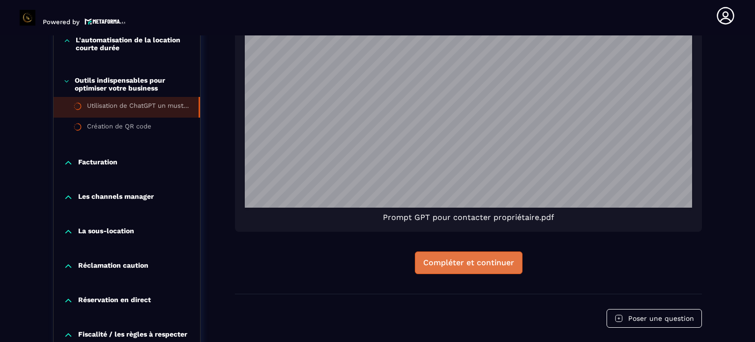
click at [445, 256] on button "Compléter et continuer" at bounding box center [469, 262] width 108 height 23
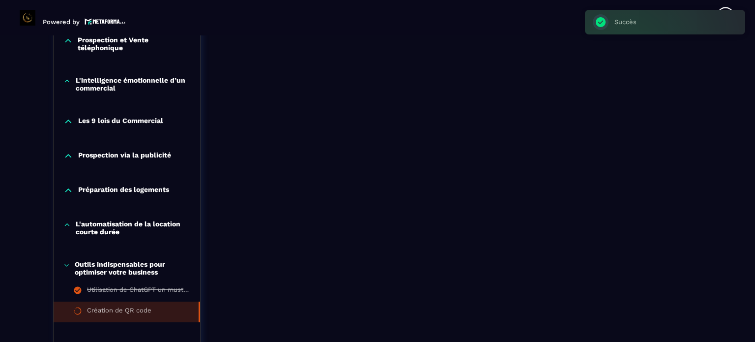
scroll to position [692, 0]
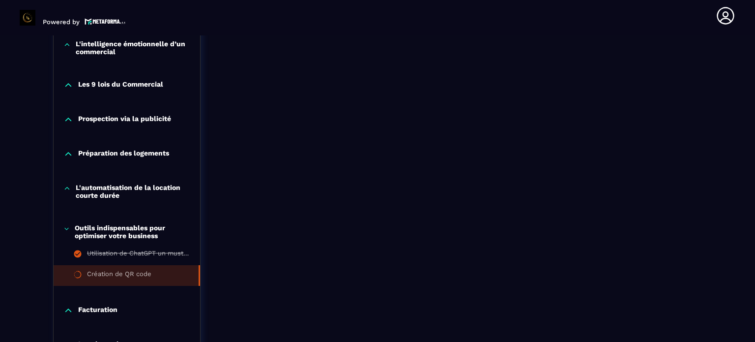
click at [110, 270] on div "Création de QR code" at bounding box center [119, 275] width 64 height 11
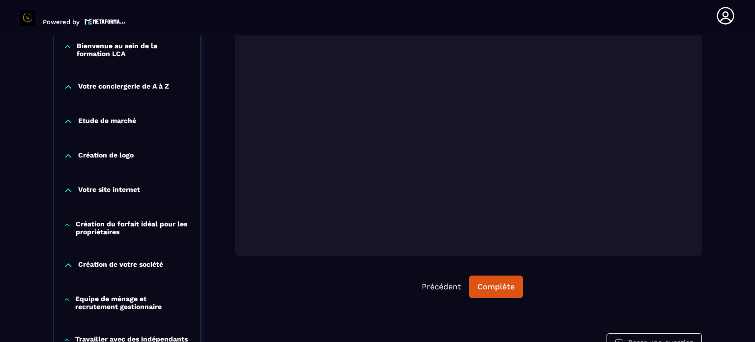
scroll to position [348, 0]
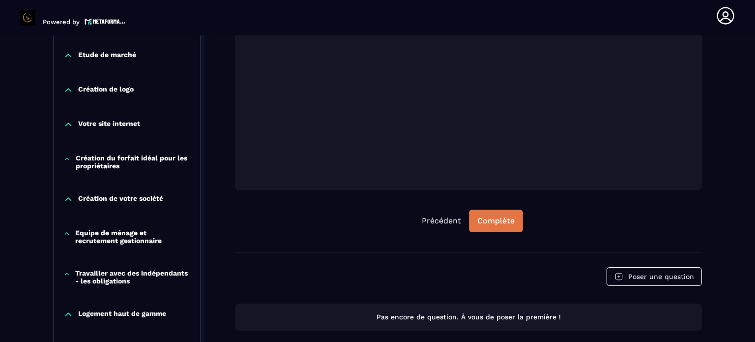
click at [493, 222] on div "Complète" at bounding box center [495, 221] width 37 height 10
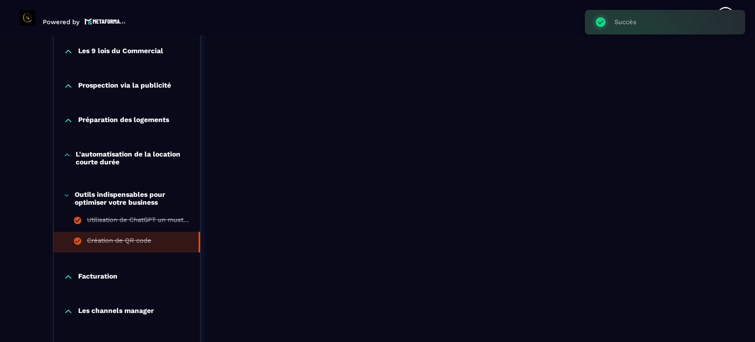
scroll to position [741, 0]
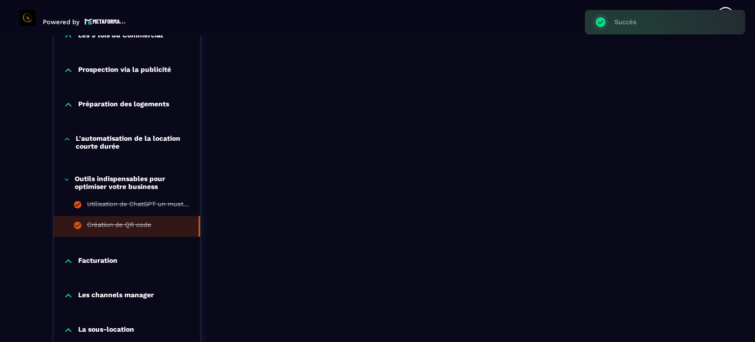
click at [64, 178] on icon at bounding box center [66, 179] width 6 height 10
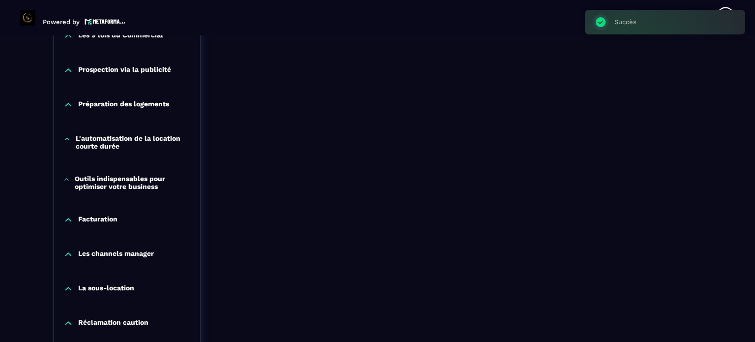
click at [82, 216] on p "Facturation" at bounding box center [97, 220] width 39 height 10
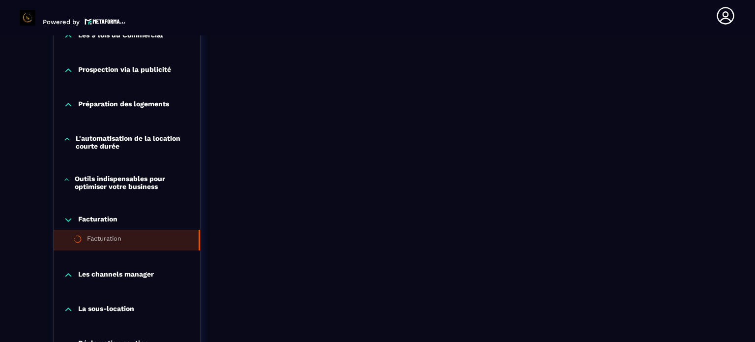
click at [98, 239] on div "Facturation" at bounding box center [104, 239] width 34 height 11
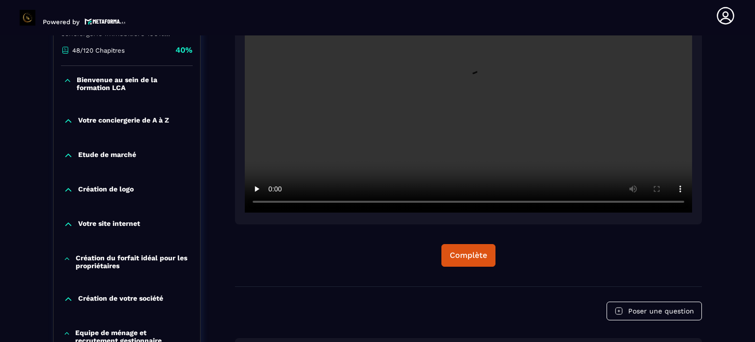
scroll to position [250, 0]
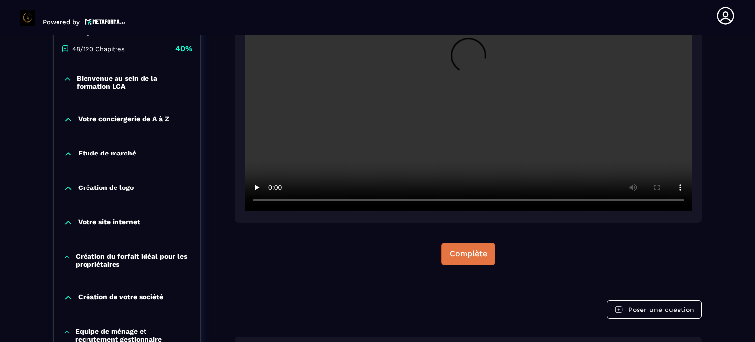
click at [458, 251] on div "Complète" at bounding box center [468, 254] width 37 height 10
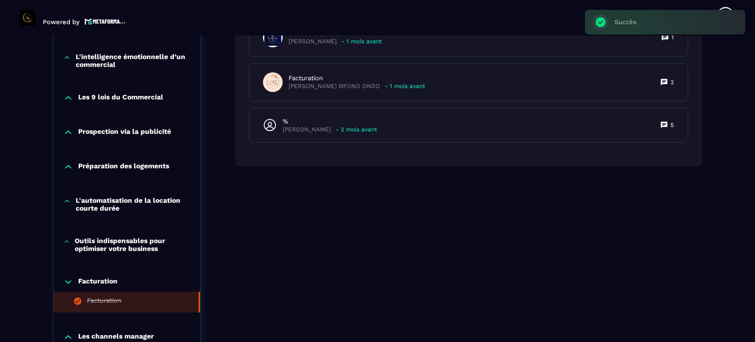
scroll to position [741, 0]
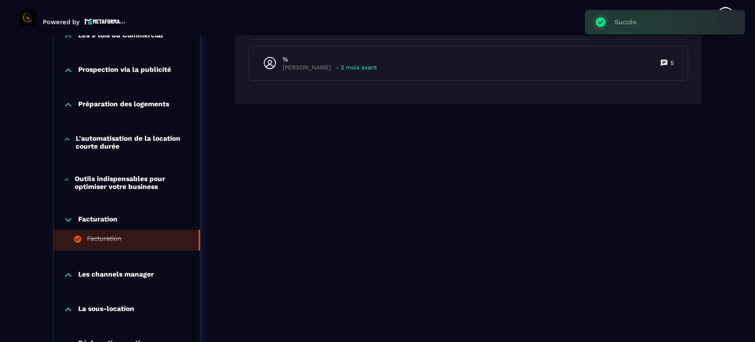
click at [67, 215] on icon at bounding box center [68, 220] width 10 height 10
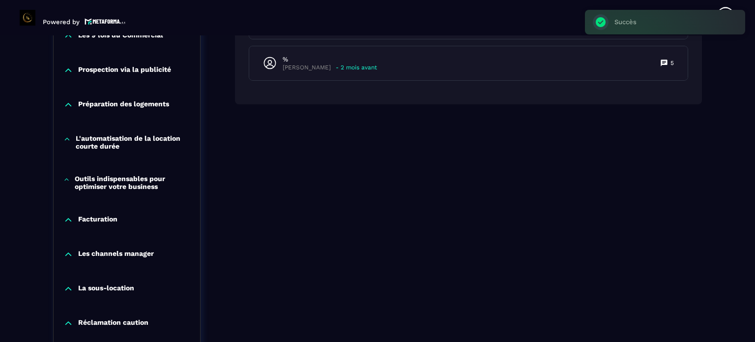
click at [71, 252] on icon at bounding box center [68, 254] width 10 height 10
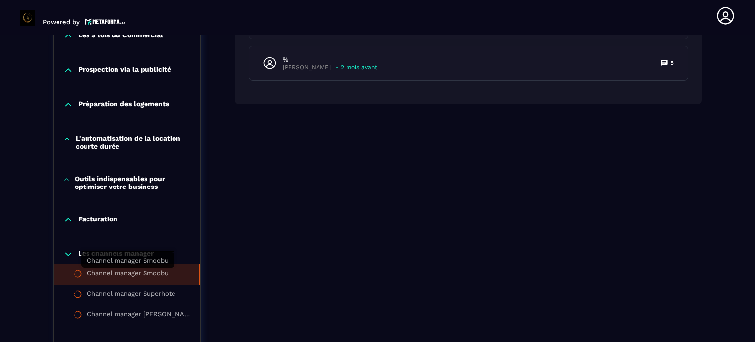
click at [107, 269] on div "Channel manager Smoobu" at bounding box center [128, 274] width 82 height 11
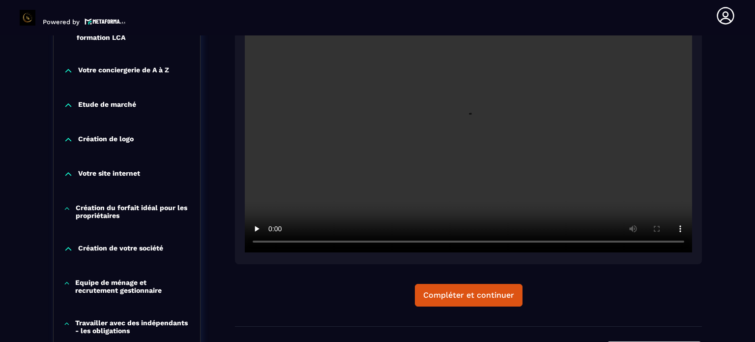
scroll to position [299, 0]
click at [442, 294] on div "Compléter et continuer" at bounding box center [468, 294] width 91 height 10
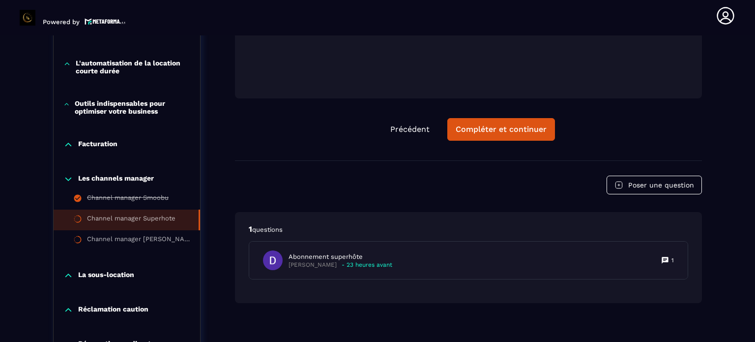
scroll to position [839, 0]
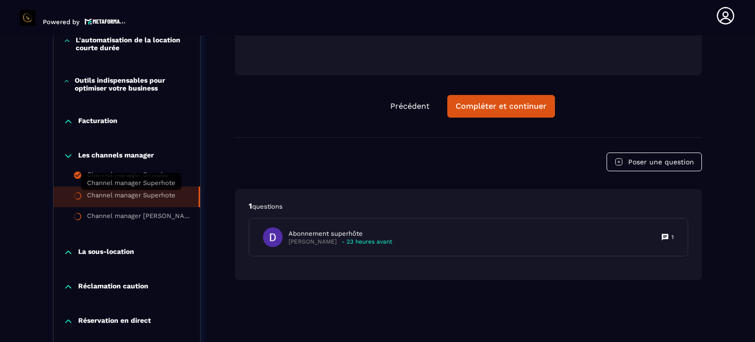
click at [110, 199] on div "Channel manager Superhote" at bounding box center [131, 196] width 88 height 11
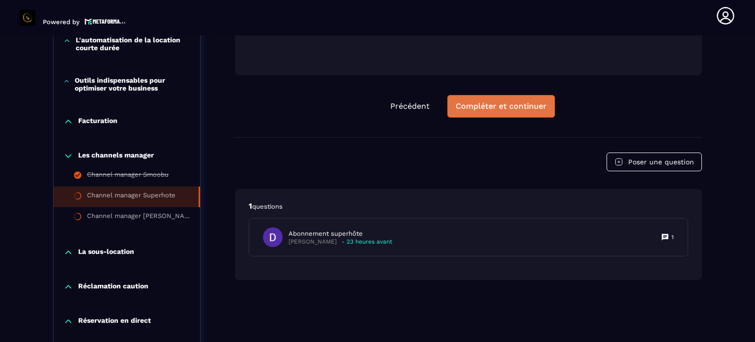
click at [491, 111] on div "Compléter et continuer" at bounding box center [501, 106] width 91 height 10
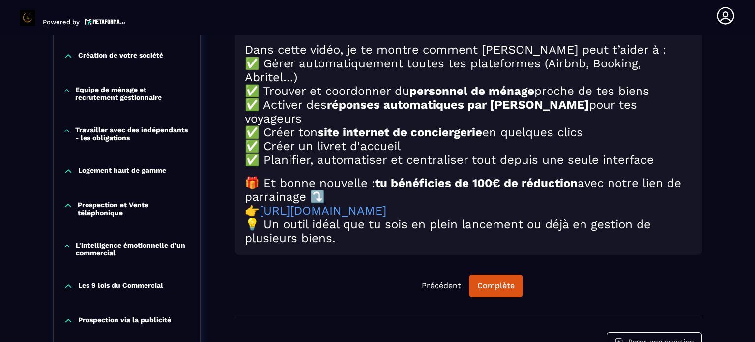
scroll to position [495, 0]
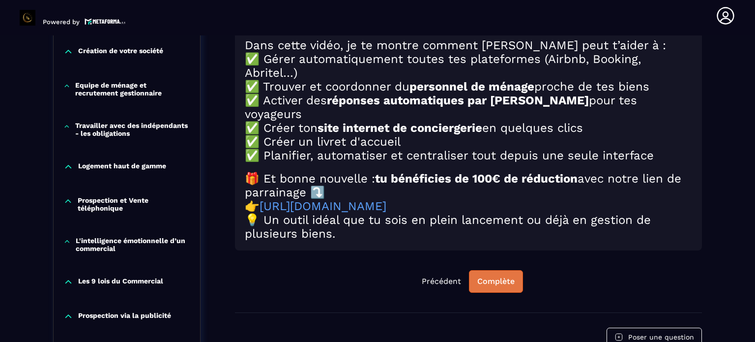
click at [480, 280] on button "Complète" at bounding box center [496, 281] width 54 height 23
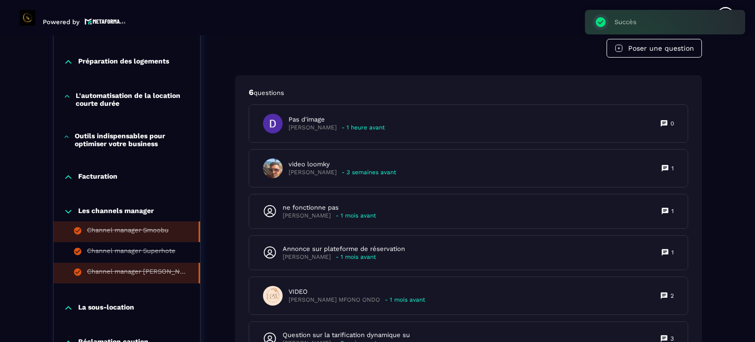
scroll to position [790, 0]
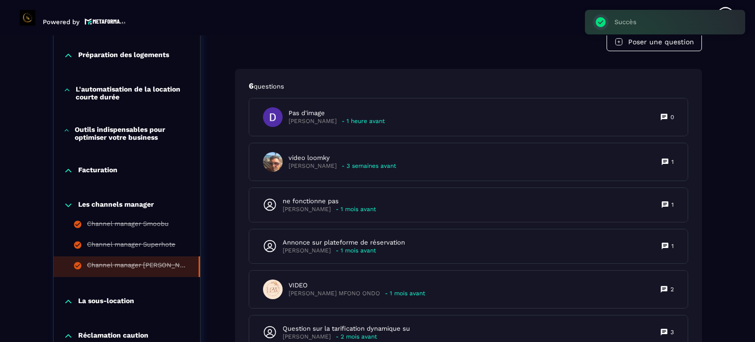
click at [69, 205] on icon at bounding box center [68, 205] width 10 height 10
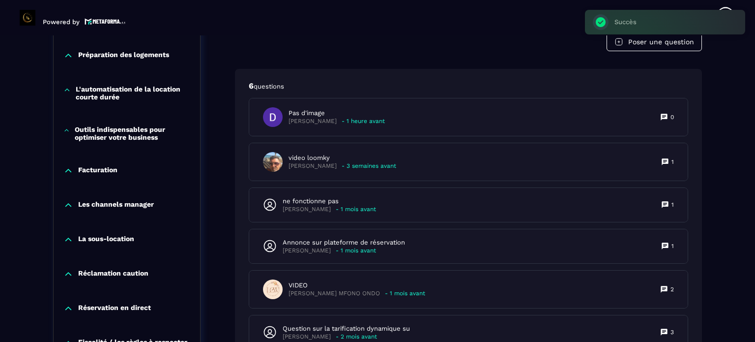
click at [89, 243] on p "La sous-location" at bounding box center [106, 239] width 56 height 10
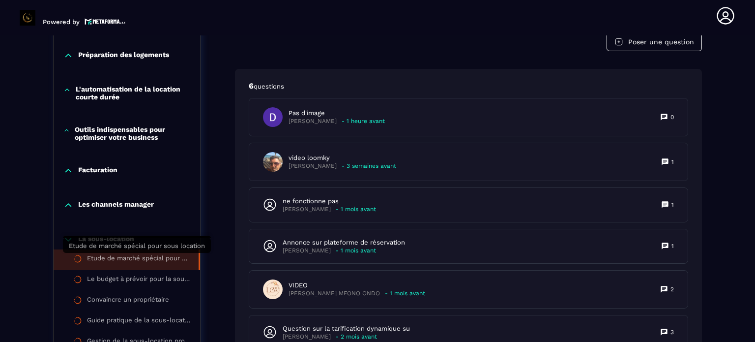
click at [106, 257] on div "Etude de marché spécial pour sous location" at bounding box center [138, 259] width 102 height 11
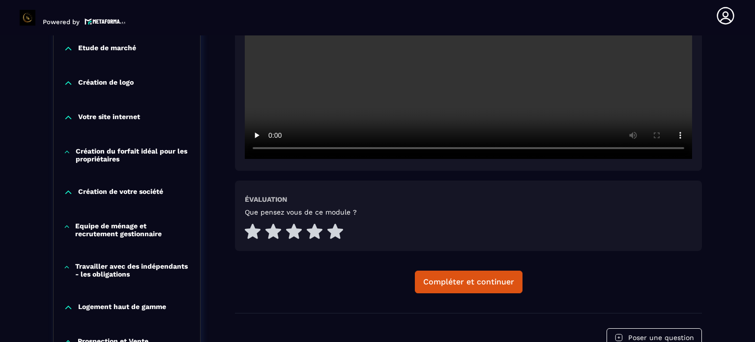
scroll to position [397, 0]
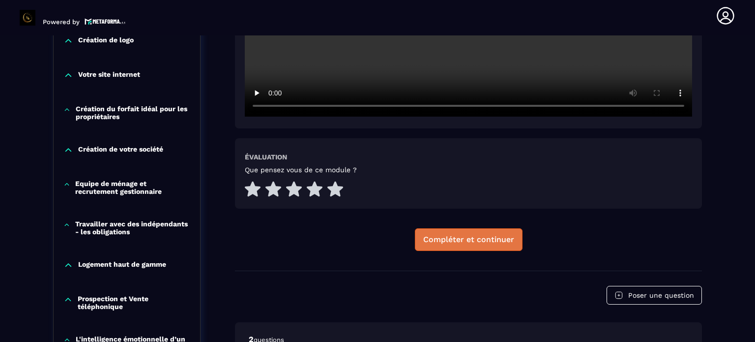
click at [471, 234] on div "Compléter et continuer" at bounding box center [468, 239] width 91 height 10
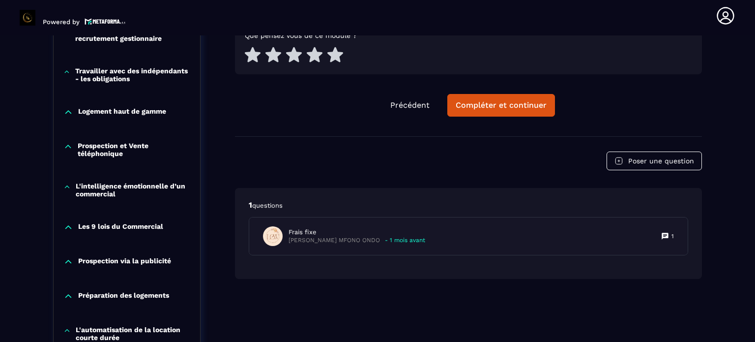
scroll to position [544, 0]
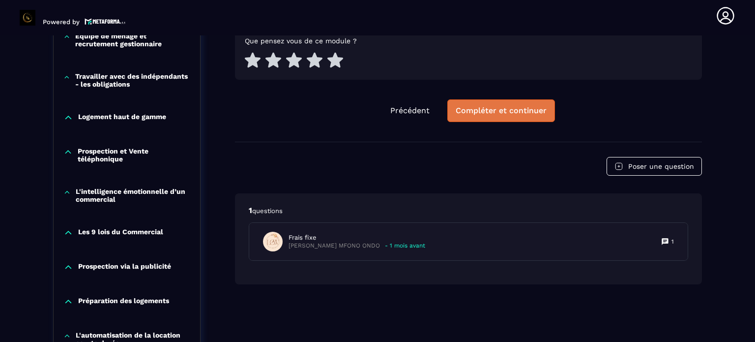
click at [470, 113] on div "Compléter et continuer" at bounding box center [501, 111] width 91 height 10
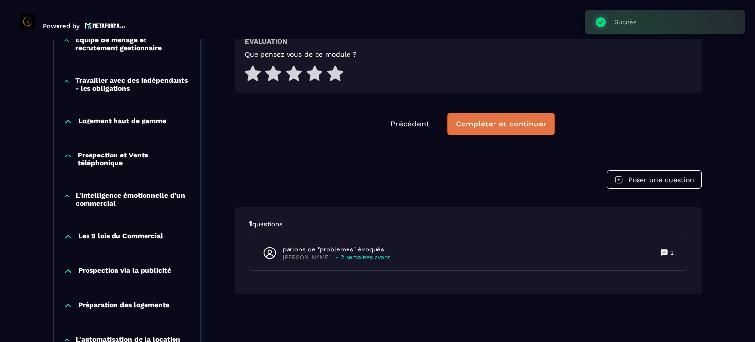
click at [476, 121] on div "Compléter et continuer" at bounding box center [501, 124] width 91 height 10
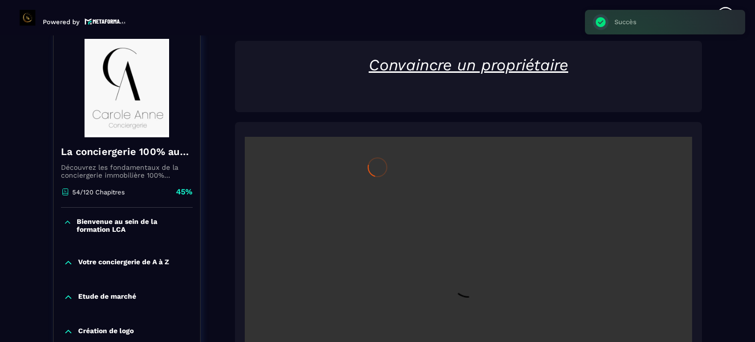
scroll to position [102, 0]
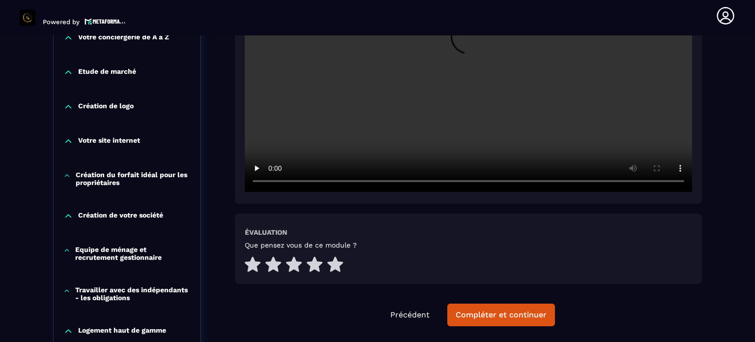
scroll to position [348, 0]
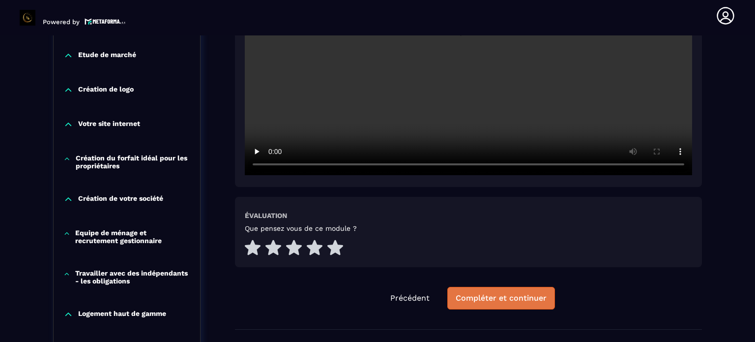
click at [502, 300] on div "Compléter et continuer" at bounding box center [501, 298] width 91 height 10
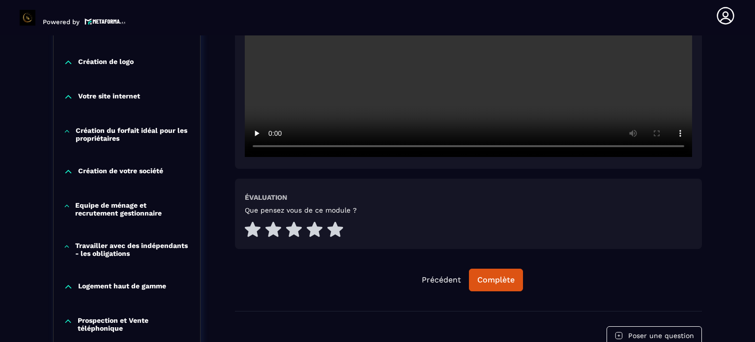
scroll to position [397, 0]
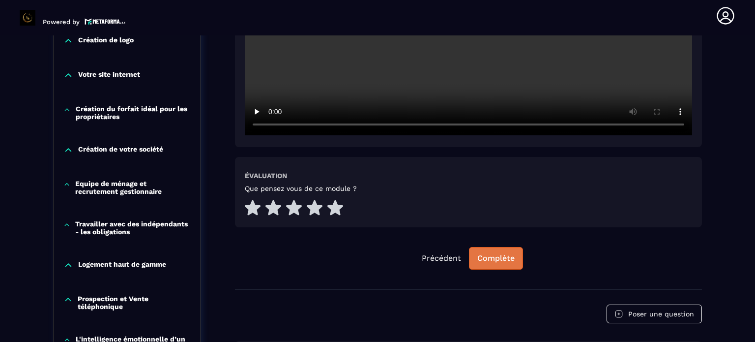
click at [496, 254] on div "Complète" at bounding box center [495, 258] width 37 height 10
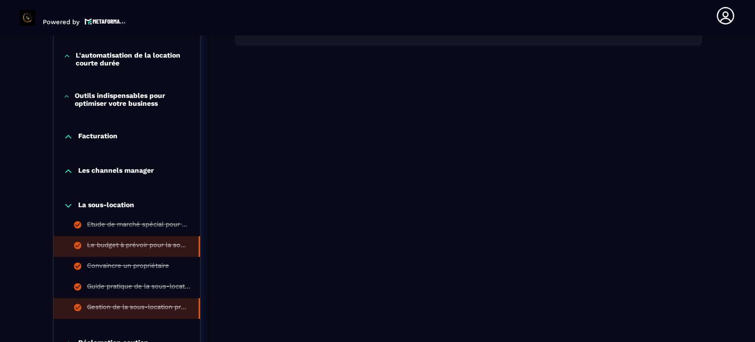
scroll to position [839, 0]
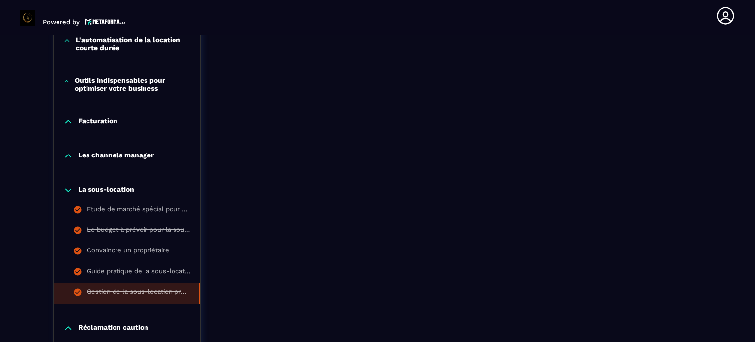
click at [65, 186] on icon at bounding box center [68, 190] width 10 height 10
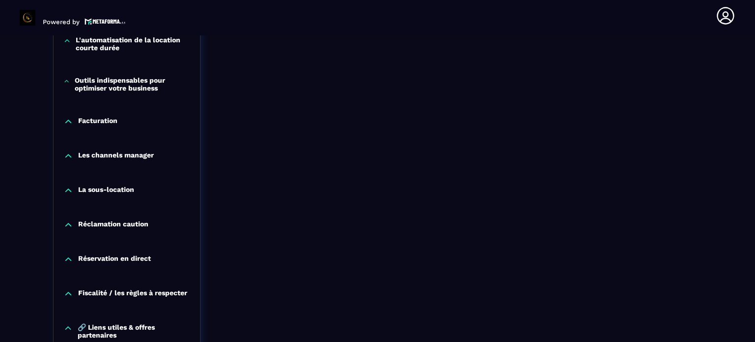
click at [75, 224] on div "Réclamation caution" at bounding box center [127, 225] width 146 height 10
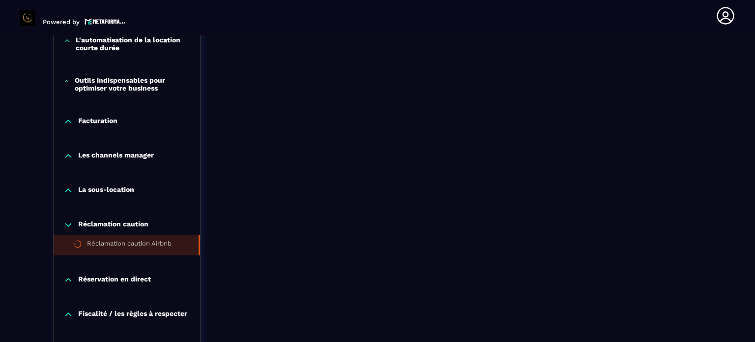
click at [133, 238] on li "Réclamation caution Airbnb" at bounding box center [127, 244] width 146 height 21
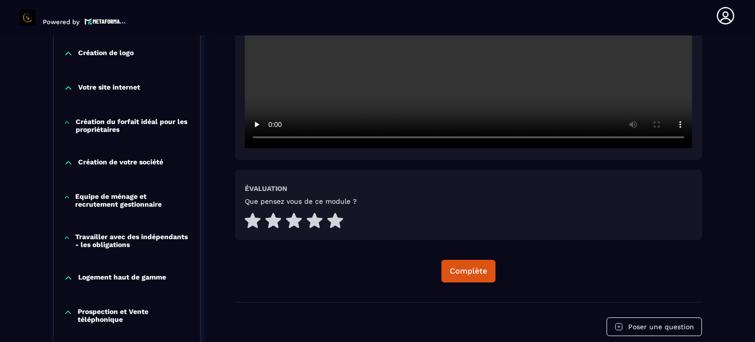
scroll to position [397, 0]
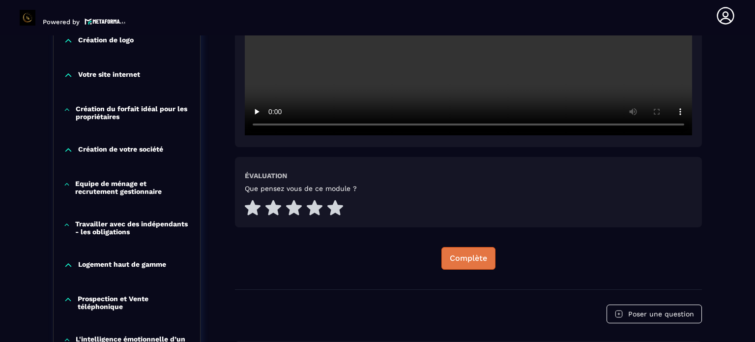
click at [463, 262] on div "Complète" at bounding box center [468, 258] width 37 height 10
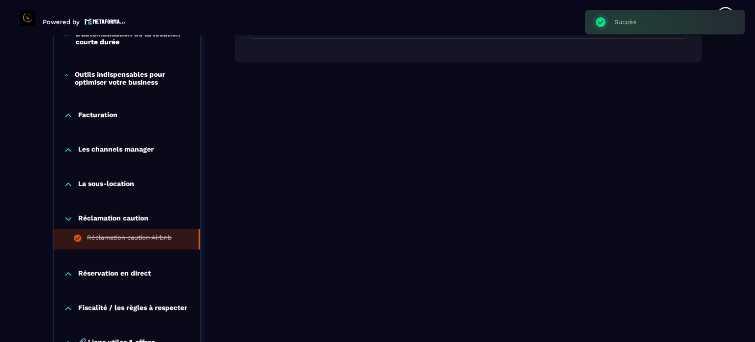
scroll to position [888, 0]
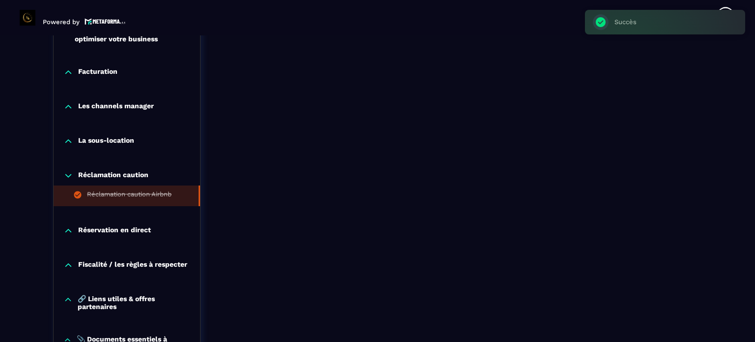
click at [85, 174] on p "Réclamation caution" at bounding box center [113, 176] width 70 height 10
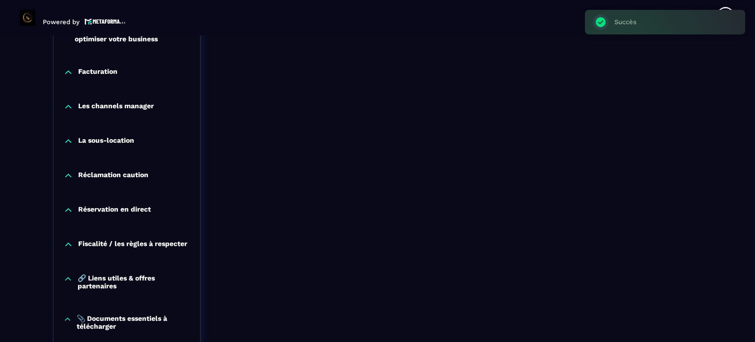
click at [83, 209] on p "Réservation en direct" at bounding box center [114, 210] width 73 height 10
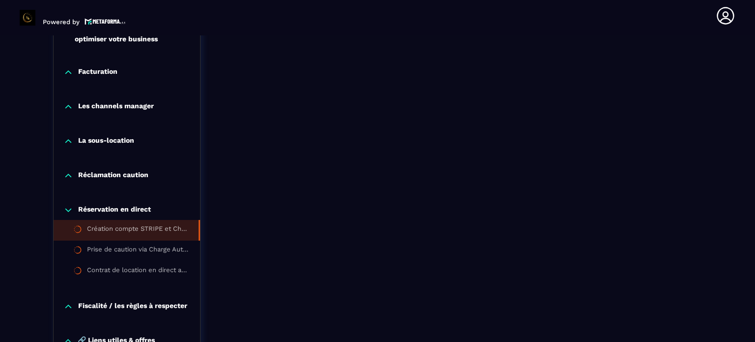
click at [133, 226] on div "Création compte STRIPE et Charge Automation" at bounding box center [138, 230] width 102 height 11
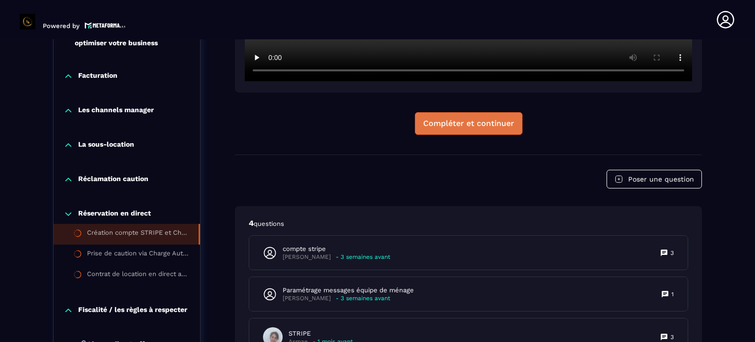
click at [457, 123] on div "Compléter et continuer" at bounding box center [468, 123] width 91 height 10
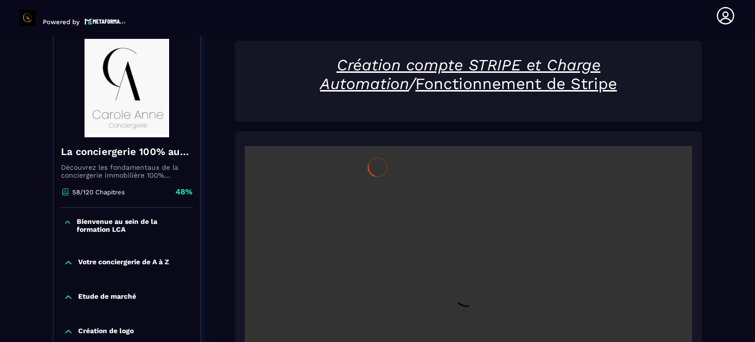
scroll to position [102, 0]
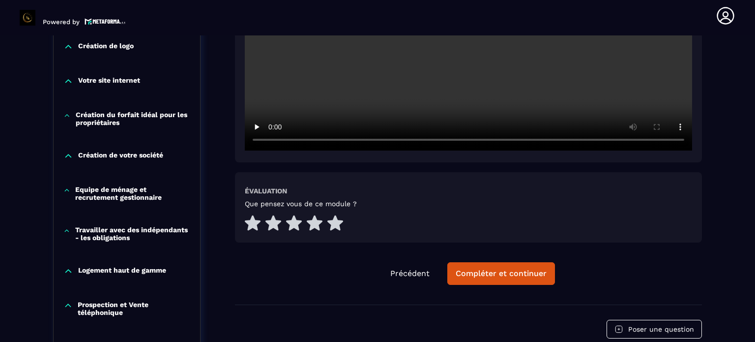
scroll to position [397, 0]
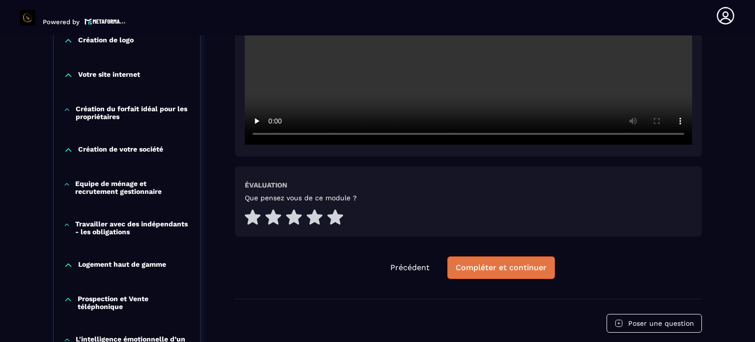
click at [475, 266] on div "Compléter et continuer" at bounding box center [501, 267] width 91 height 10
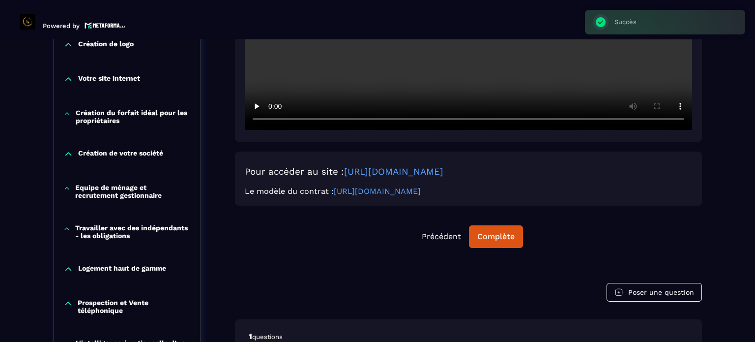
scroll to position [4, 0]
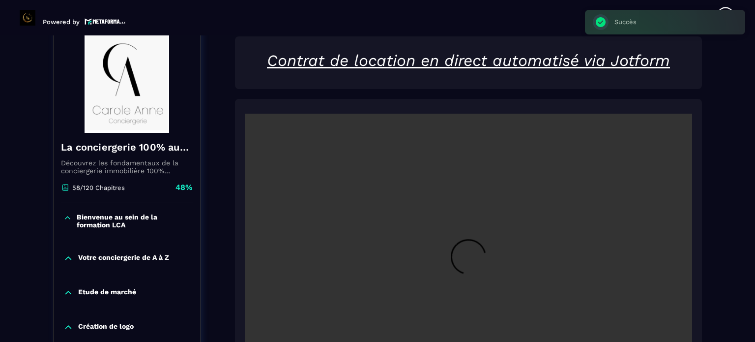
click at [495, 235] on video at bounding box center [468, 263] width 447 height 298
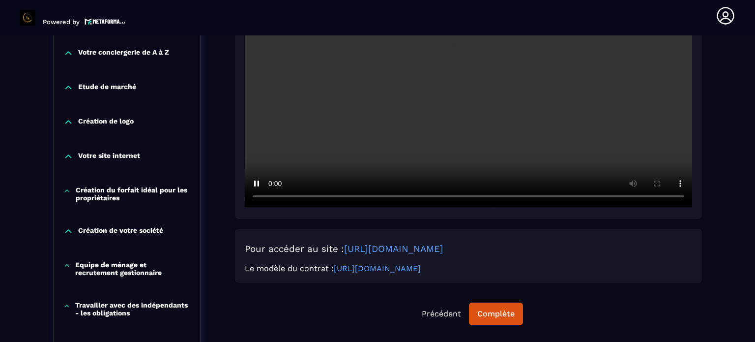
scroll to position [397, 0]
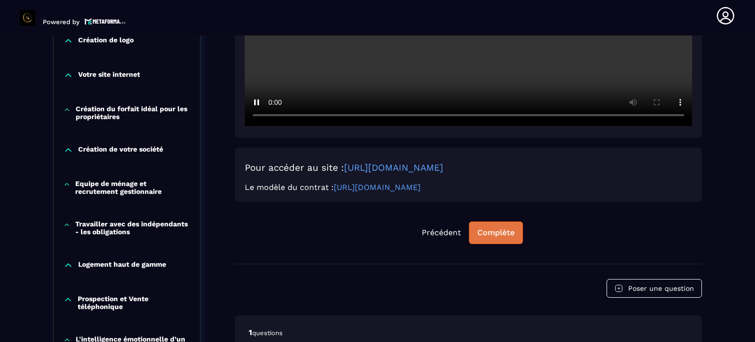
click at [489, 232] on div "Complète" at bounding box center [495, 233] width 37 height 10
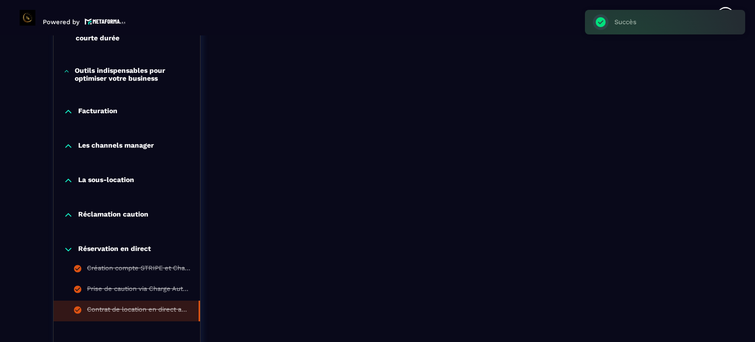
scroll to position [987, 0]
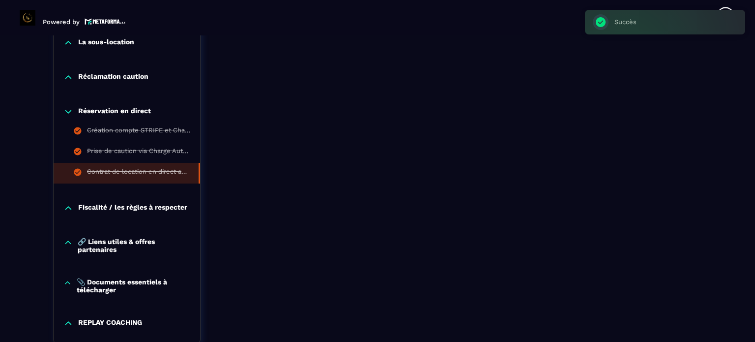
click at [105, 211] on p "Fiscalité / les règles à respecter" at bounding box center [132, 208] width 109 height 10
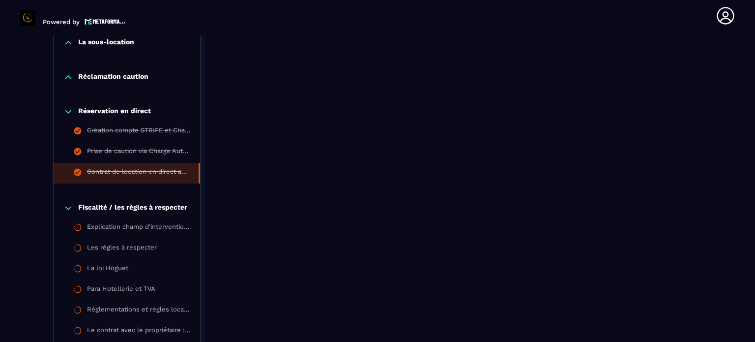
click at [71, 112] on icon at bounding box center [68, 112] width 10 height 10
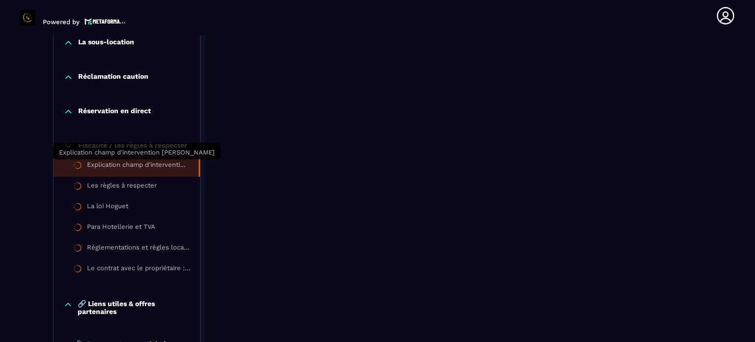
click at [98, 165] on div "Explication champ d'intervention [PERSON_NAME]" at bounding box center [138, 166] width 102 height 11
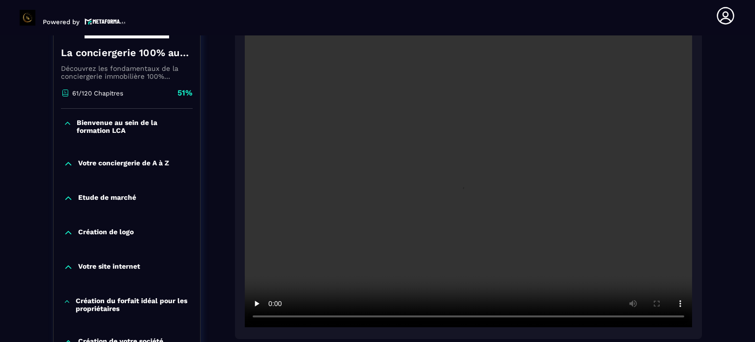
scroll to position [348, 0]
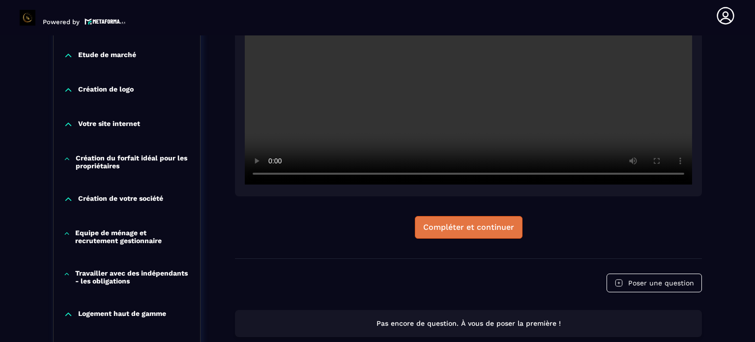
click at [455, 231] on div "Compléter et continuer" at bounding box center [468, 227] width 91 height 10
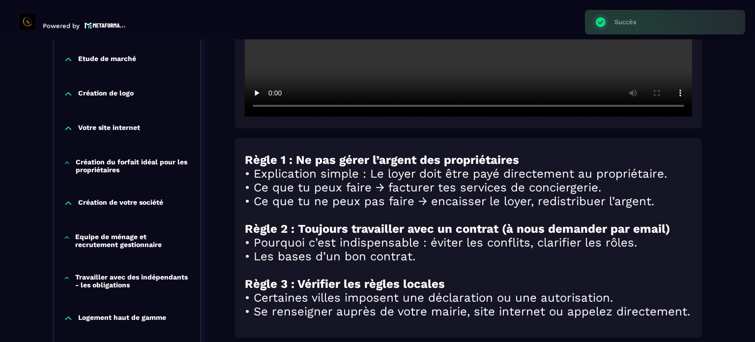
scroll to position [4, 0]
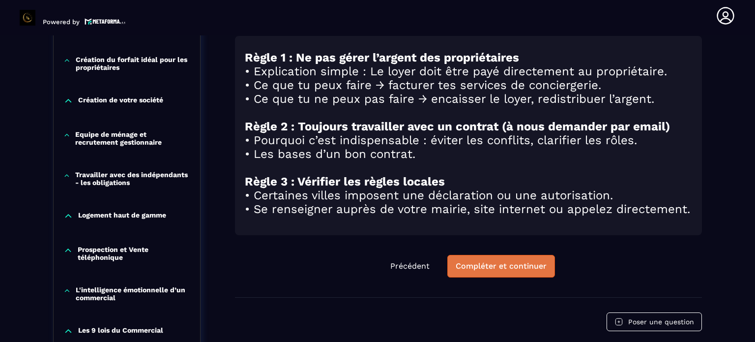
click at [476, 271] on div "Compléter et continuer" at bounding box center [501, 266] width 91 height 10
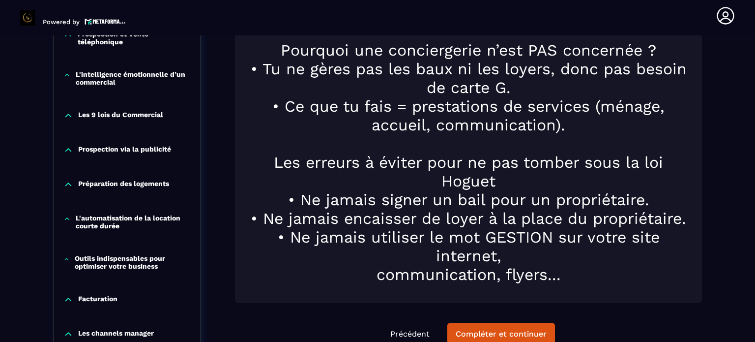
scroll to position [692, 0]
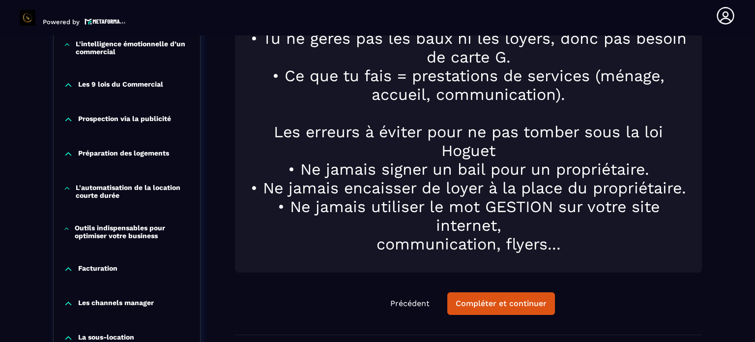
click at [466, 298] on div "Compléter et continuer" at bounding box center [501, 303] width 91 height 10
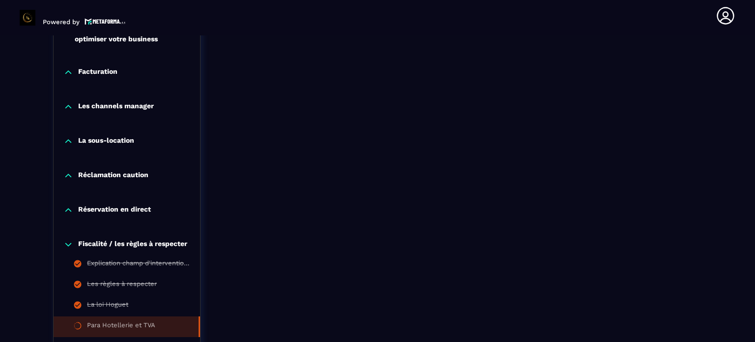
scroll to position [938, 0]
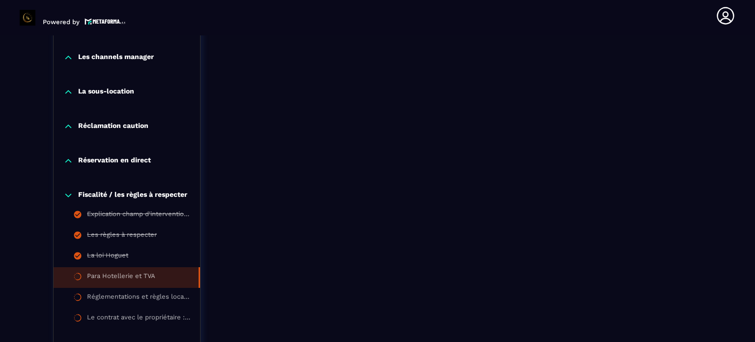
click at [75, 196] on div "Fiscalité / les règles à respecter" at bounding box center [127, 195] width 146 height 10
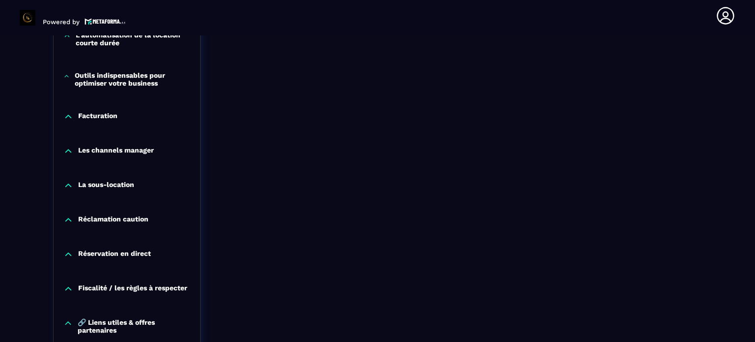
scroll to position [842, 0]
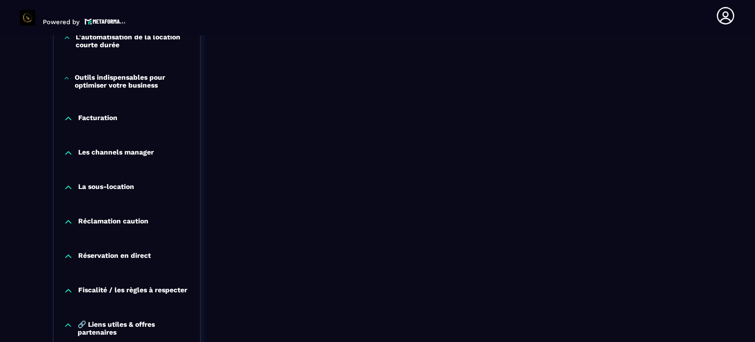
click at [92, 218] on p "Réclamation caution" at bounding box center [113, 222] width 70 height 10
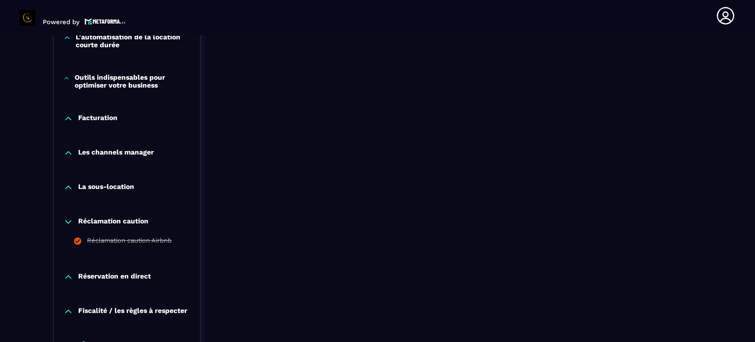
click at [69, 220] on icon at bounding box center [68, 222] width 10 height 10
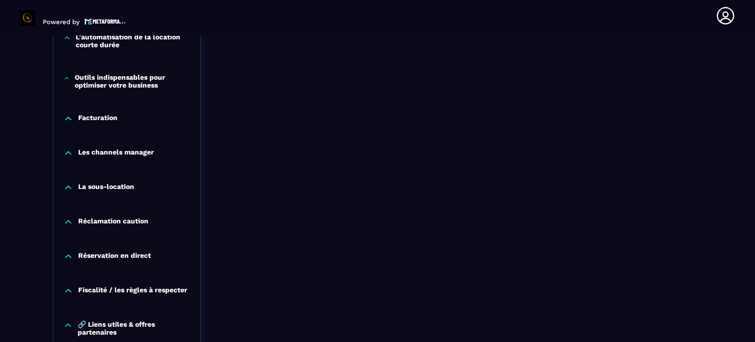
click at [88, 256] on p "Réservation en direct" at bounding box center [114, 256] width 73 height 10
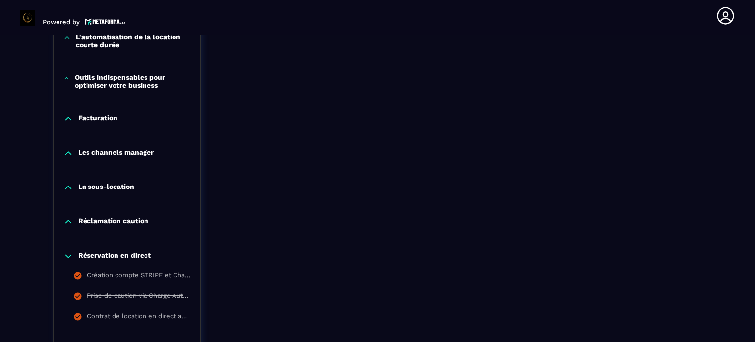
click at [71, 253] on icon at bounding box center [68, 256] width 10 height 10
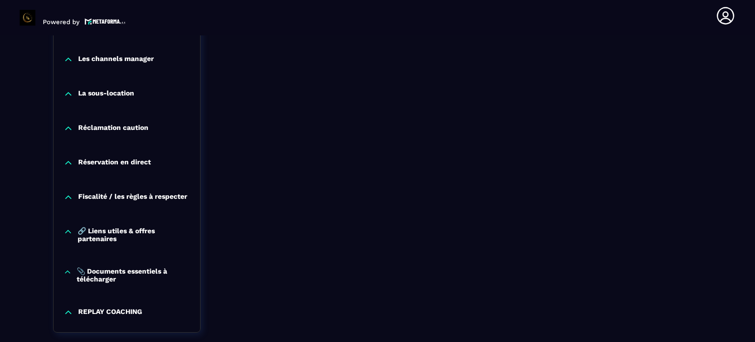
scroll to position [941, 0]
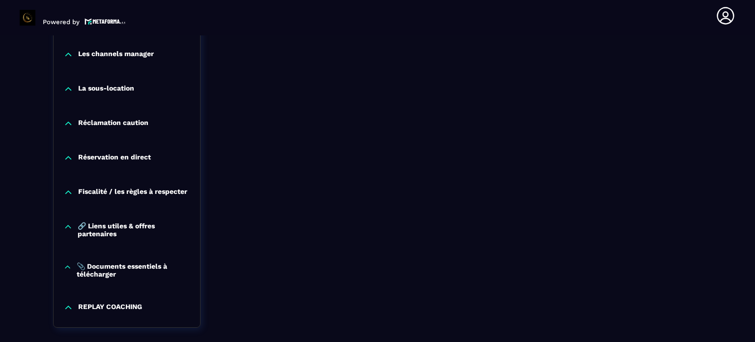
click at [69, 192] on icon at bounding box center [68, 192] width 6 height 3
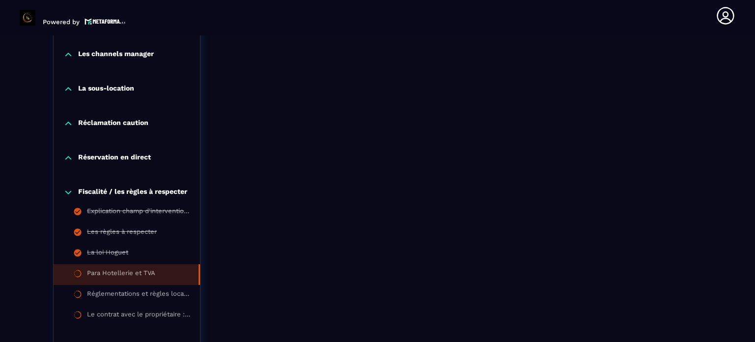
click at [69, 192] on icon at bounding box center [68, 192] width 6 height 3
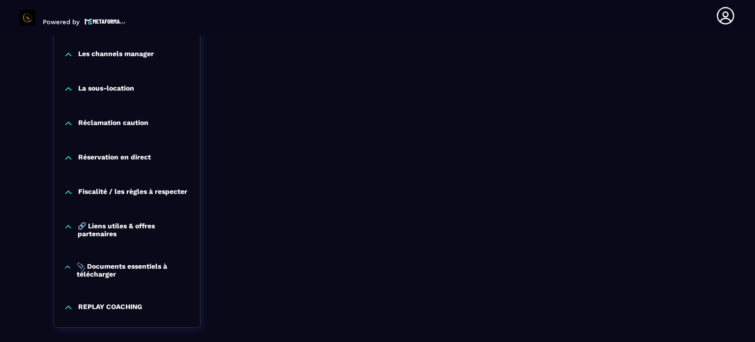
click at [69, 192] on icon at bounding box center [68, 192] width 6 height 3
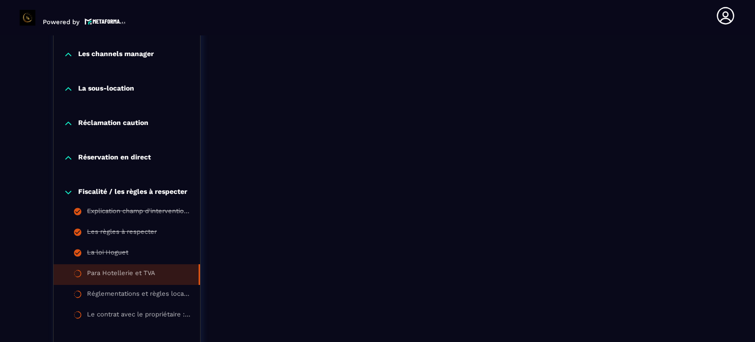
click at [118, 271] on div "Para Hotellerie et TVA" at bounding box center [121, 274] width 68 height 11
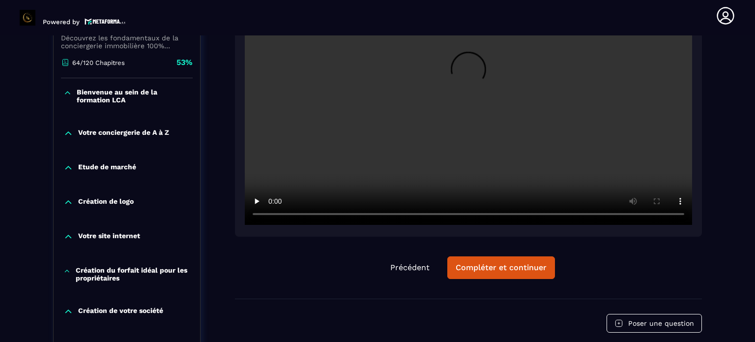
scroll to position [253, 0]
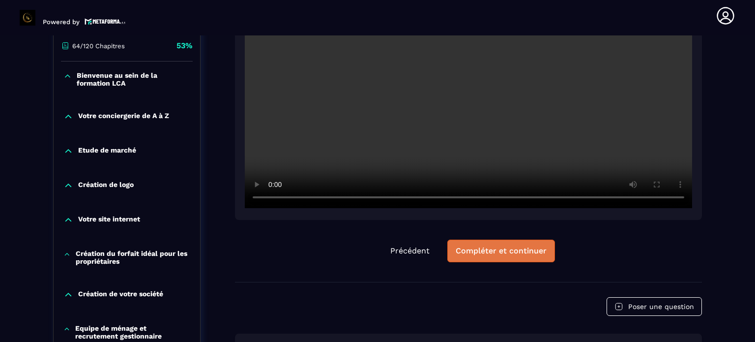
click at [468, 253] on div "Compléter et continuer" at bounding box center [501, 251] width 91 height 10
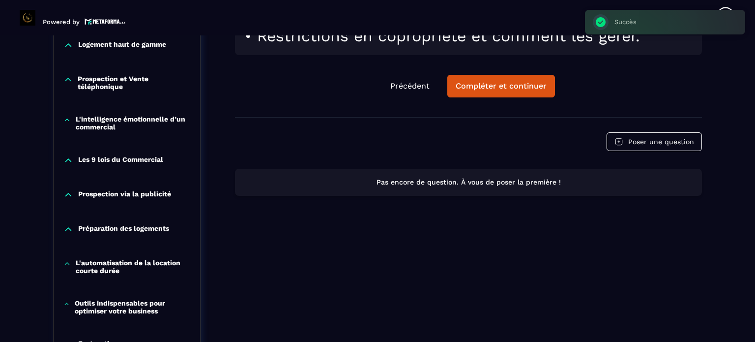
scroll to position [643, 0]
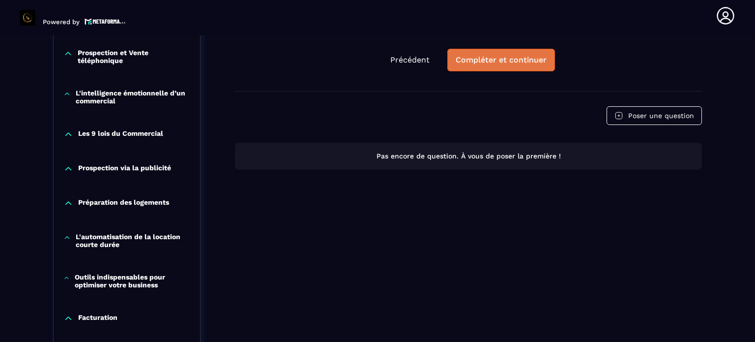
click at [471, 60] on div "Compléter et continuer" at bounding box center [501, 60] width 91 height 10
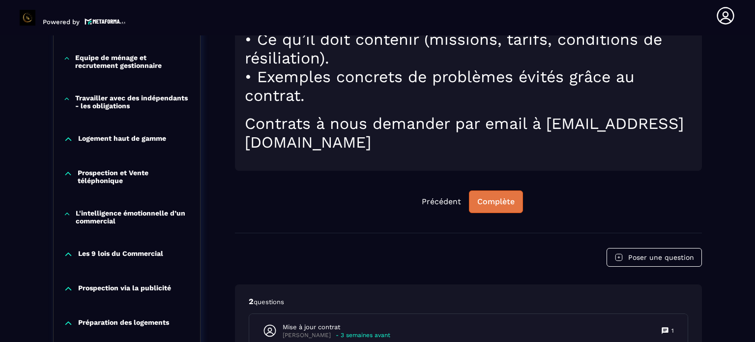
scroll to position [544, 0]
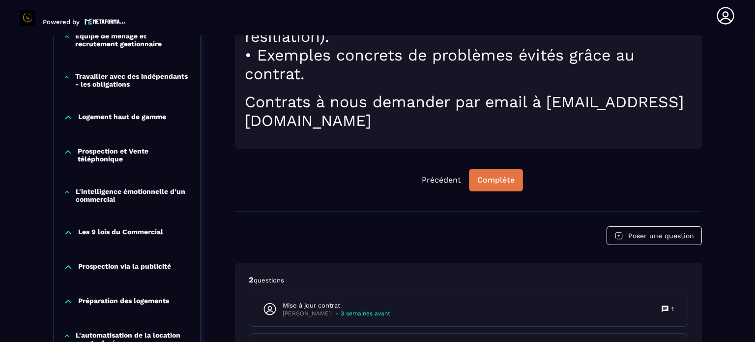
click at [474, 174] on button "Complète" at bounding box center [496, 180] width 54 height 23
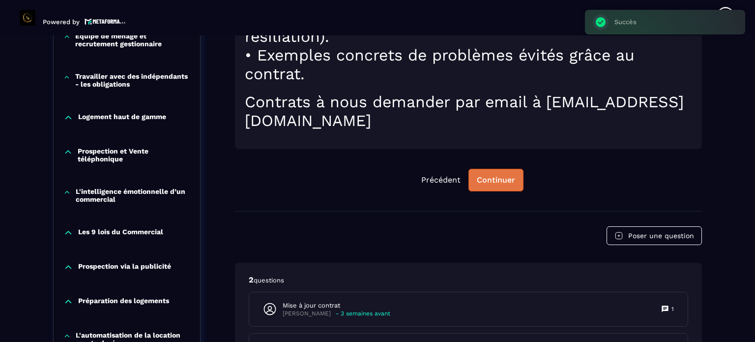
click at [478, 175] on div "Continuer" at bounding box center [496, 180] width 38 height 10
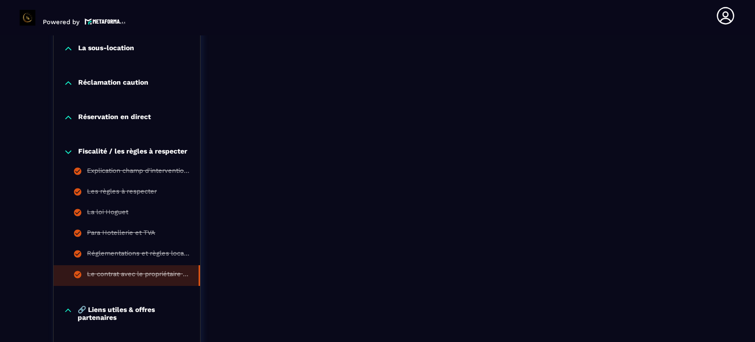
scroll to position [1036, 0]
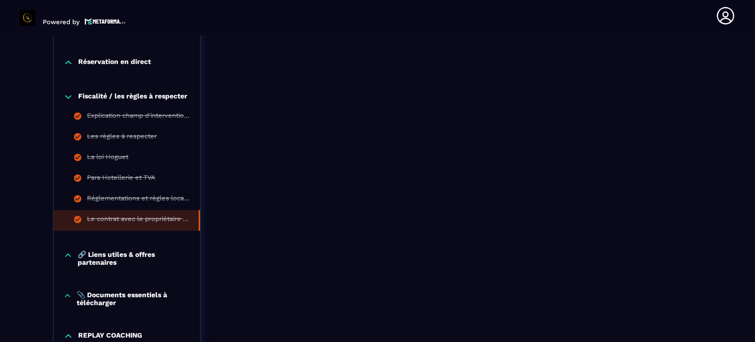
click at [67, 97] on icon at bounding box center [68, 96] width 6 height 3
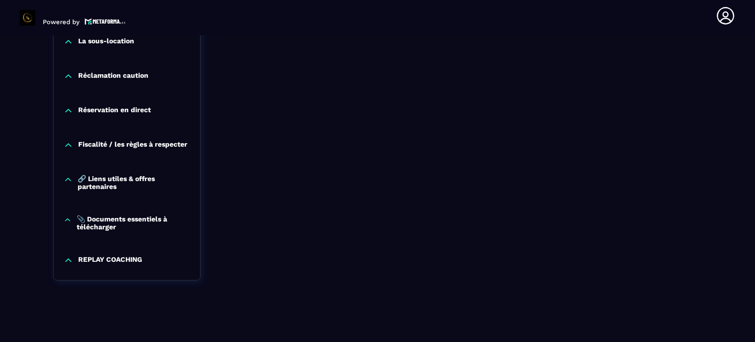
click at [92, 185] on p "🔗 Liens utiles & offres partenaires" at bounding box center [134, 182] width 113 height 16
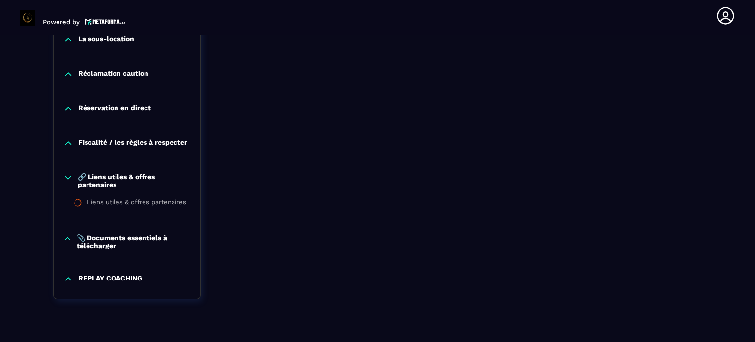
scroll to position [1010, 0]
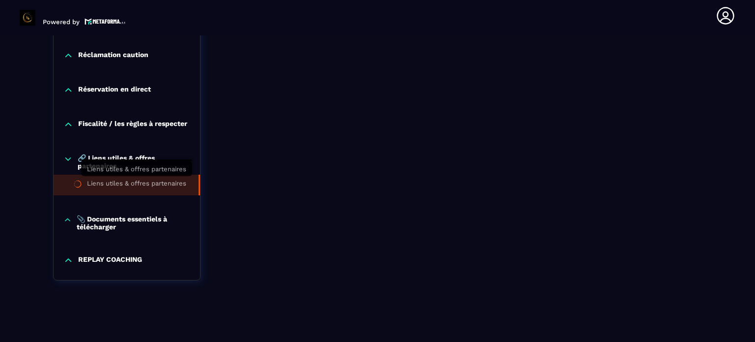
click at [122, 186] on div "Liens utiles & offres partenaires" at bounding box center [136, 184] width 99 height 11
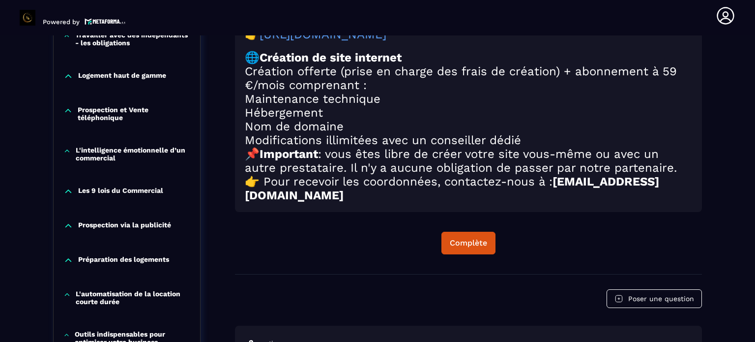
scroll to position [692, 0]
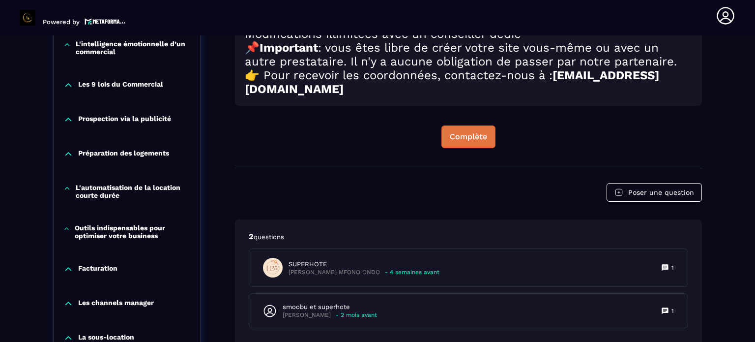
click at [451, 142] on div "Complète" at bounding box center [468, 137] width 37 height 10
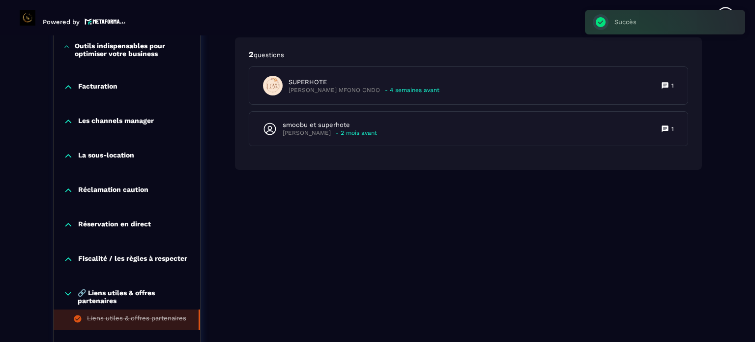
scroll to position [987, 0]
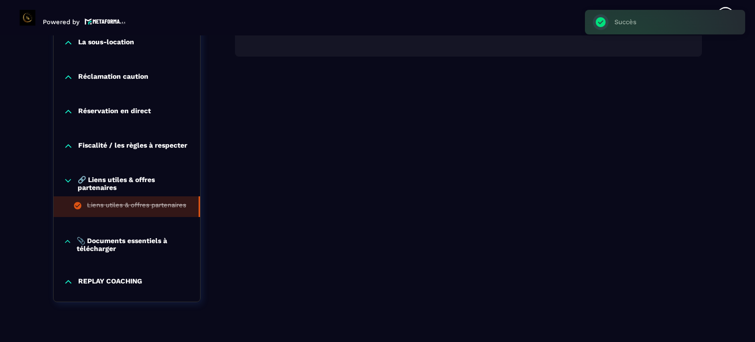
click at [132, 238] on p "📎 Documents essentiels à télécharger" at bounding box center [134, 244] width 114 height 16
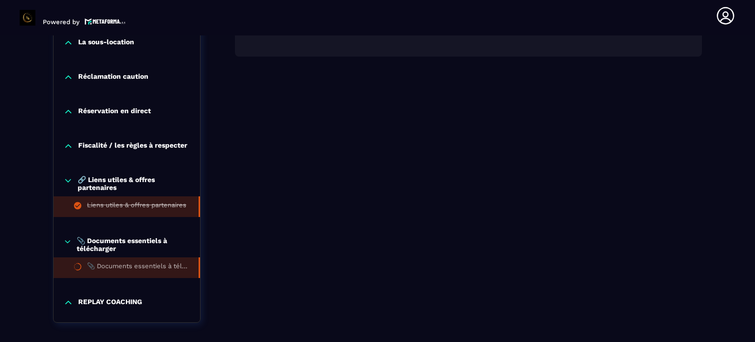
click at [135, 265] on div "📎 Documents essentiels à télécharger" at bounding box center [138, 267] width 102 height 11
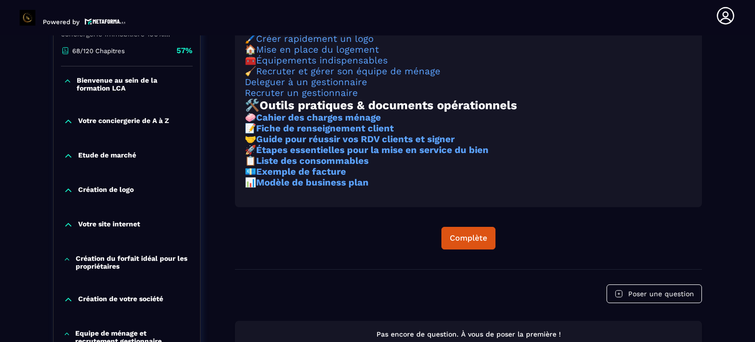
scroll to position [250, 0]
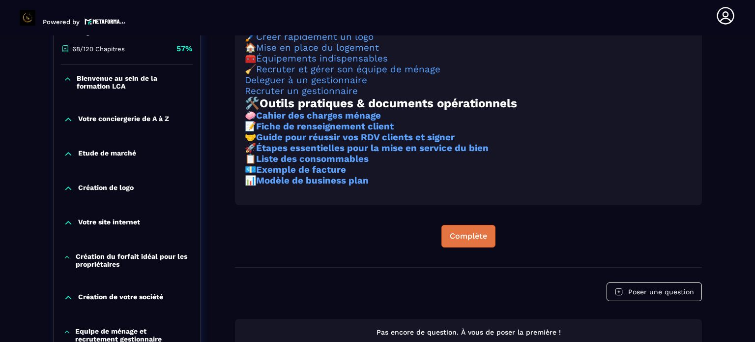
click at [460, 241] on div "Complète" at bounding box center [468, 236] width 37 height 10
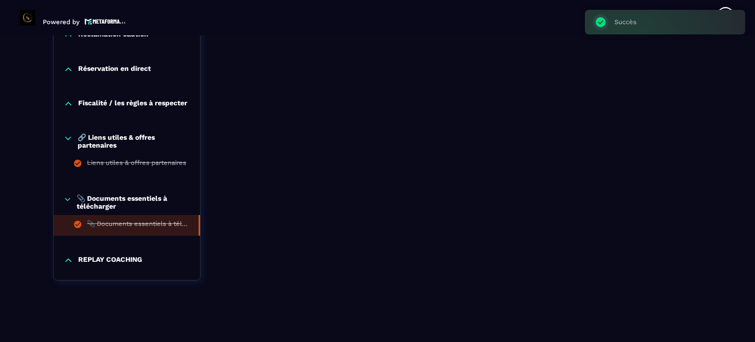
scroll to position [1031, 0]
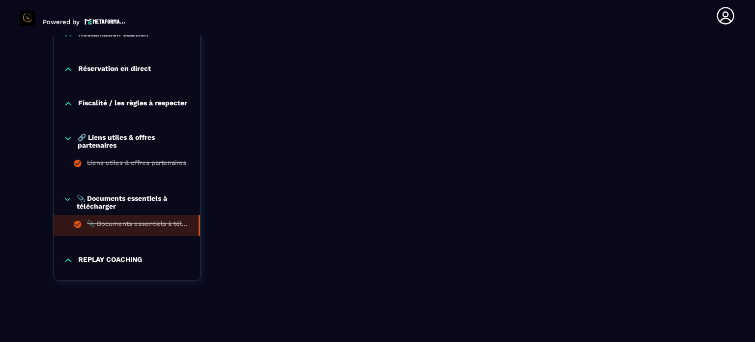
click at [139, 252] on div "REPLAY COACHING" at bounding box center [127, 262] width 146 height 34
click at [132, 257] on p "REPLAY COACHING" at bounding box center [110, 260] width 64 height 10
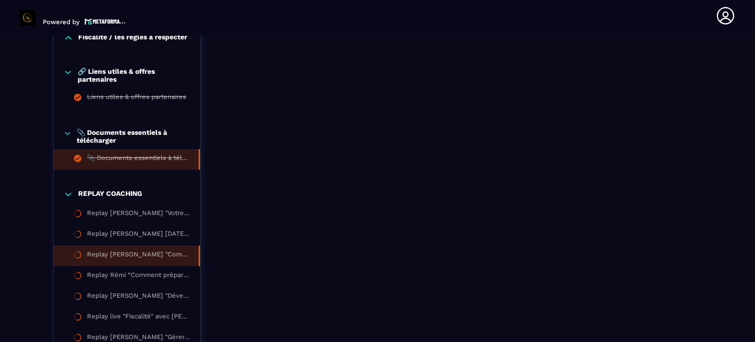
scroll to position [1109, 0]
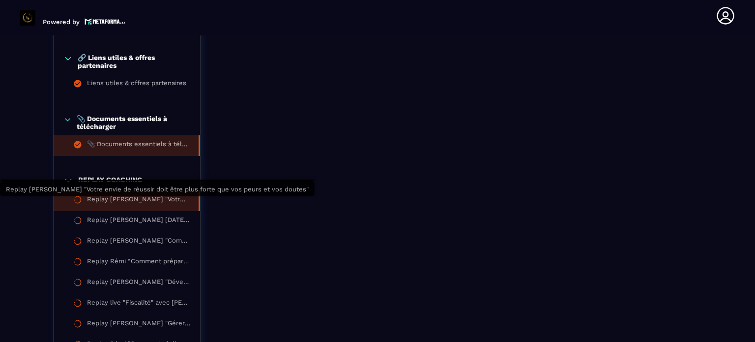
click at [121, 200] on div "Replay [PERSON_NAME] "Votre envie de réussir doit être plus forte que vos peurs…" at bounding box center [138, 200] width 102 height 11
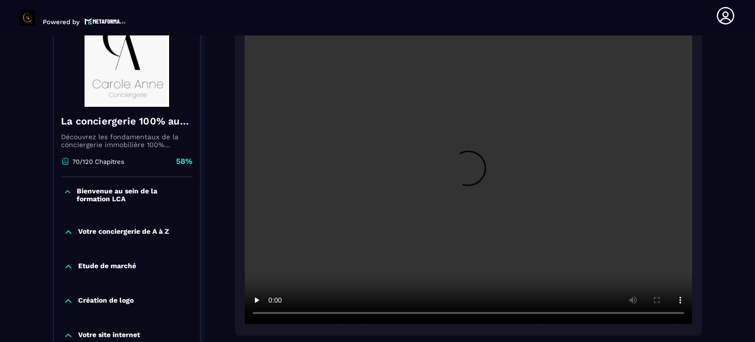
scroll to position [348, 0]
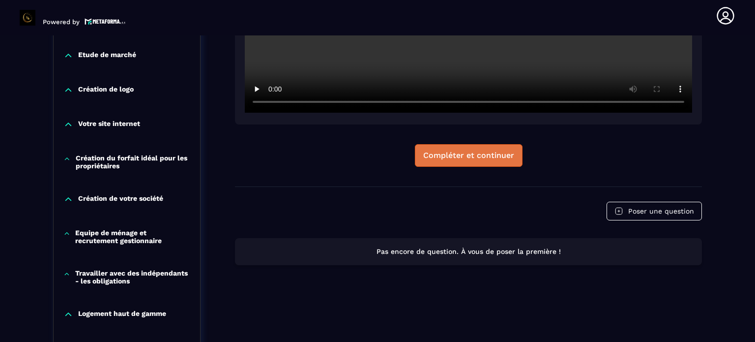
click at [469, 163] on button "Compléter et continuer" at bounding box center [469, 155] width 108 height 23
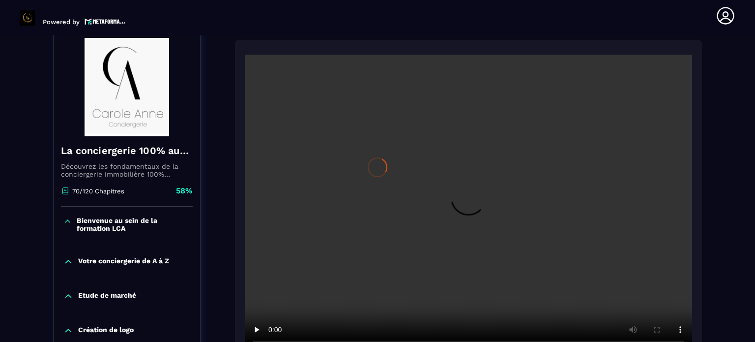
scroll to position [102, 0]
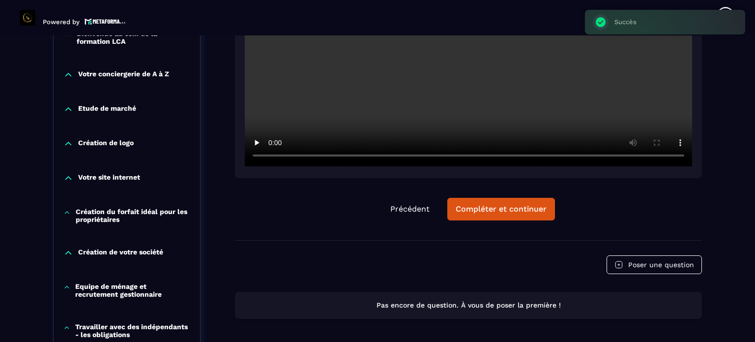
scroll to position [299, 0]
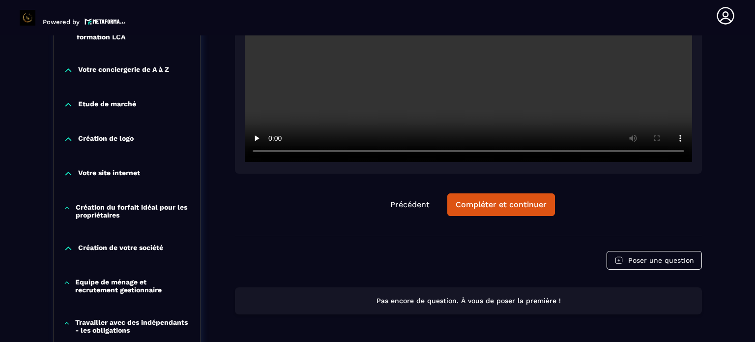
click at [463, 220] on div "Précédent Compléter et continuer" at bounding box center [468, 42] width 467 height 387
click at [463, 212] on button "Compléter et continuer" at bounding box center [501, 204] width 108 height 23
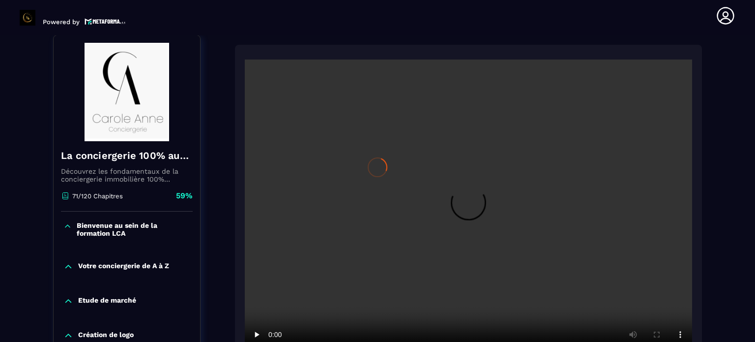
scroll to position [102, 0]
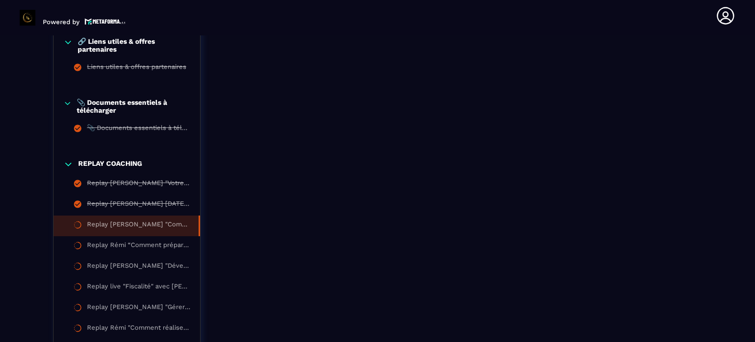
scroll to position [1109, 0]
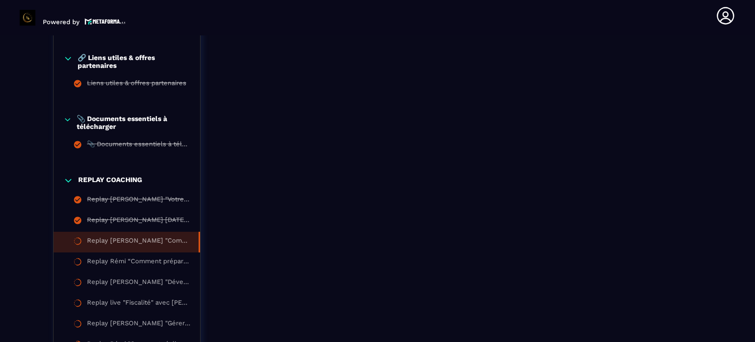
click at [129, 181] on p "REPLAY COACHING" at bounding box center [110, 180] width 64 height 10
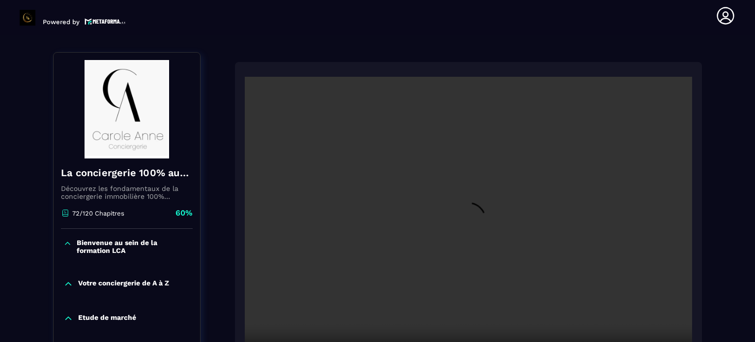
scroll to position [0, 0]
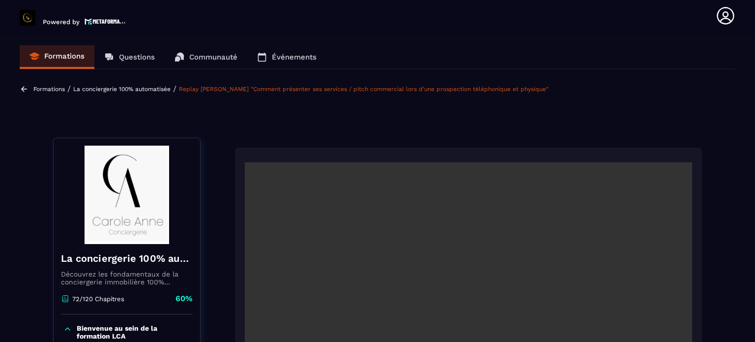
click at [202, 64] on link "Communauté" at bounding box center [206, 57] width 83 height 24
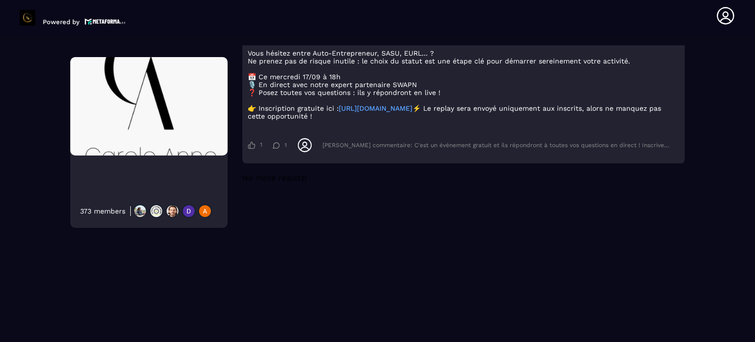
scroll to position [213, 0]
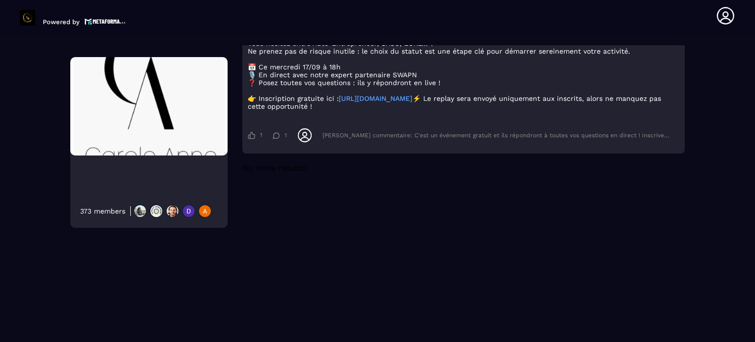
click at [91, 213] on div "373 members" at bounding box center [102, 211] width 45 height 8
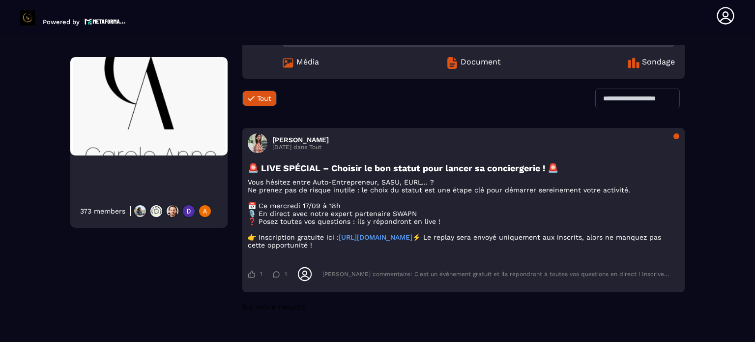
scroll to position [65, 0]
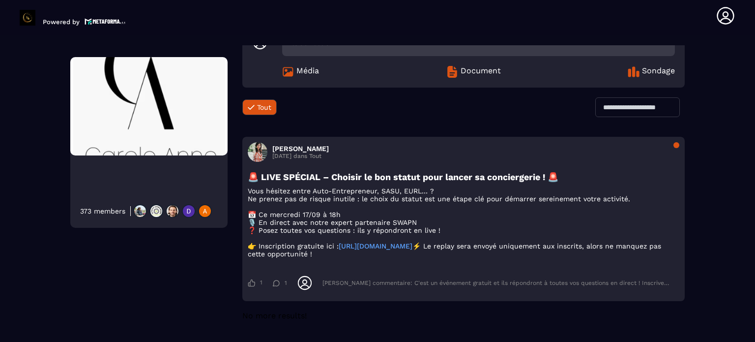
click at [125, 251] on div "373 members Placeholder Média Document Sondage Tout Tout Loading... [PERSON_NAM…" at bounding box center [377, 248] width 715 height 459
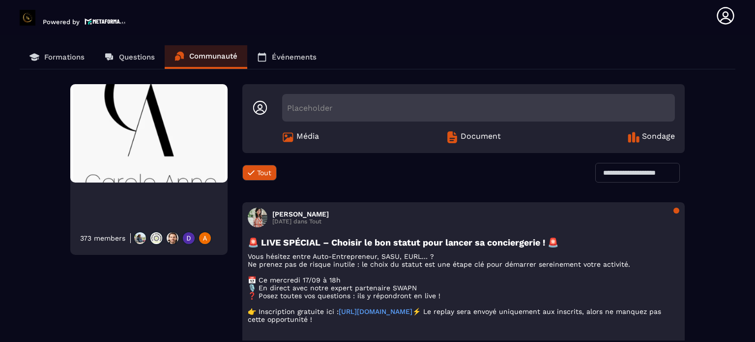
click at [130, 57] on p "Questions" at bounding box center [137, 57] width 36 height 9
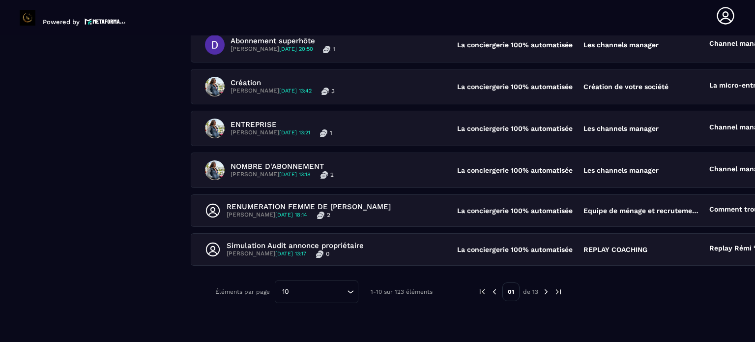
scroll to position [344, 0]
